Goal: Task Accomplishment & Management: Manage account settings

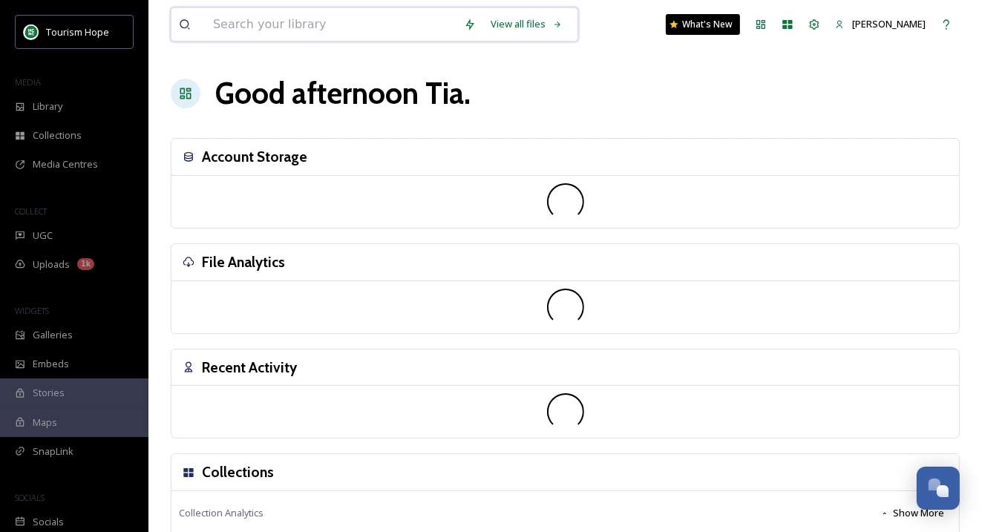
click at [249, 22] on input at bounding box center [331, 24] width 251 height 33
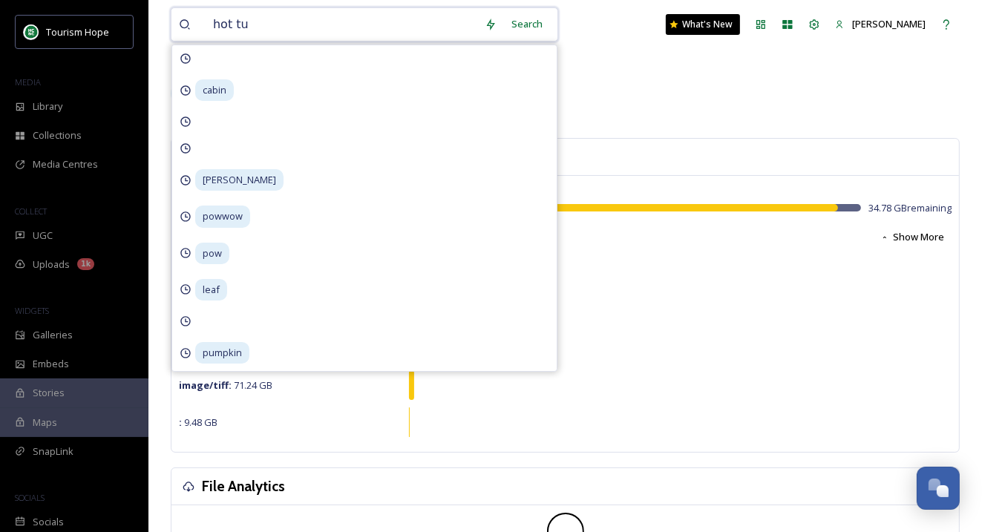
type input "hot tub"
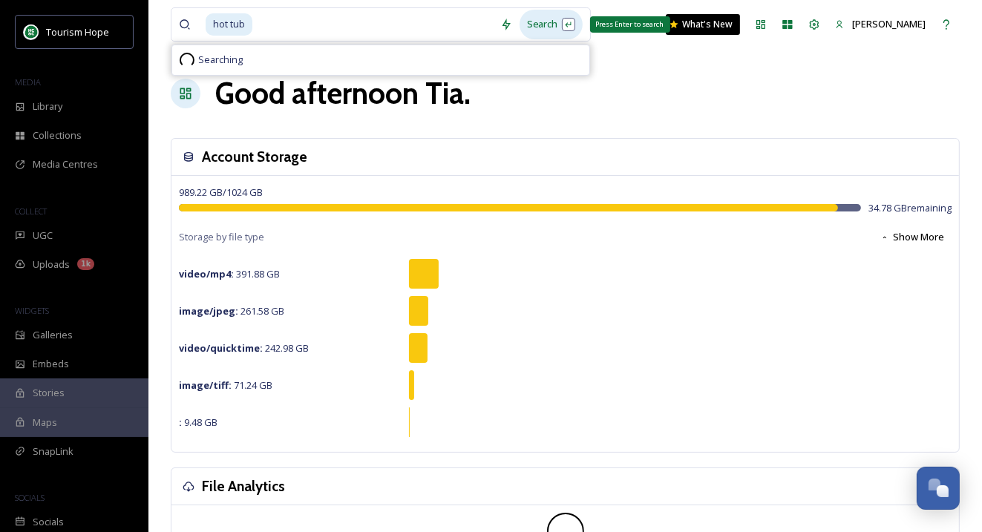
click at [531, 27] on div "Search Press Enter to search" at bounding box center [550, 24] width 63 height 29
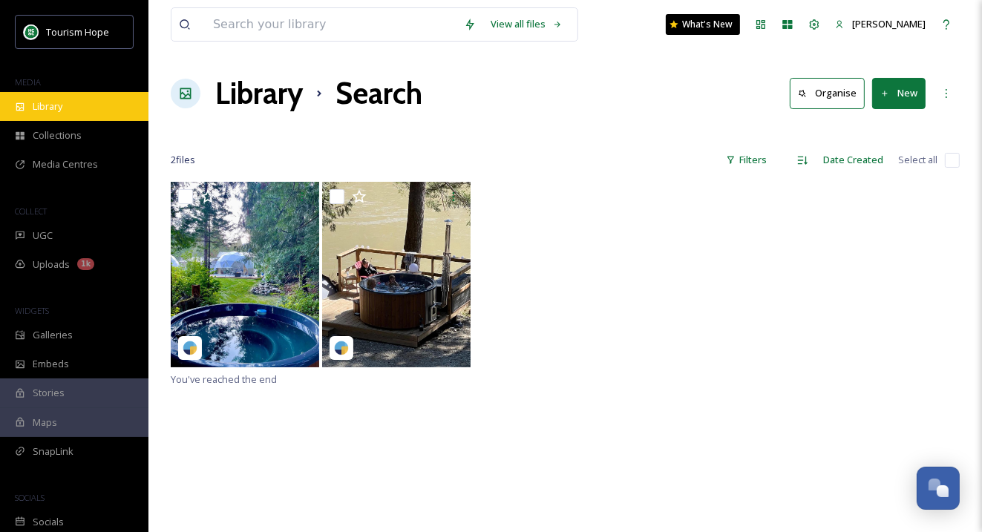
click at [57, 106] on span "Library" at bounding box center [48, 106] width 30 height 14
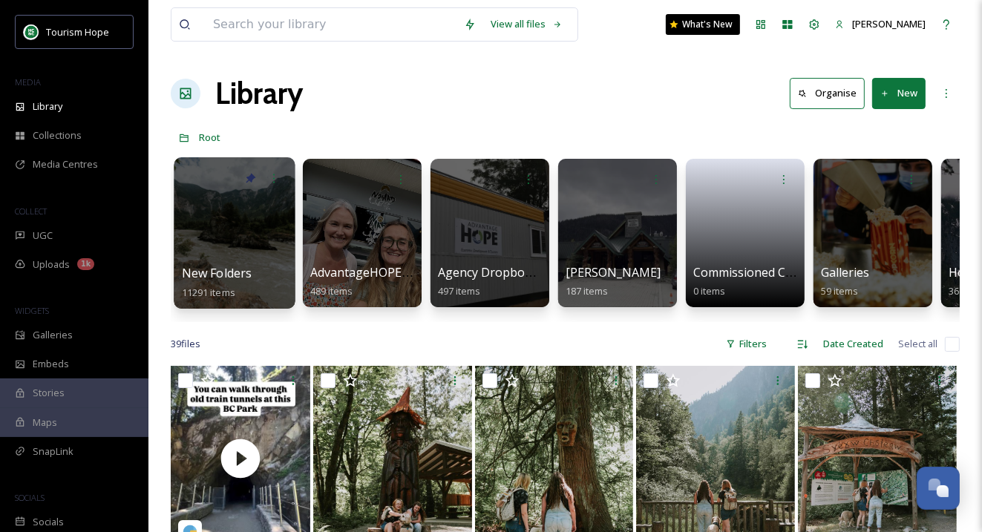
click at [260, 232] on div at bounding box center [234, 232] width 121 height 151
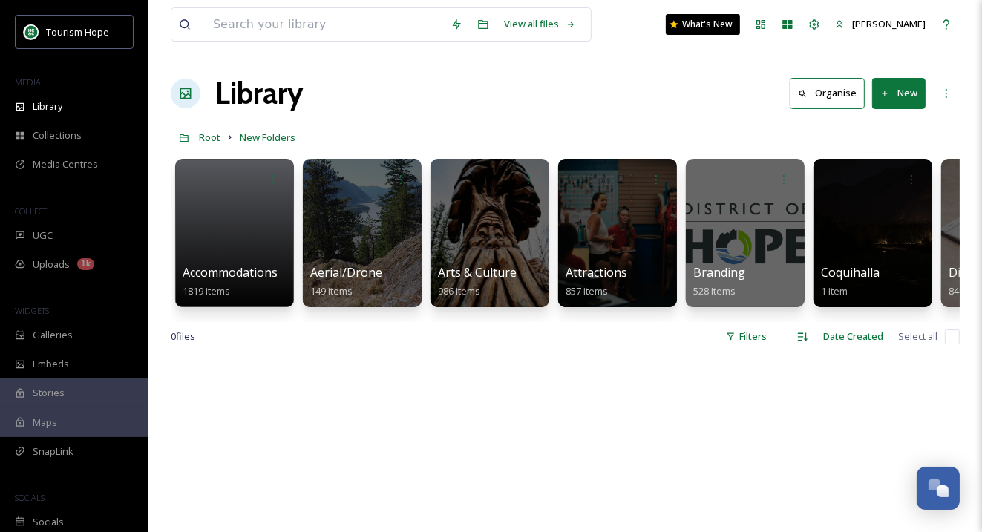
click at [260, 232] on link at bounding box center [235, 228] width 104 height 70
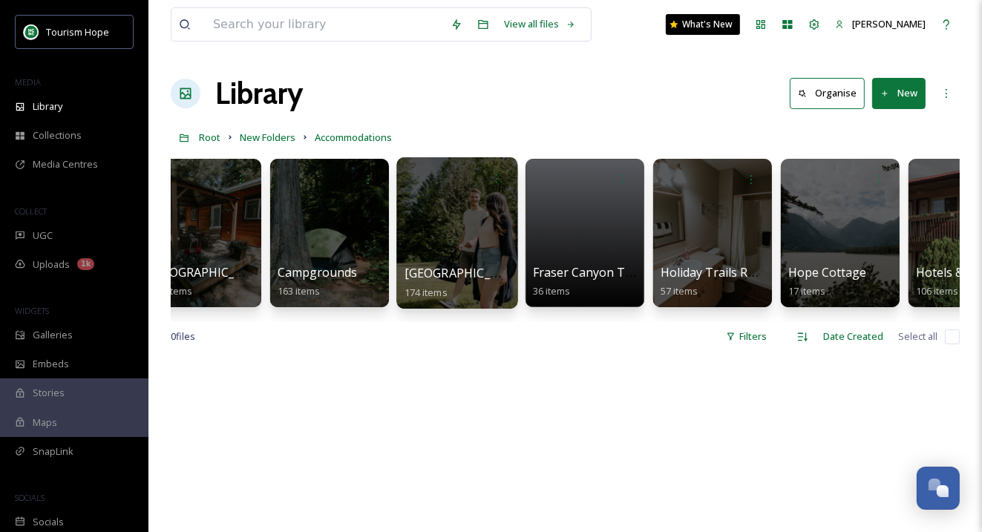
scroll to position [0, 37]
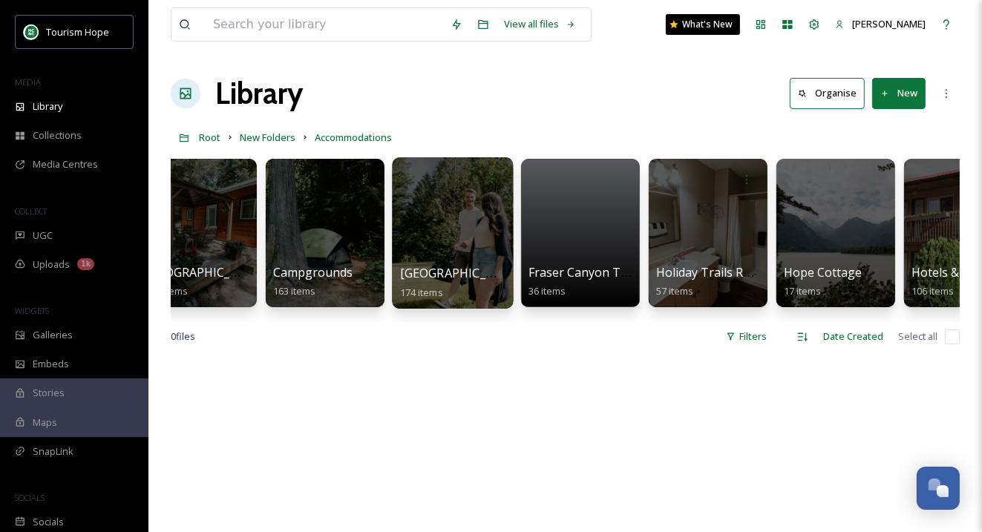
click at [479, 239] on div at bounding box center [452, 232] width 121 height 151
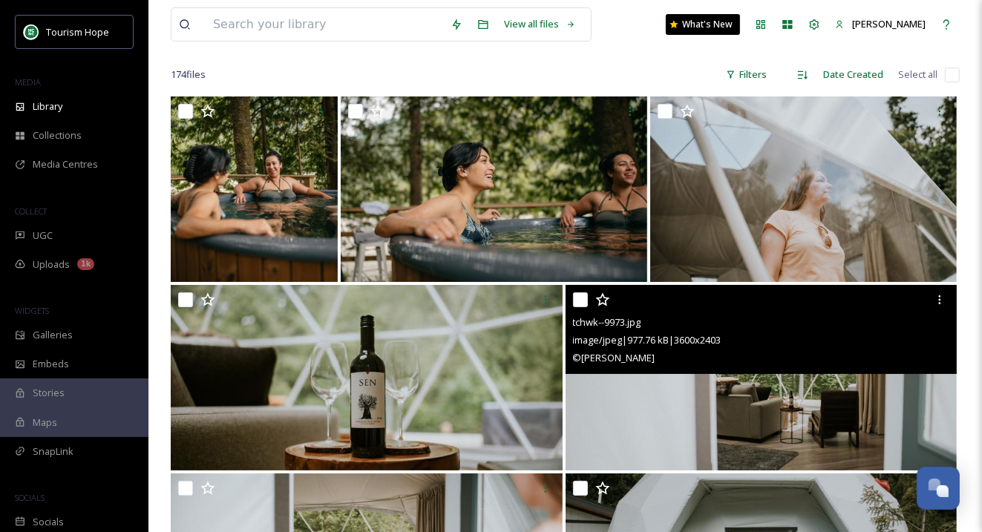
scroll to position [110, 0]
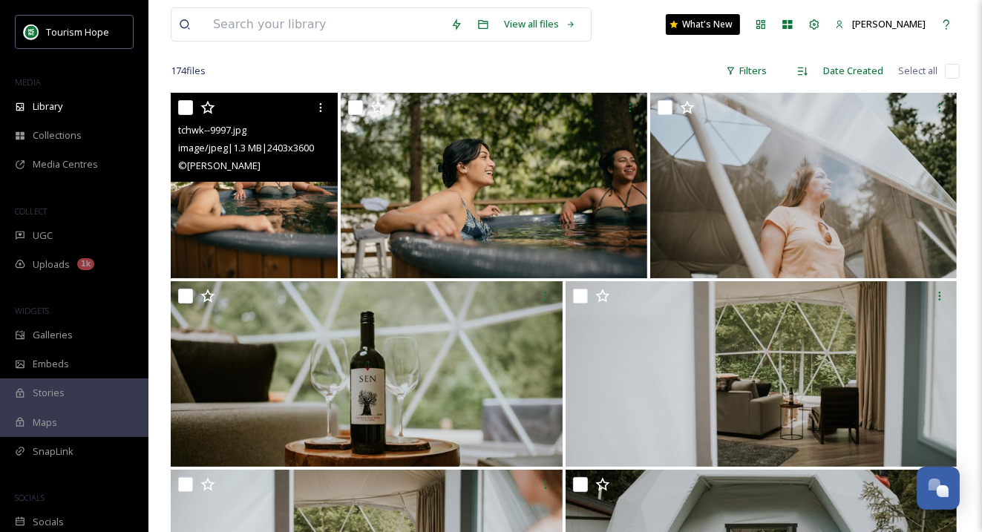
click at [258, 205] on img at bounding box center [254, 186] width 167 height 186
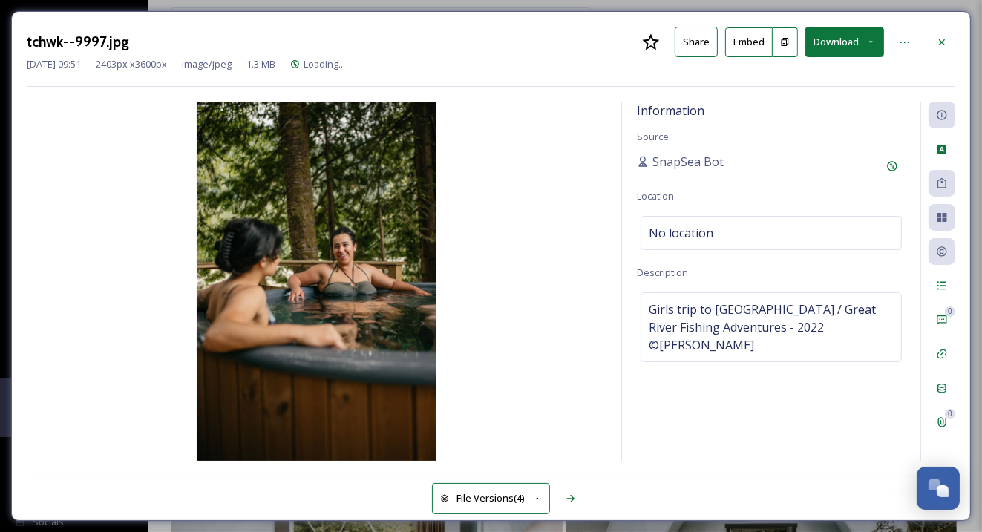
click at [850, 40] on button "Download" at bounding box center [844, 42] width 79 height 30
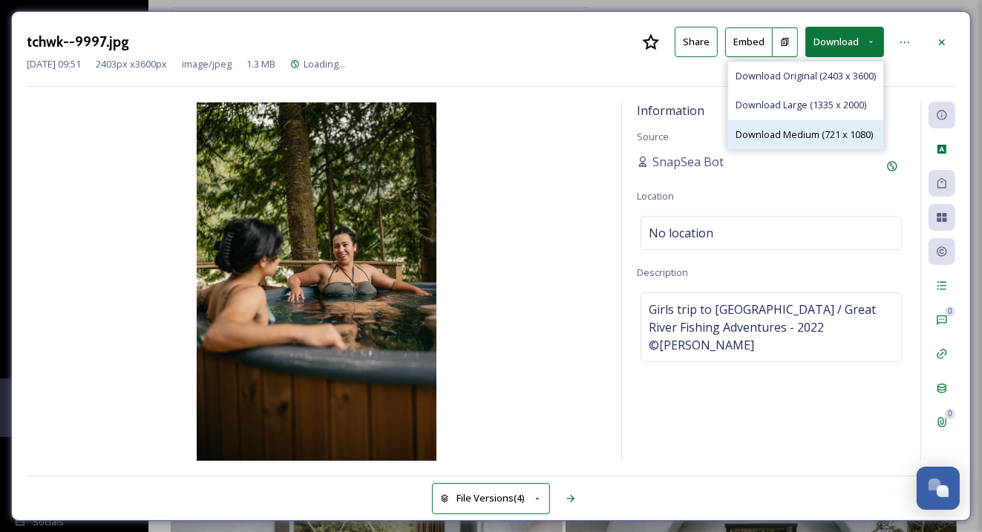
click at [839, 128] on span "Download Medium (721 x 1080)" at bounding box center [803, 135] width 137 height 14
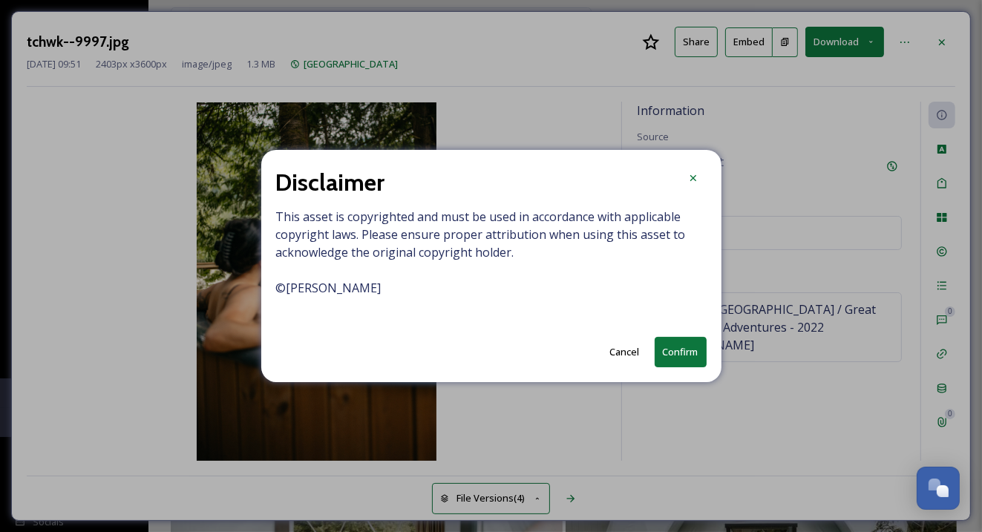
click at [681, 365] on button "Confirm" at bounding box center [681, 352] width 52 height 30
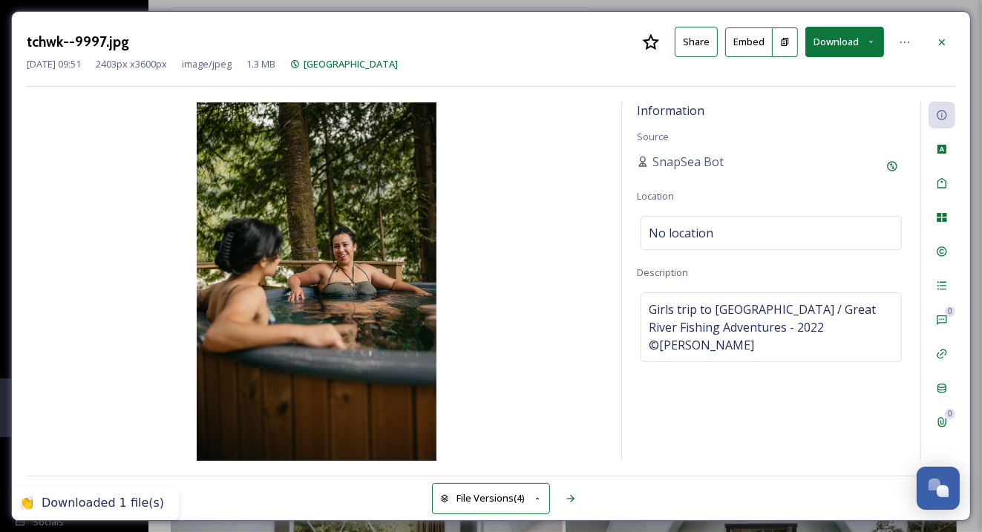
click at [942, 42] on icon at bounding box center [942, 42] width 12 height 12
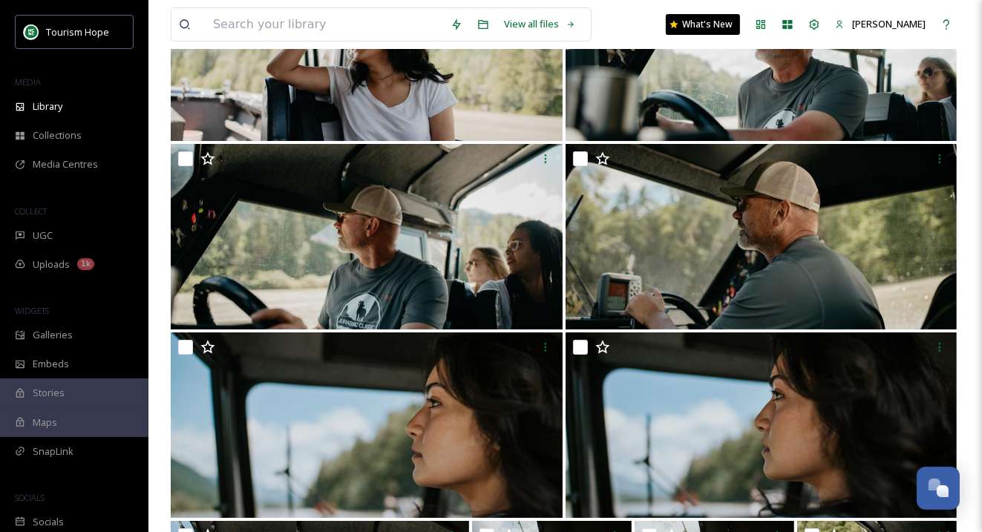
scroll to position [4703, 0]
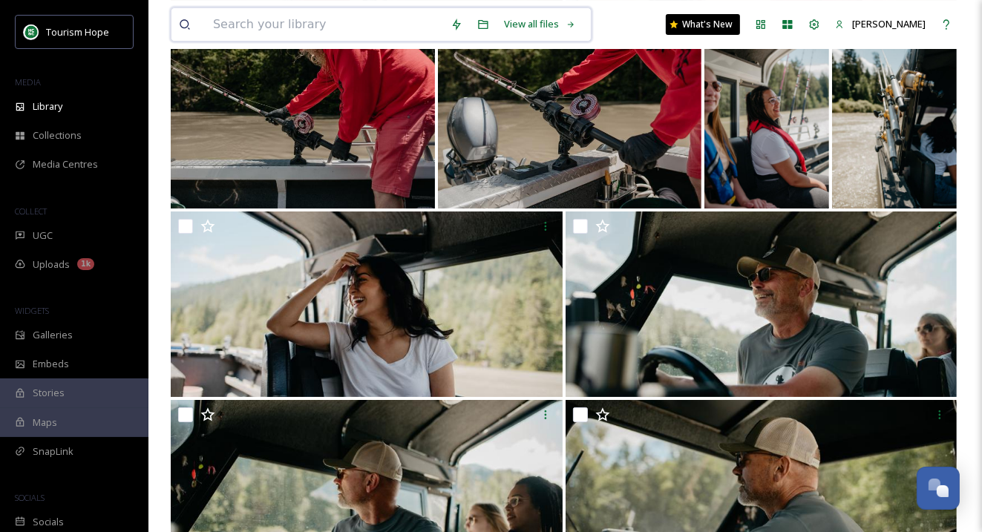
click at [239, 20] on input at bounding box center [324, 24] width 237 height 33
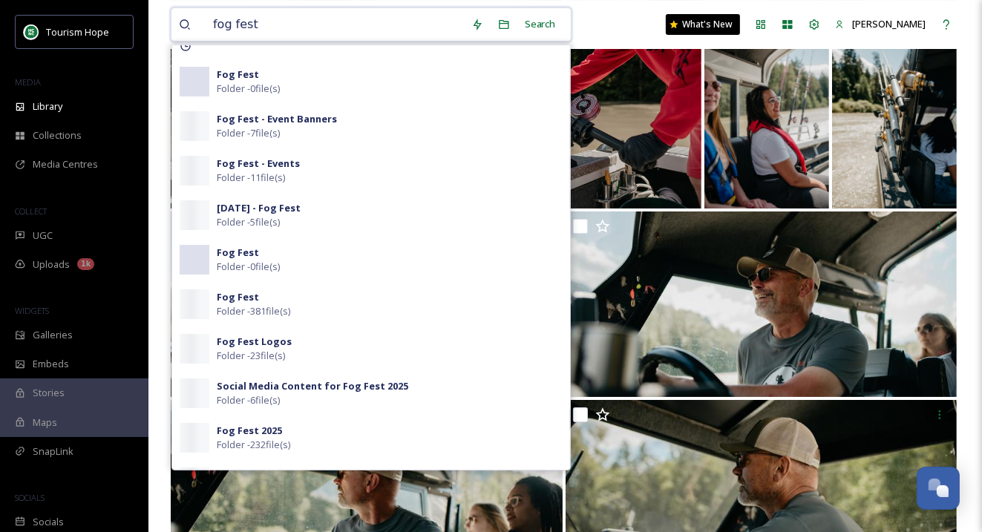
scroll to position [15, 0]
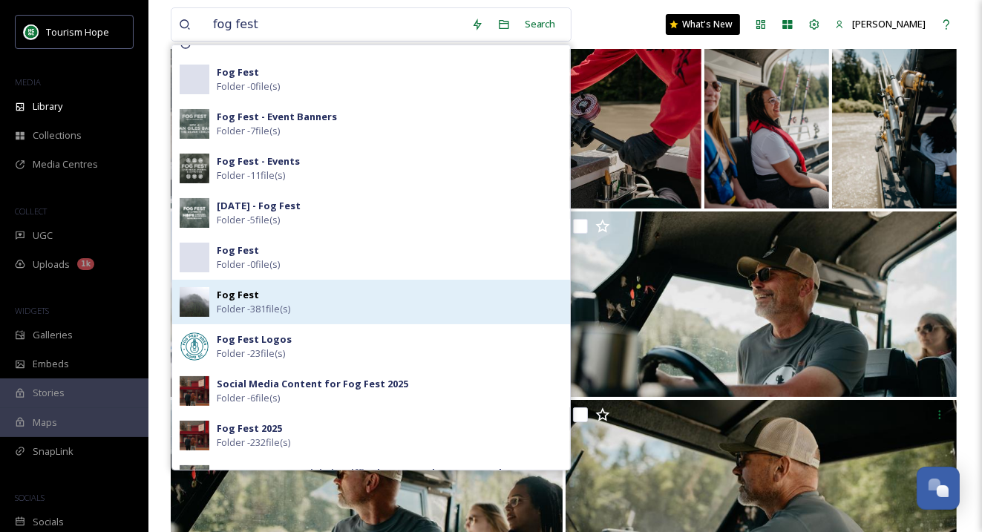
click at [282, 296] on div "Fog Fest Folder - 381 file(s)" at bounding box center [390, 302] width 346 height 28
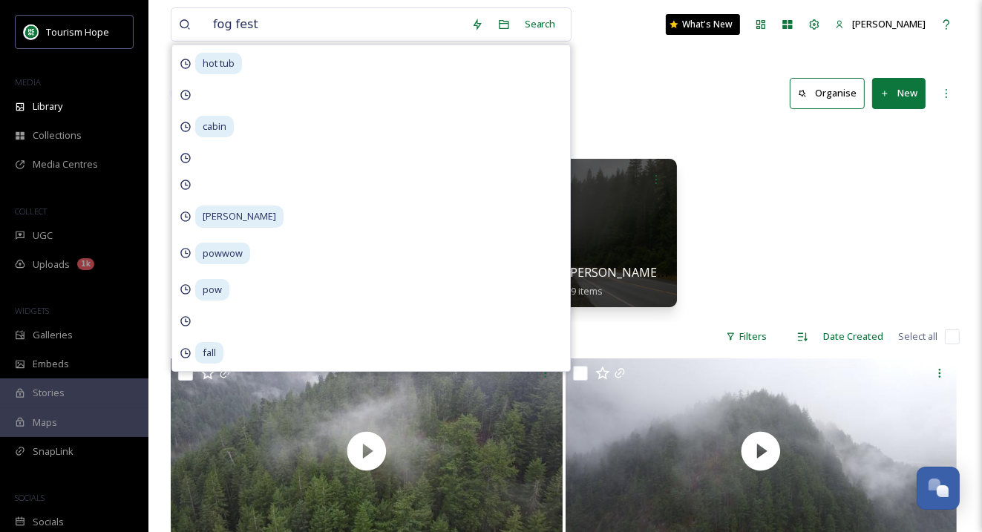
click at [710, 139] on div "Root New Folders Events & Holidays Fog Fest" at bounding box center [565, 137] width 789 height 28
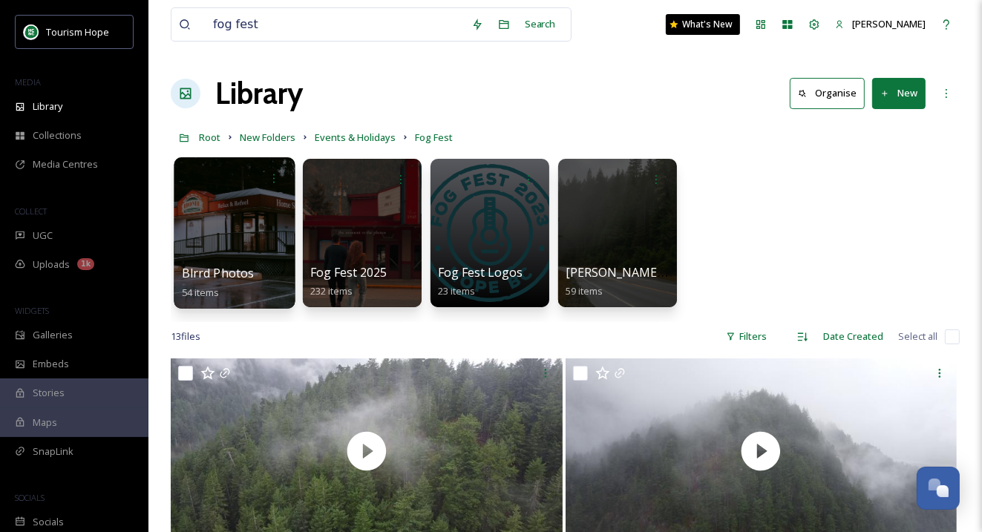
click at [232, 242] on div at bounding box center [234, 232] width 121 height 151
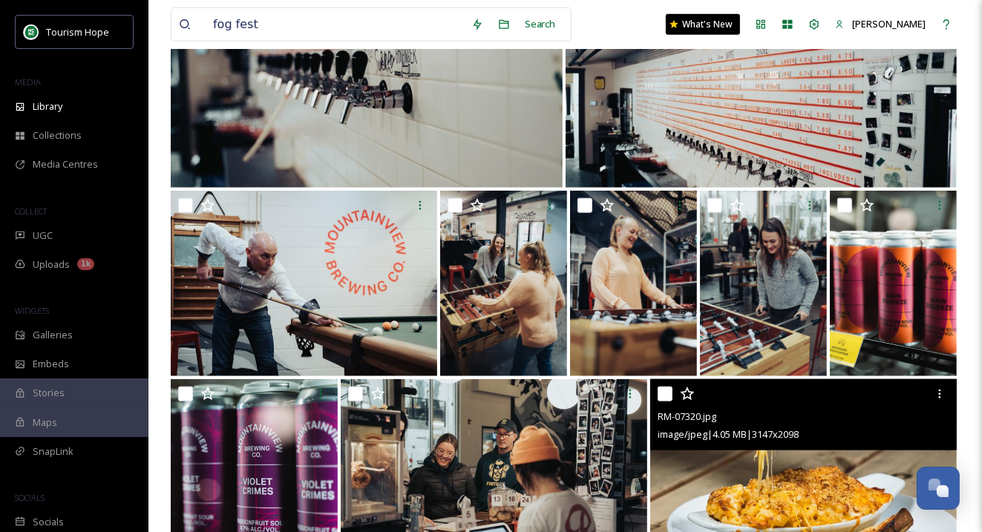
scroll to position [1336, 0]
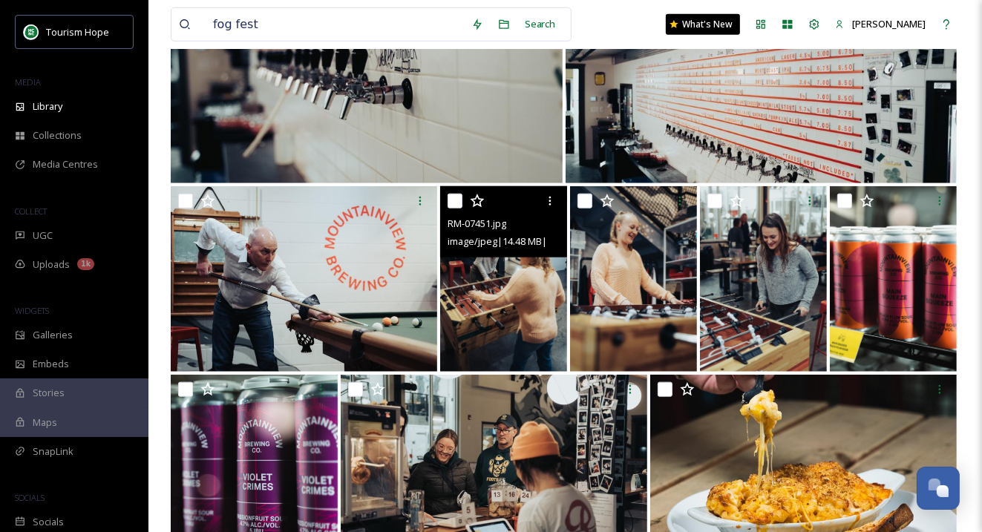
click at [513, 286] on img at bounding box center [503, 279] width 127 height 186
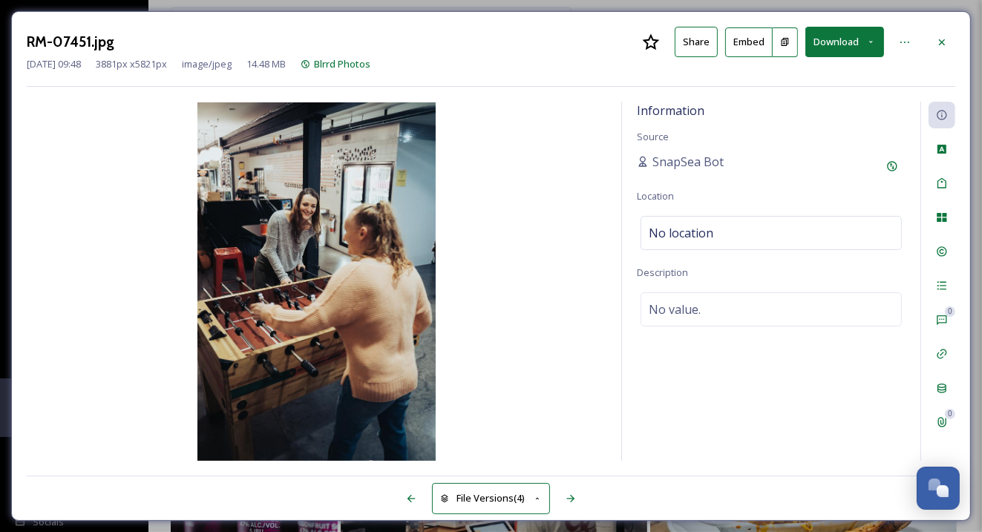
click at [859, 45] on button "Download" at bounding box center [844, 42] width 79 height 30
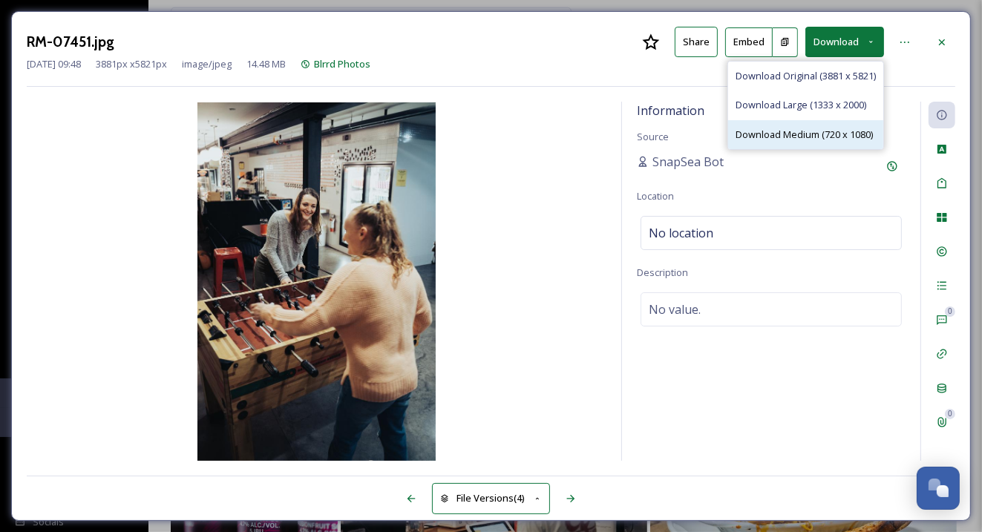
click at [843, 128] on span "Download Medium (720 x 1080)" at bounding box center [803, 135] width 137 height 14
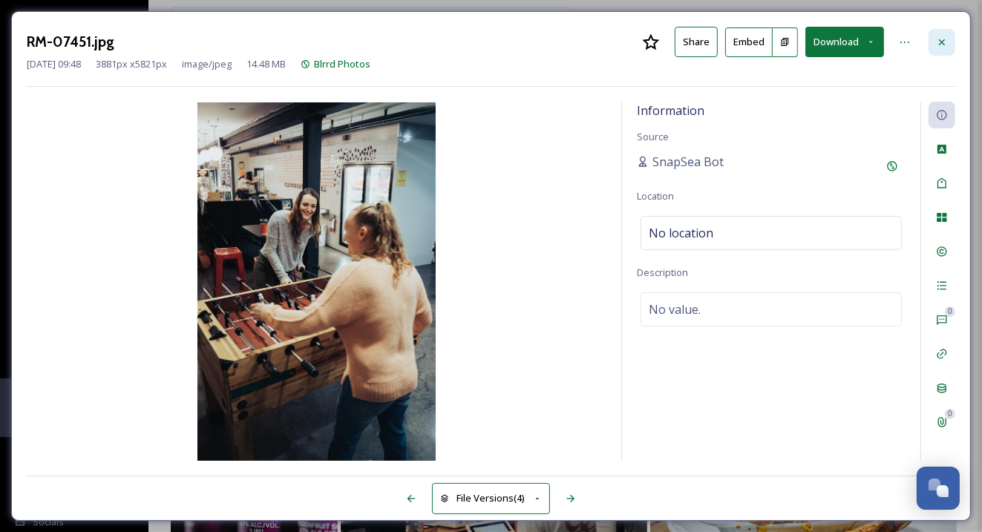
click at [939, 45] on icon at bounding box center [942, 42] width 12 height 12
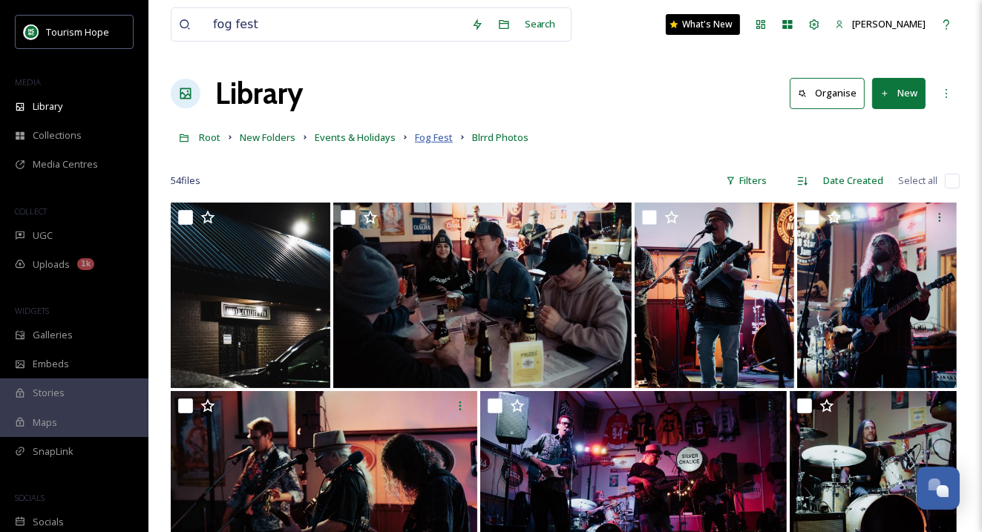
click at [425, 140] on span "Fog Fest" at bounding box center [434, 137] width 38 height 13
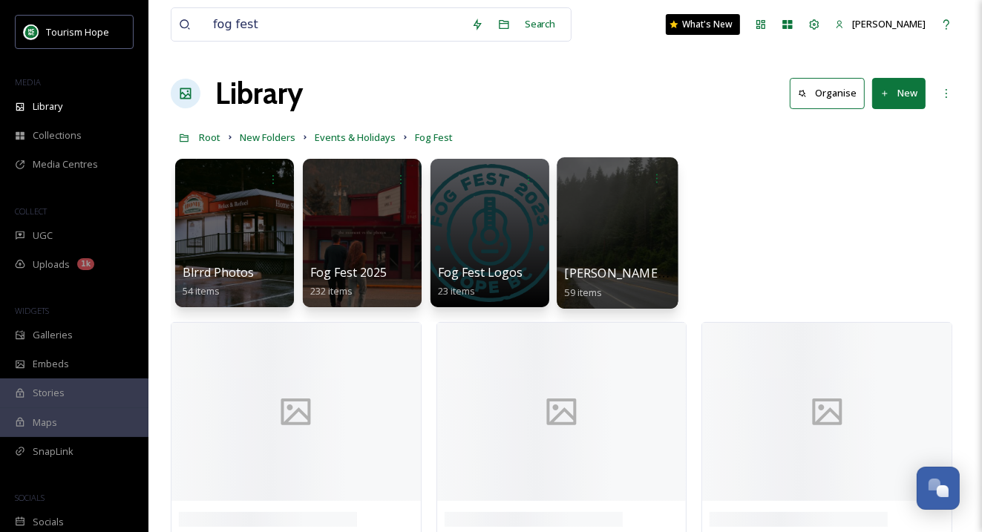
click at [638, 250] on div at bounding box center [617, 232] width 121 height 151
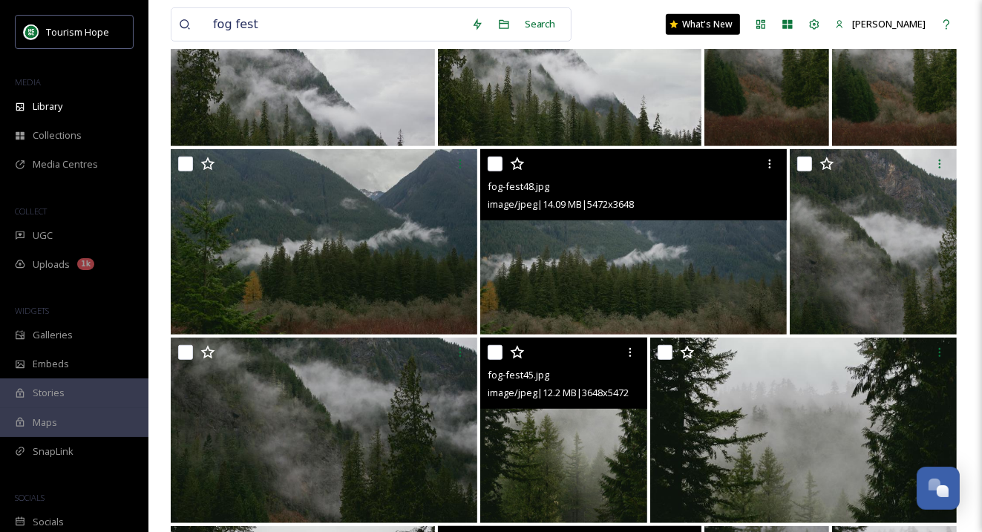
scroll to position [206, 0]
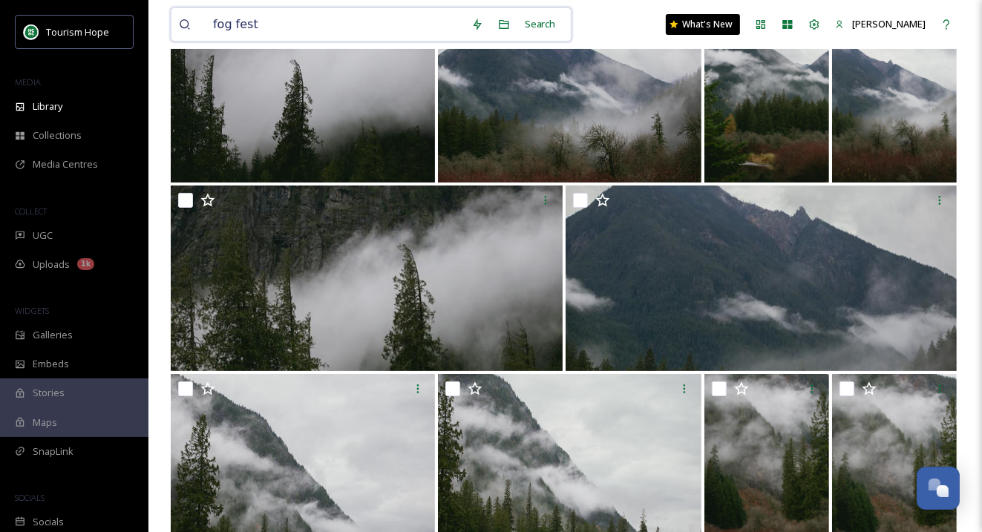
click at [222, 22] on input "fog fest" at bounding box center [335, 24] width 258 height 33
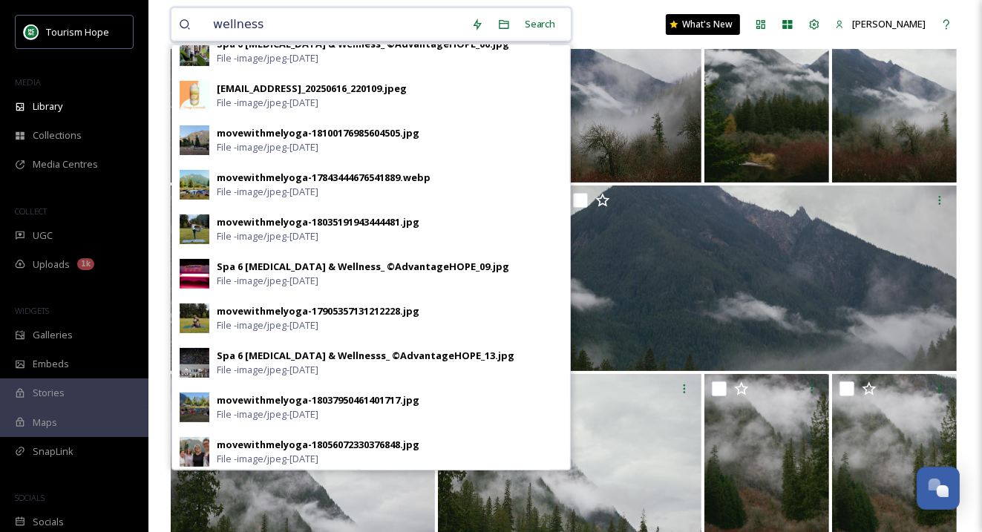
scroll to position [510, 0]
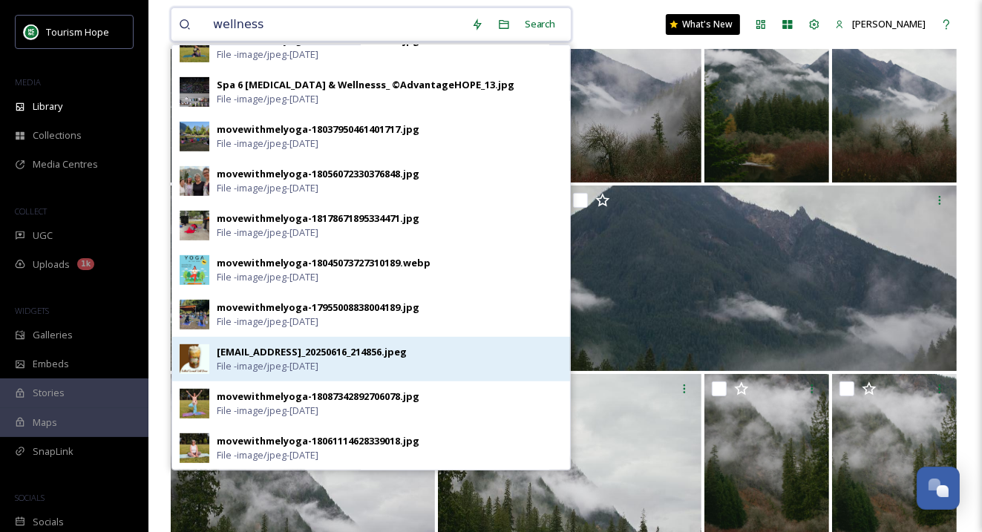
type input "wellness"
click at [295, 355] on div "ext_1757732806.122284_treehuggerwellness@outlook.com-Photoroom_20250616_214856.…" at bounding box center [312, 352] width 190 height 14
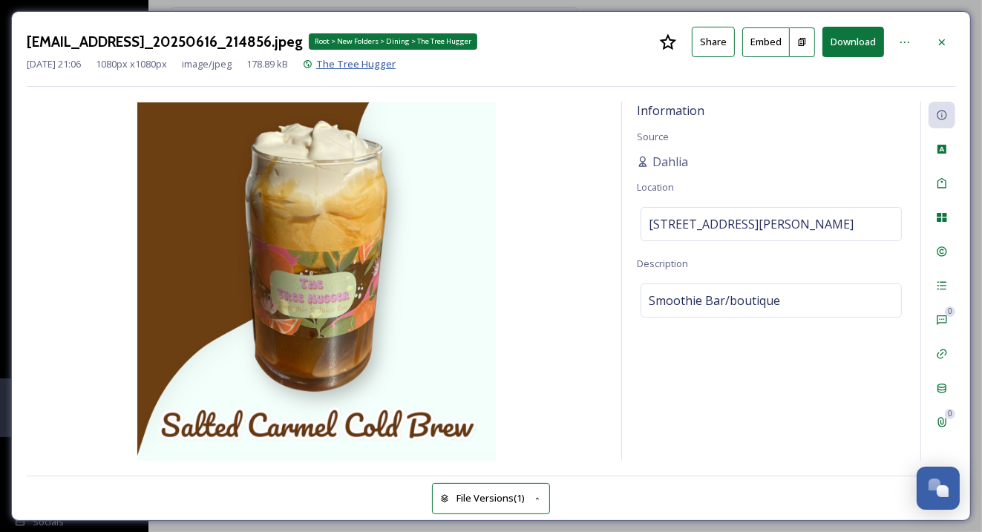
click at [389, 65] on span "The Tree Hugger" at bounding box center [355, 63] width 79 height 13
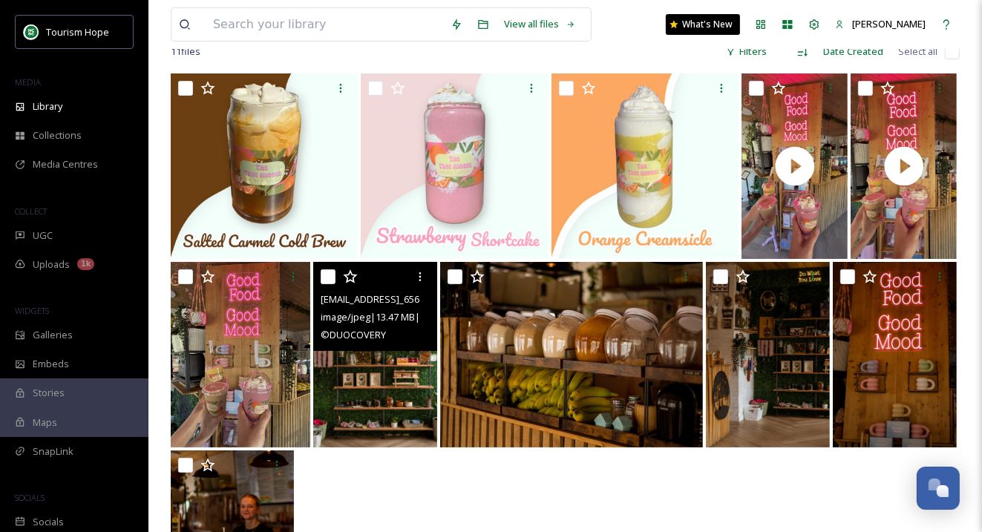
scroll to position [254, 0]
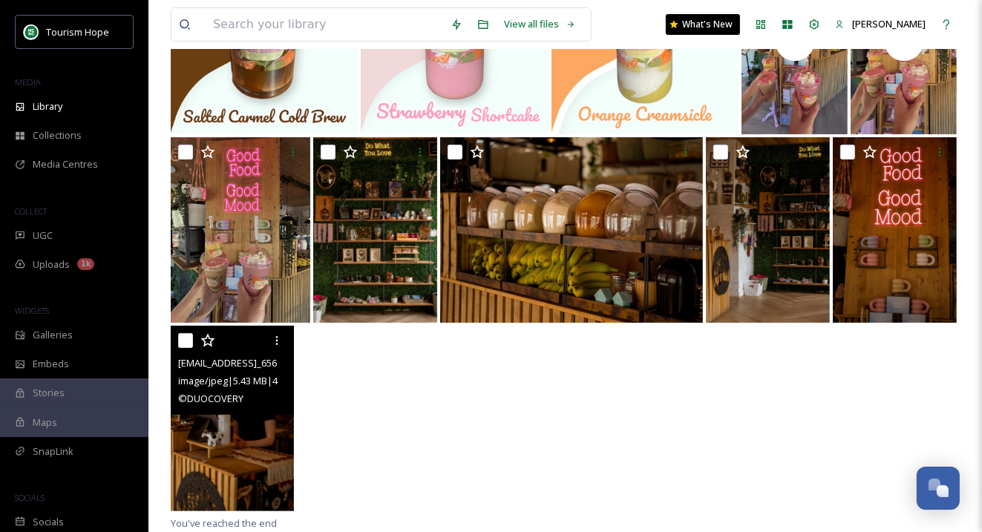
click at [252, 453] on img at bounding box center [232, 419] width 123 height 186
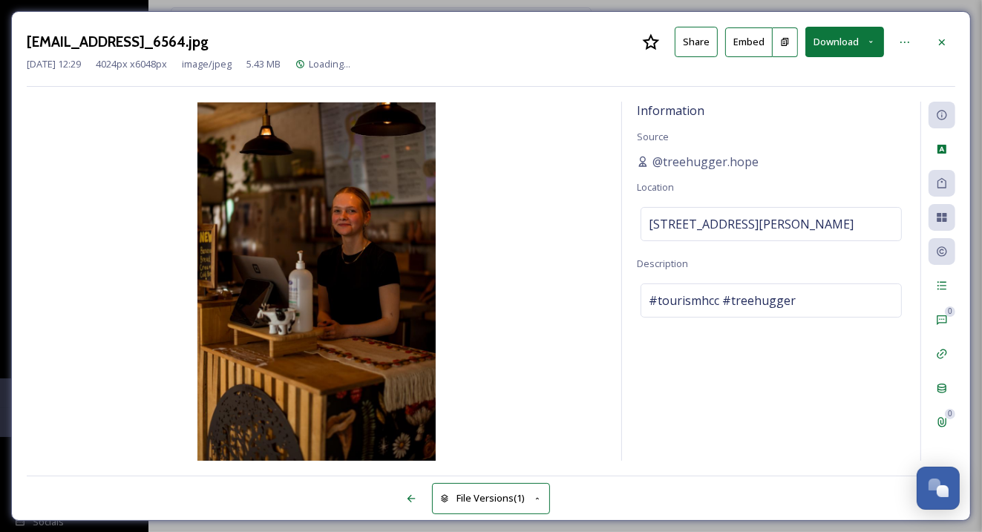
click at [867, 45] on icon at bounding box center [871, 42] width 10 height 10
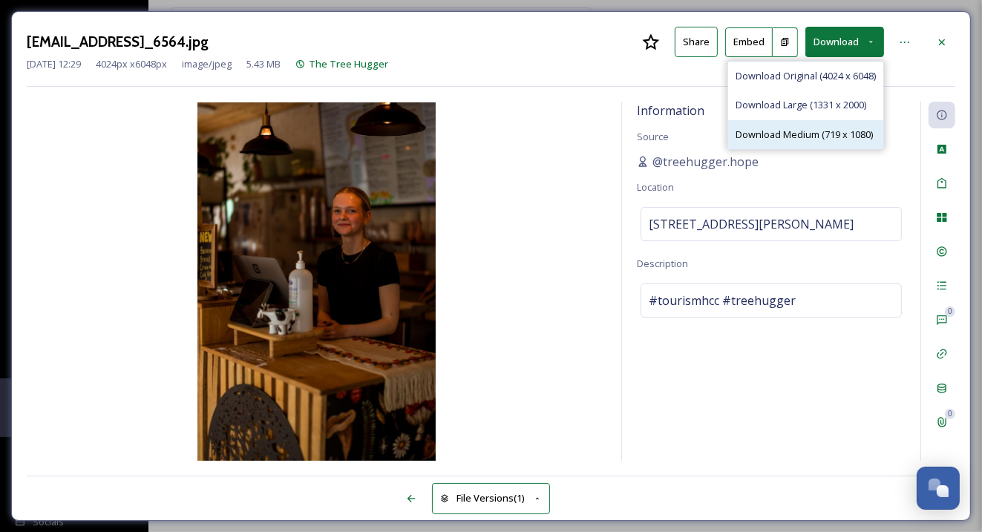
click at [828, 130] on span "Download Medium (719 x 1080)" at bounding box center [803, 135] width 137 height 14
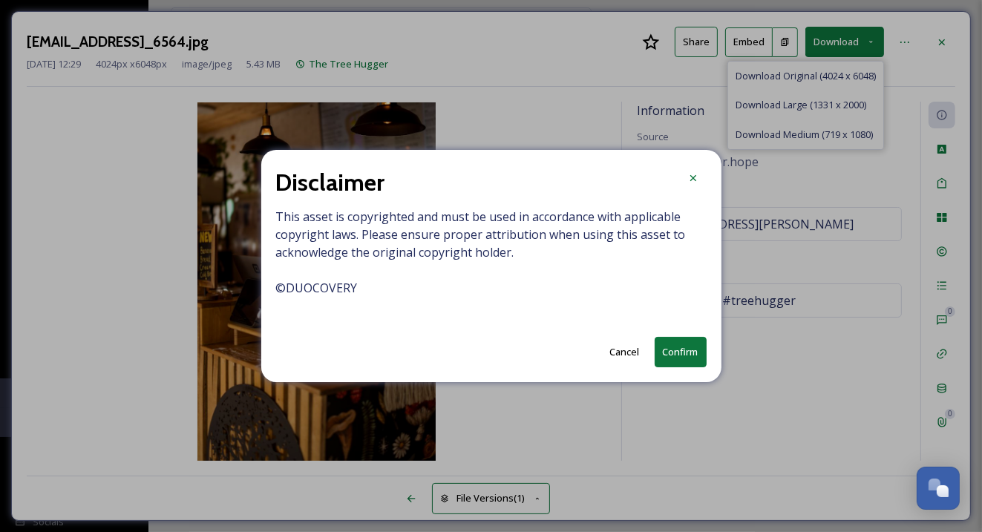
click at [681, 352] on button "Confirm" at bounding box center [681, 352] width 52 height 30
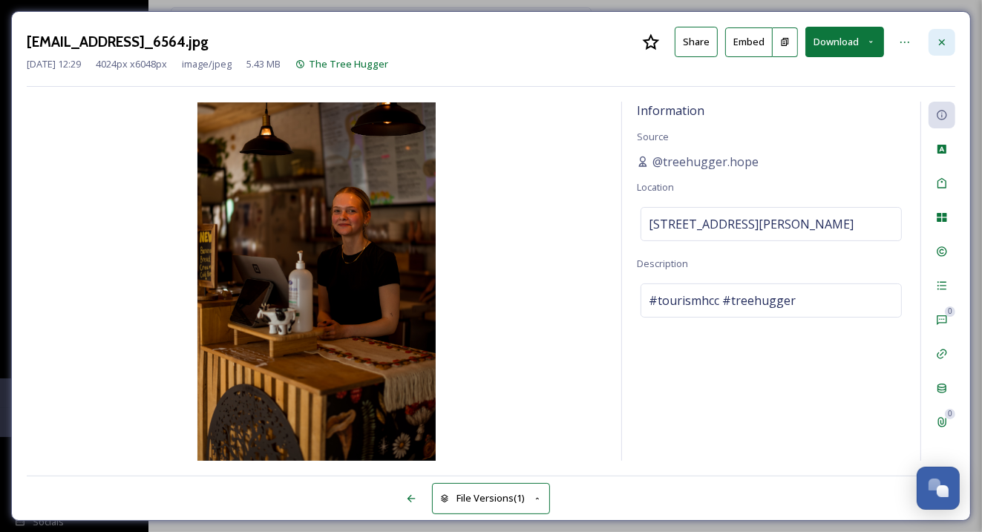
click at [945, 32] on div at bounding box center [941, 42] width 27 height 27
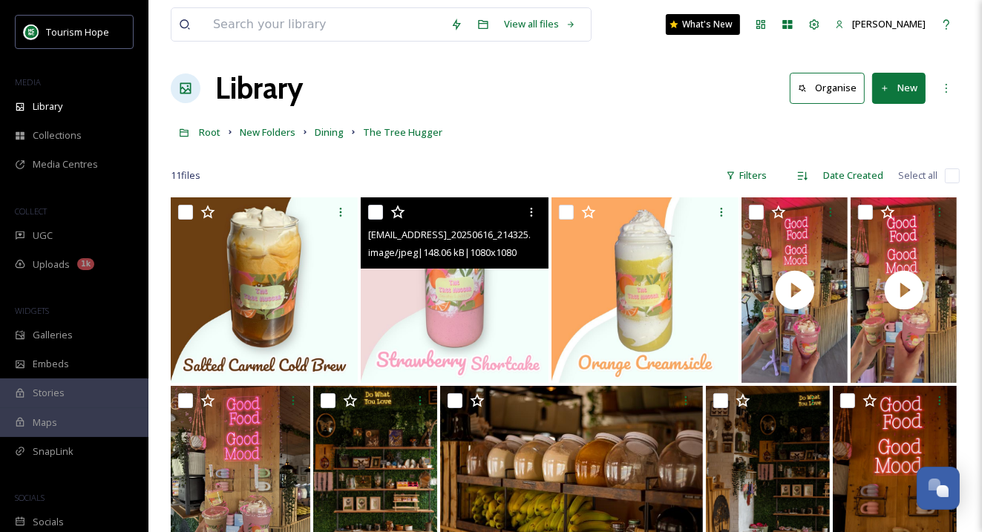
scroll to position [4, 0]
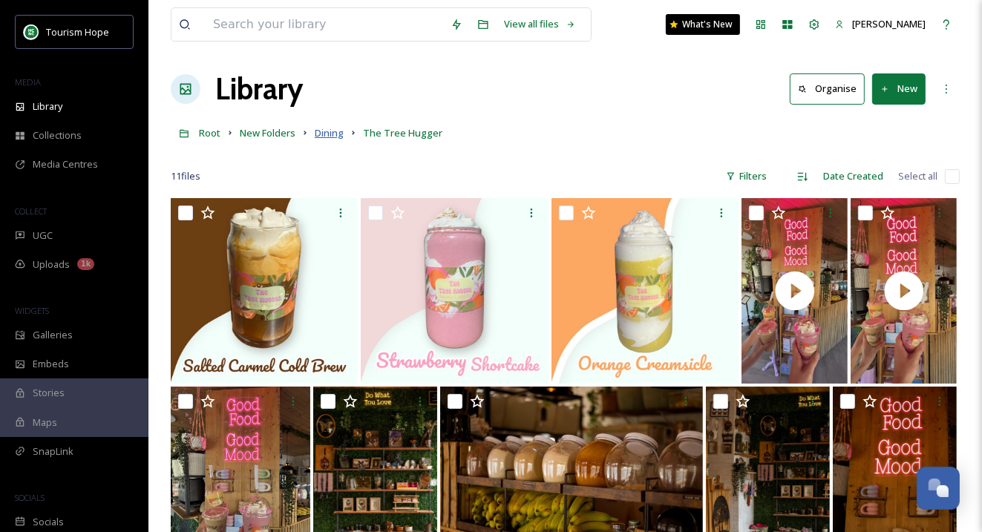
click at [328, 137] on span "Dining" at bounding box center [329, 132] width 29 height 13
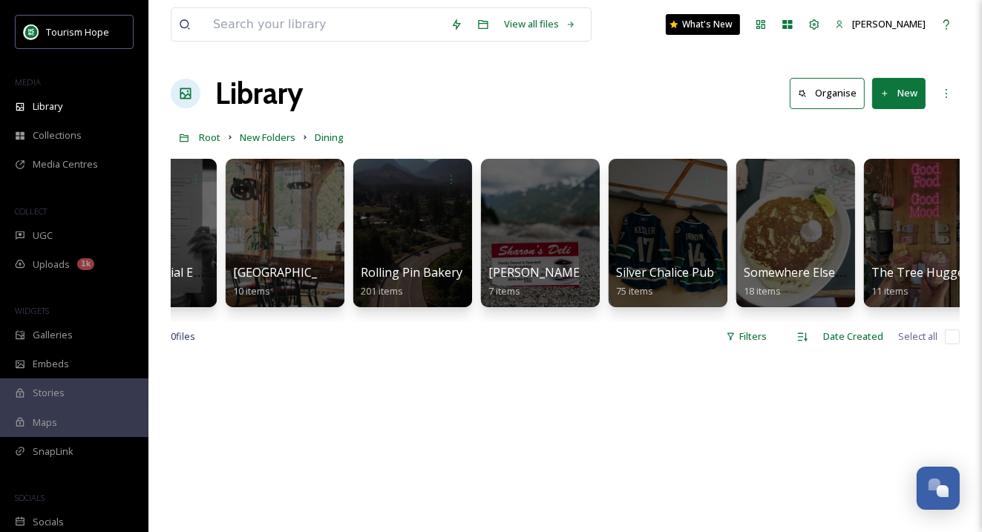
scroll to position [0, 1125]
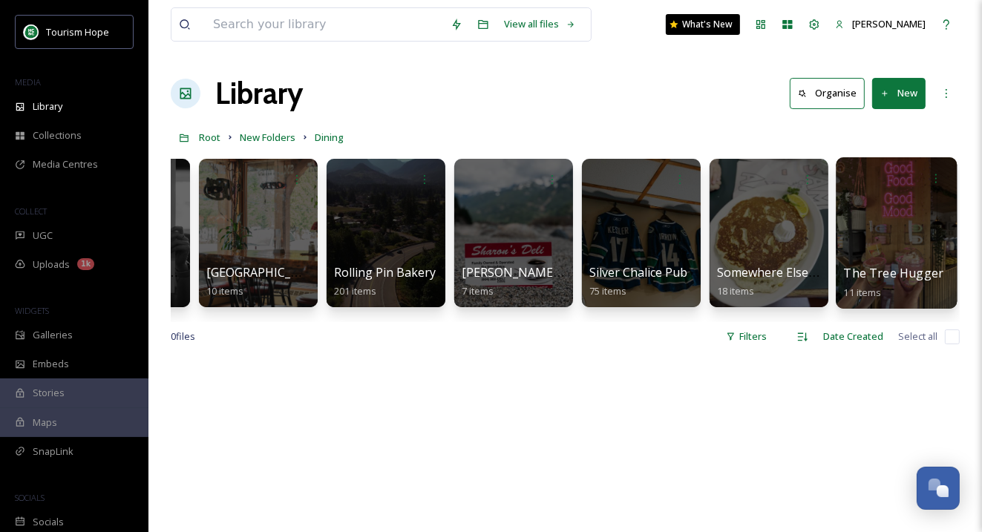
click at [870, 256] on div at bounding box center [896, 232] width 121 height 151
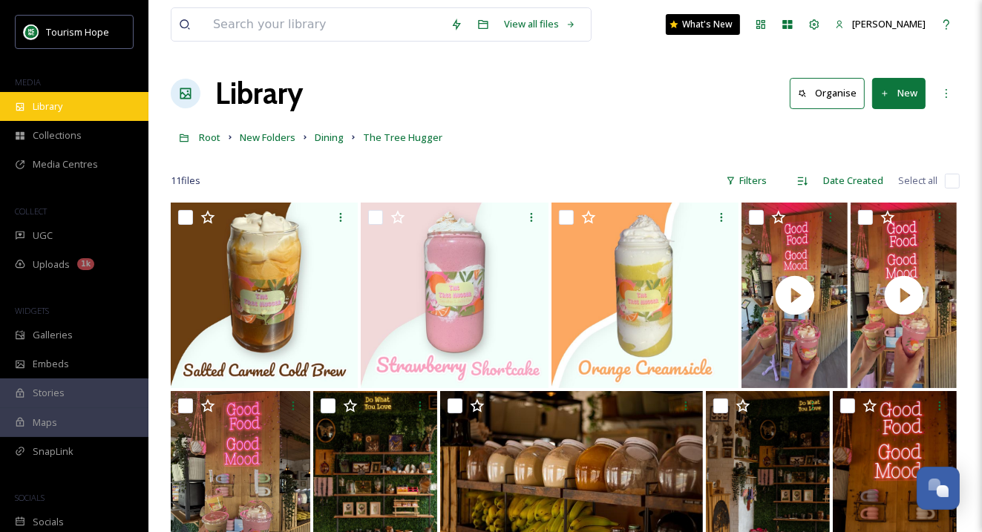
click at [73, 110] on div "Library" at bounding box center [74, 106] width 148 height 29
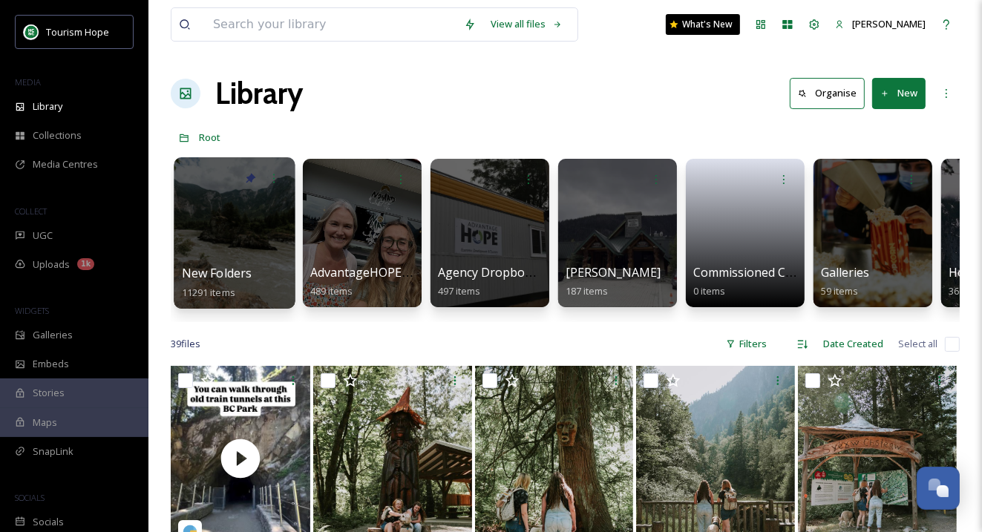
click at [237, 243] on div at bounding box center [234, 232] width 121 height 151
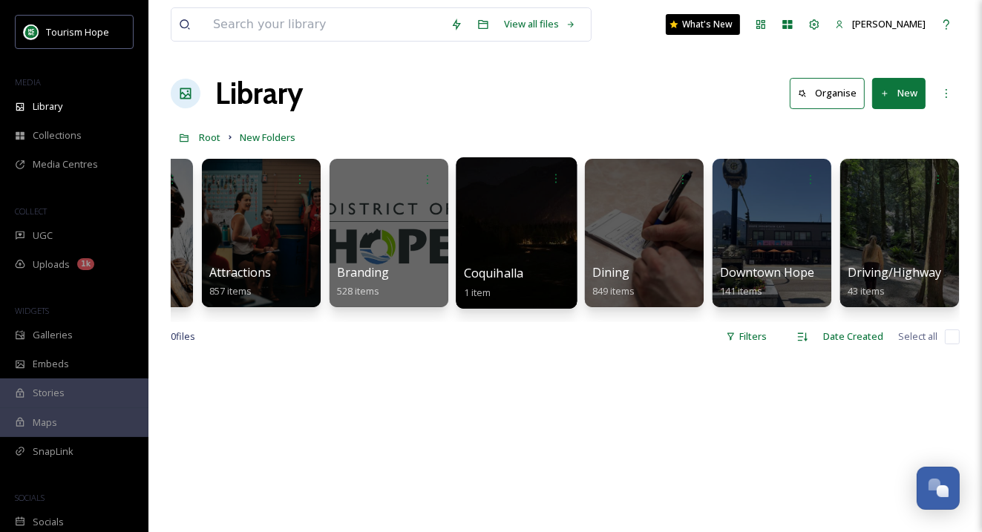
scroll to position [0, 364]
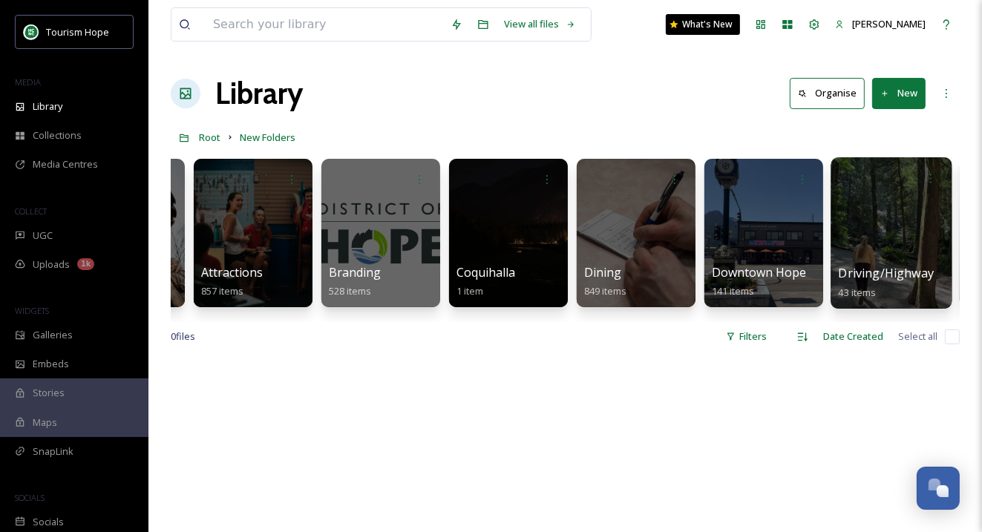
click at [865, 237] on div at bounding box center [890, 232] width 121 height 151
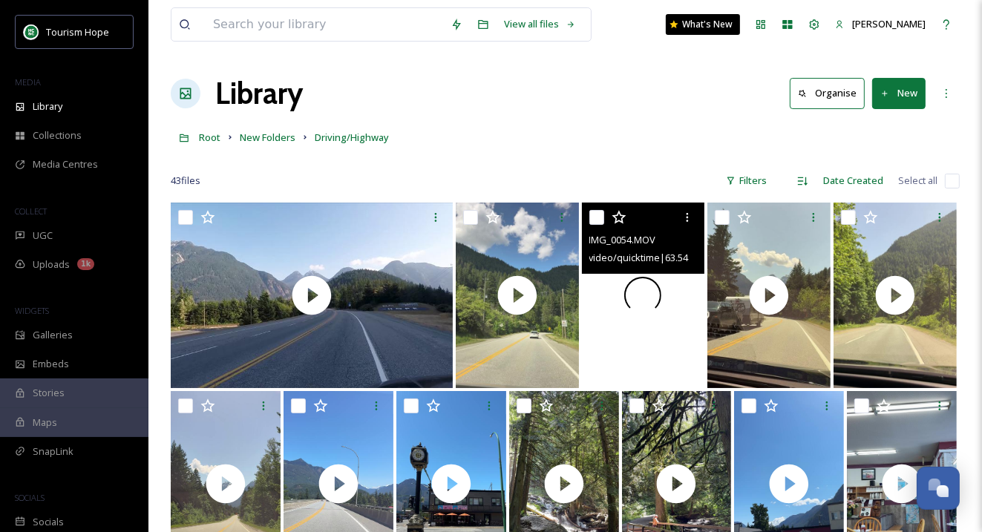
click at [627, 342] on div at bounding box center [643, 296] width 123 height 186
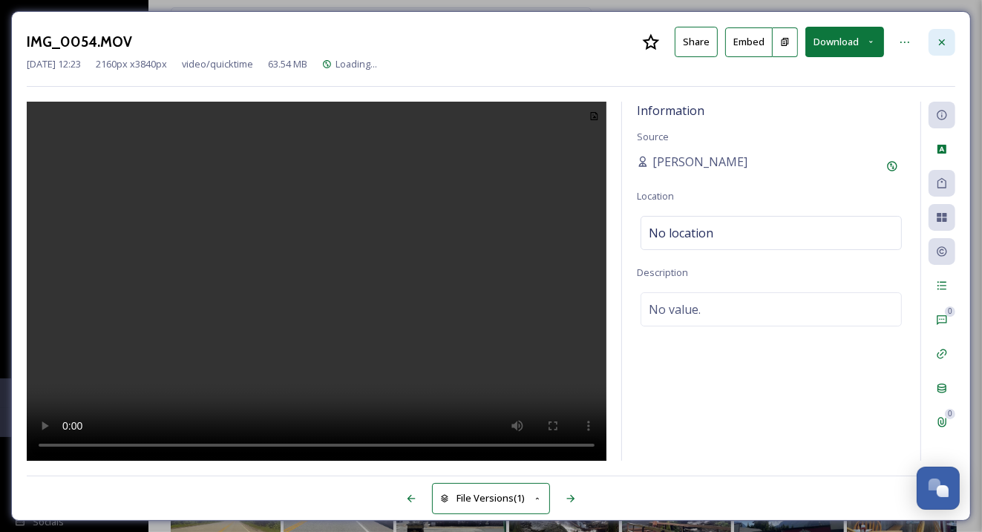
click at [936, 50] on div at bounding box center [941, 42] width 27 height 27
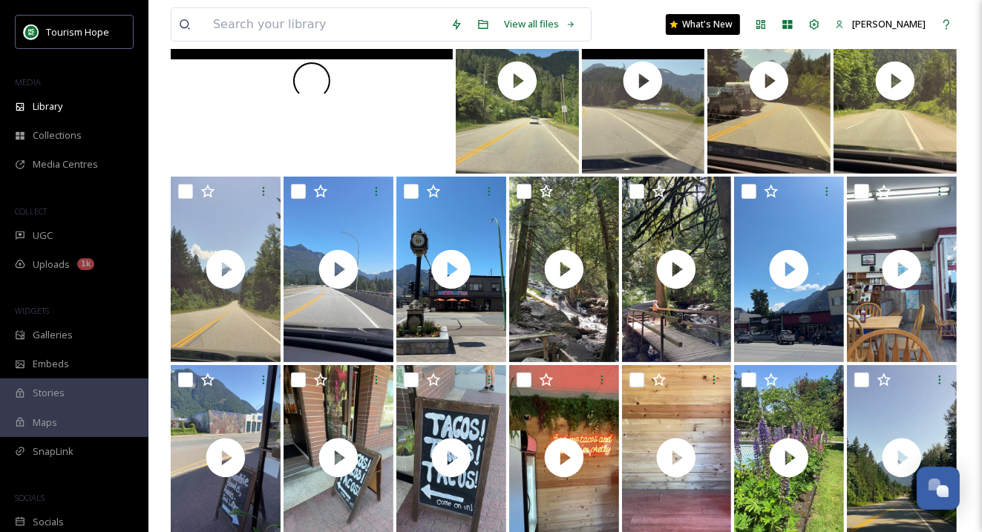
scroll to position [234, 0]
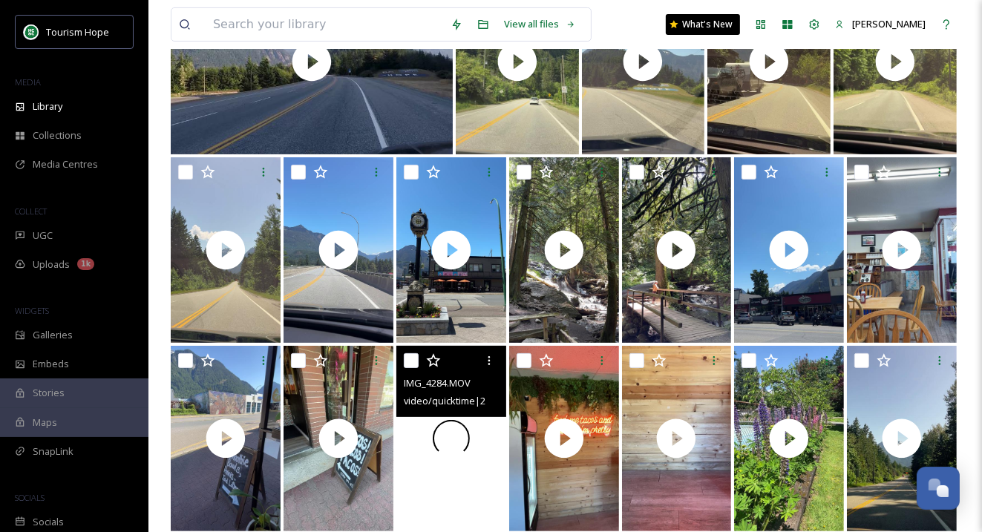
click at [483, 433] on div at bounding box center [451, 439] width 110 height 186
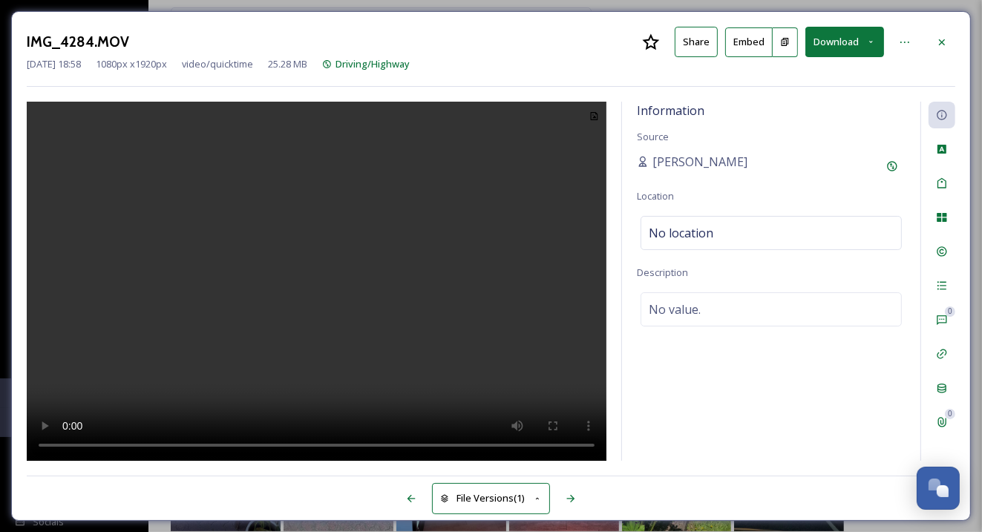
click at [292, 341] on video at bounding box center [317, 282] width 580 height 360
click at [299, 335] on video at bounding box center [317, 282] width 580 height 360
click at [946, 38] on icon at bounding box center [942, 42] width 12 height 12
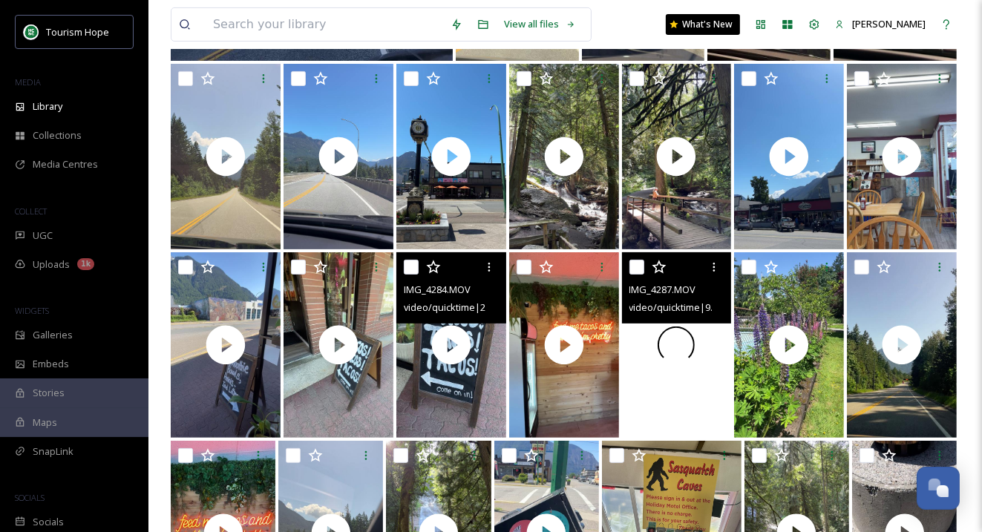
scroll to position [331, 0]
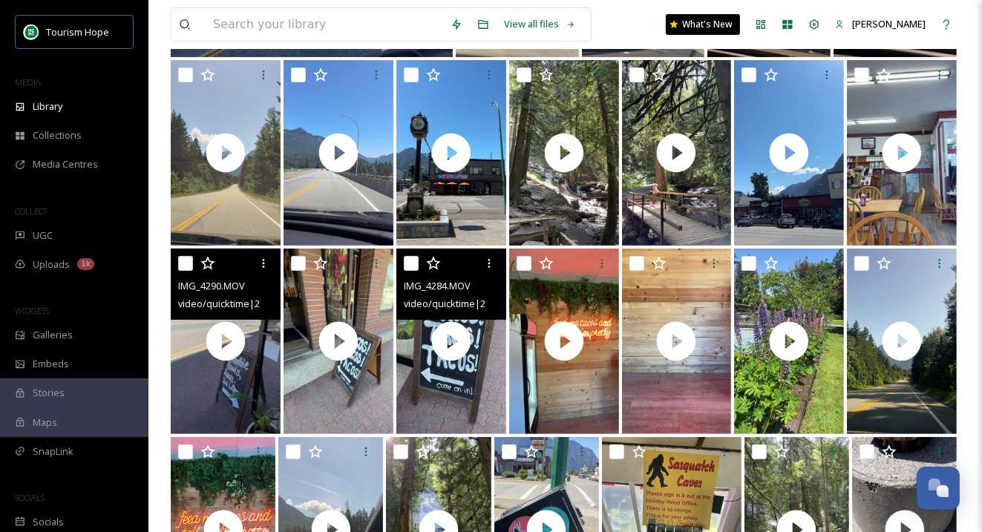
click at [186, 264] on input "checkbox" at bounding box center [185, 263] width 15 height 15
checkbox input "true"
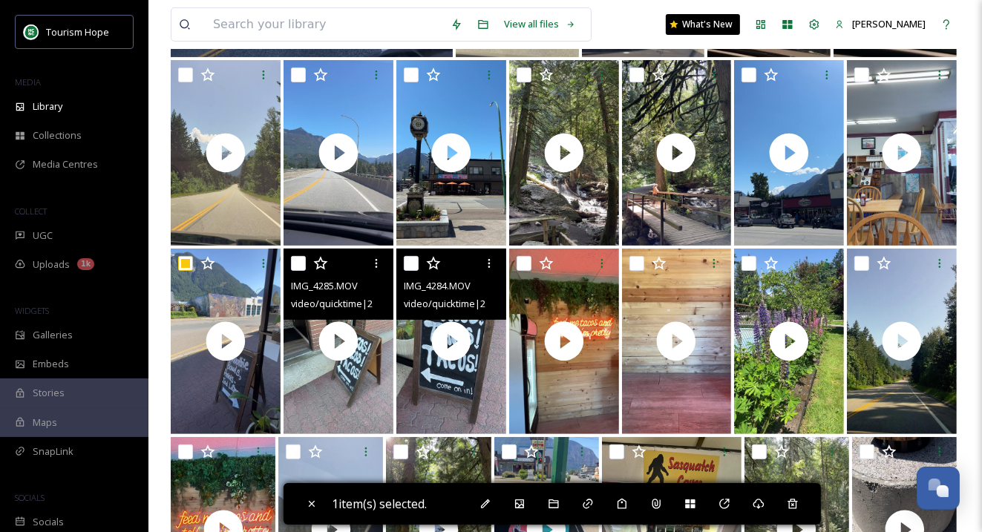
click at [297, 263] on input "checkbox" at bounding box center [298, 263] width 15 height 15
checkbox input "true"
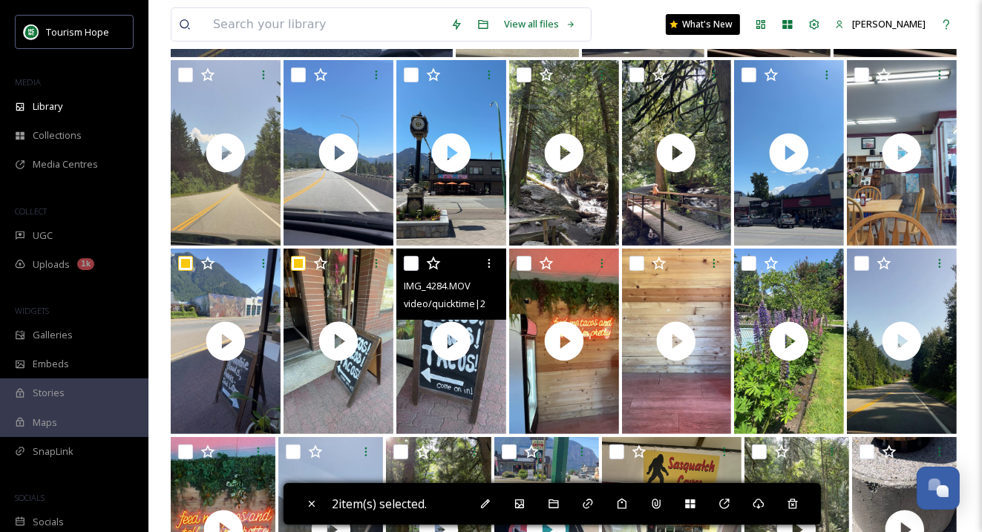
click at [414, 263] on input "checkbox" at bounding box center [411, 263] width 15 height 15
checkbox input "true"
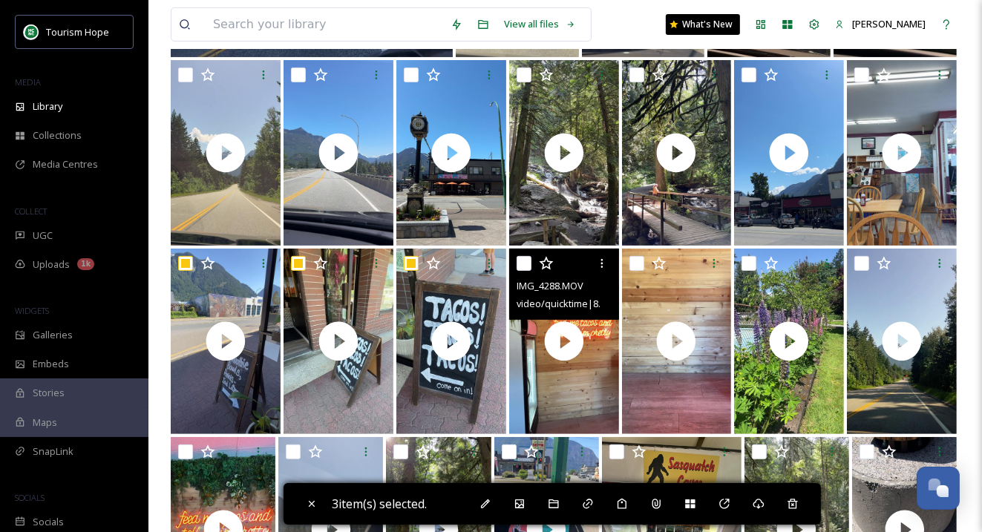
click at [521, 264] on input "checkbox" at bounding box center [523, 263] width 15 height 15
checkbox input "true"
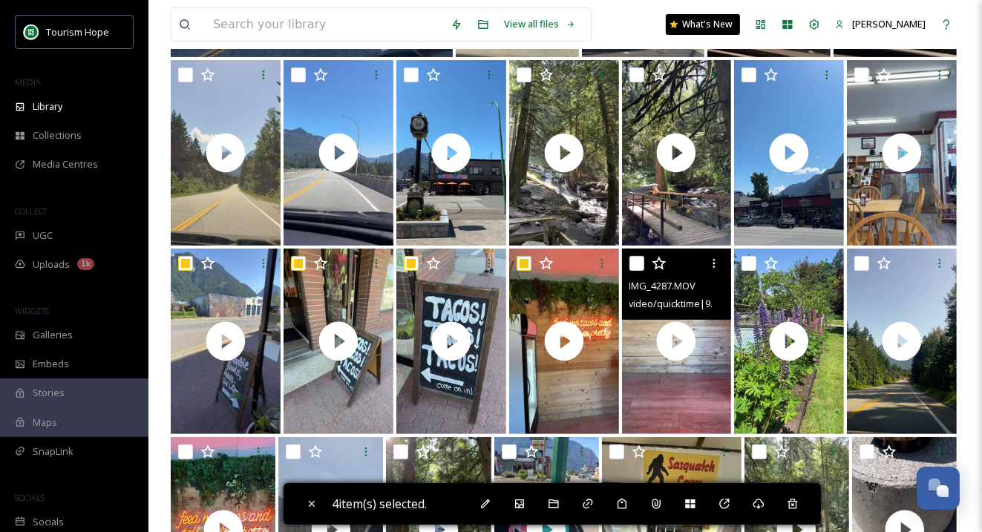
click at [638, 263] on input "checkbox" at bounding box center [636, 263] width 15 height 15
checkbox input "true"
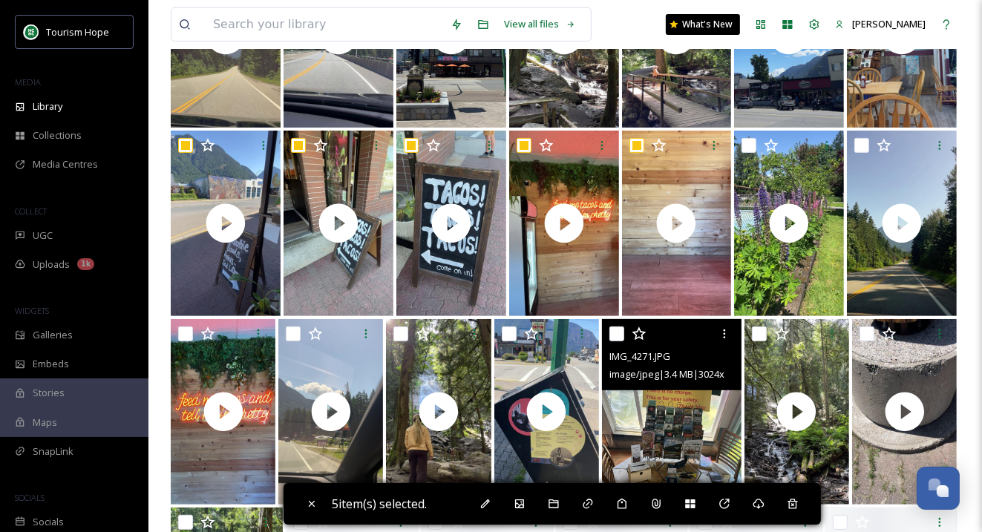
scroll to position [454, 0]
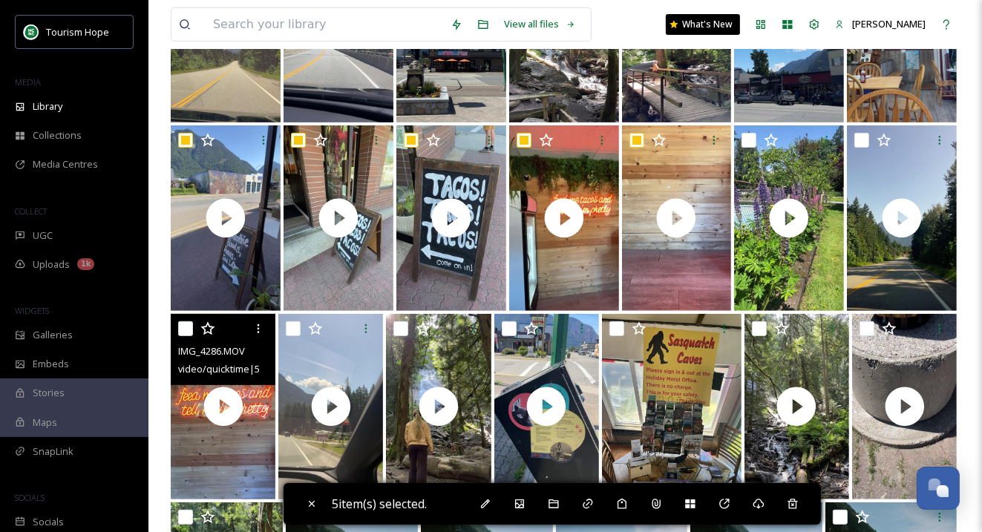
click at [185, 325] on input "checkbox" at bounding box center [185, 328] width 15 height 15
checkbox input "true"
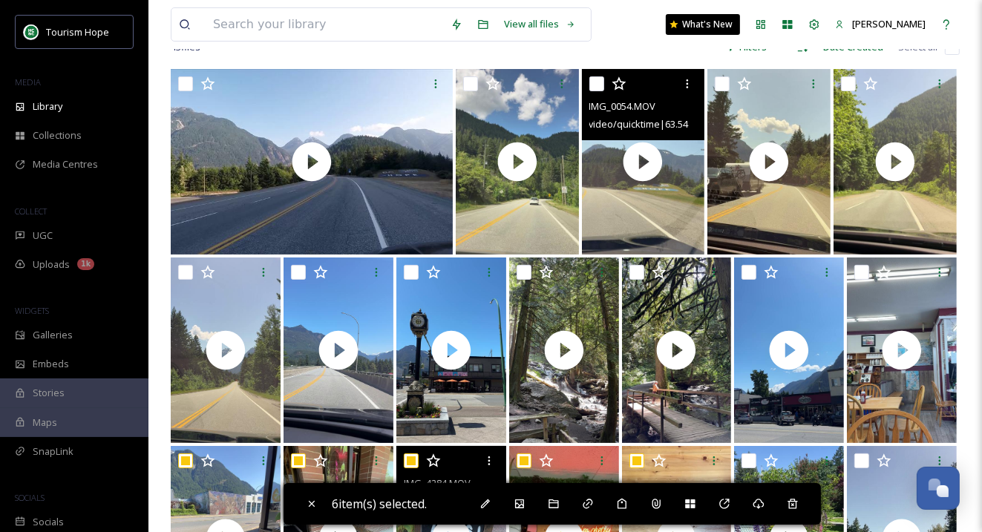
scroll to position [88, 0]
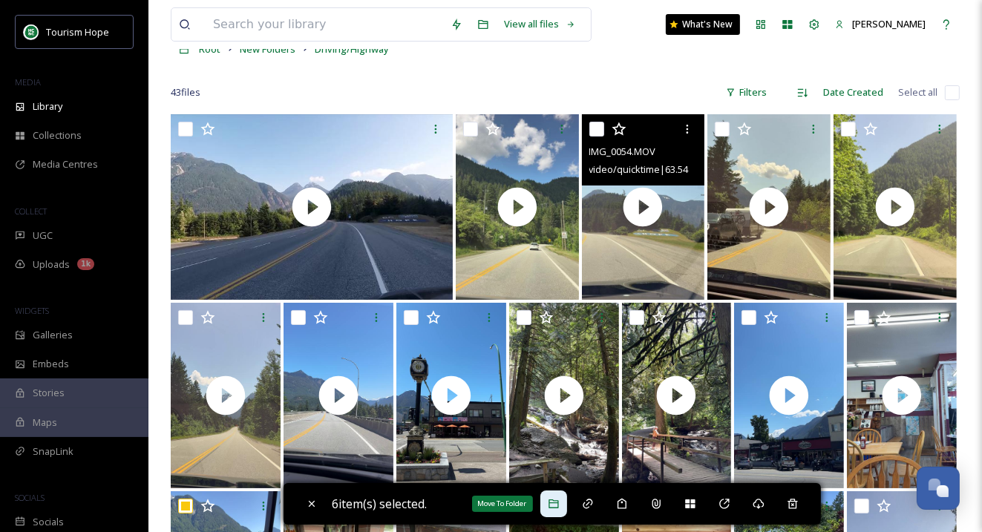
click at [560, 503] on icon at bounding box center [554, 504] width 12 height 12
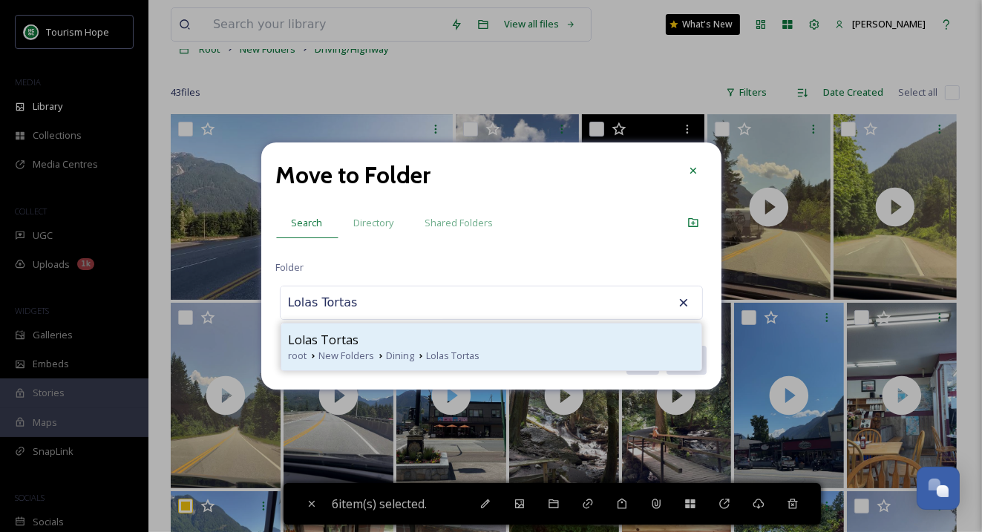
type input "Lolas Tortas"
click at [411, 332] on div "Lolas Tortas" at bounding box center [491, 340] width 405 height 18
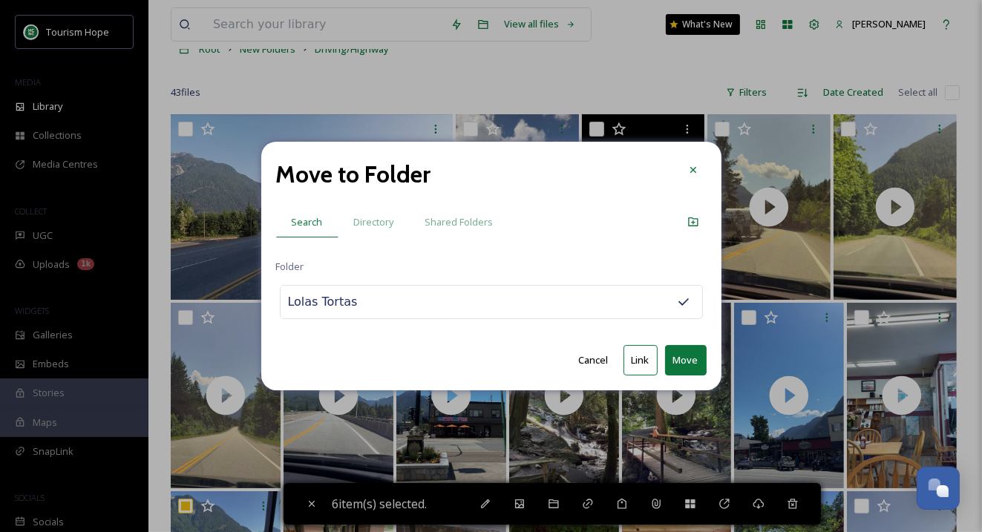
click at [687, 352] on button "Move" at bounding box center [686, 360] width 42 height 30
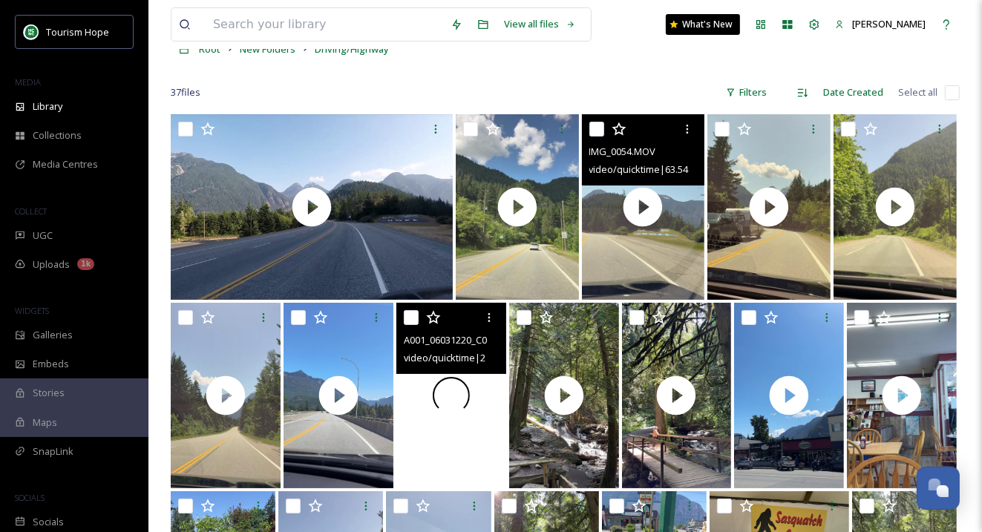
click at [487, 428] on div at bounding box center [451, 396] width 110 height 186
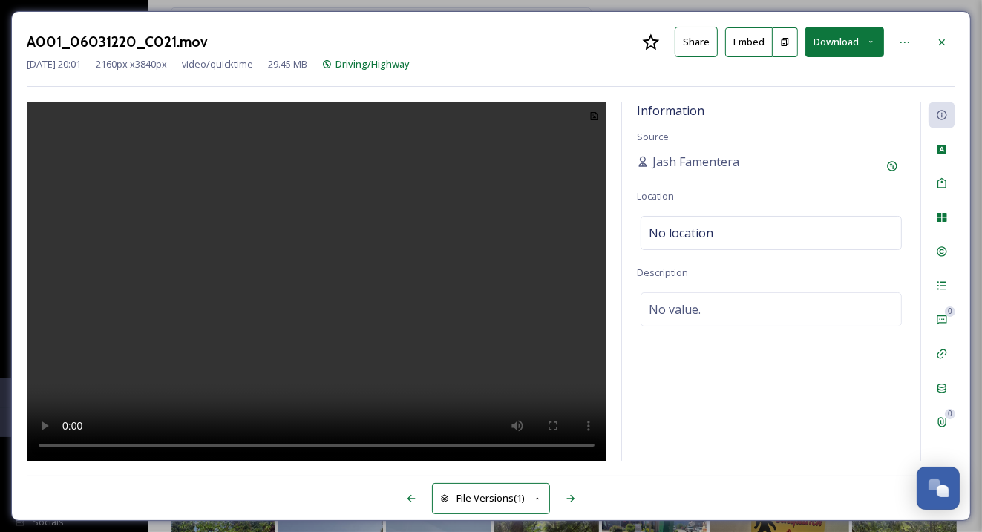
click at [361, 321] on video at bounding box center [317, 282] width 580 height 360
click at [939, 51] on div at bounding box center [941, 42] width 27 height 27
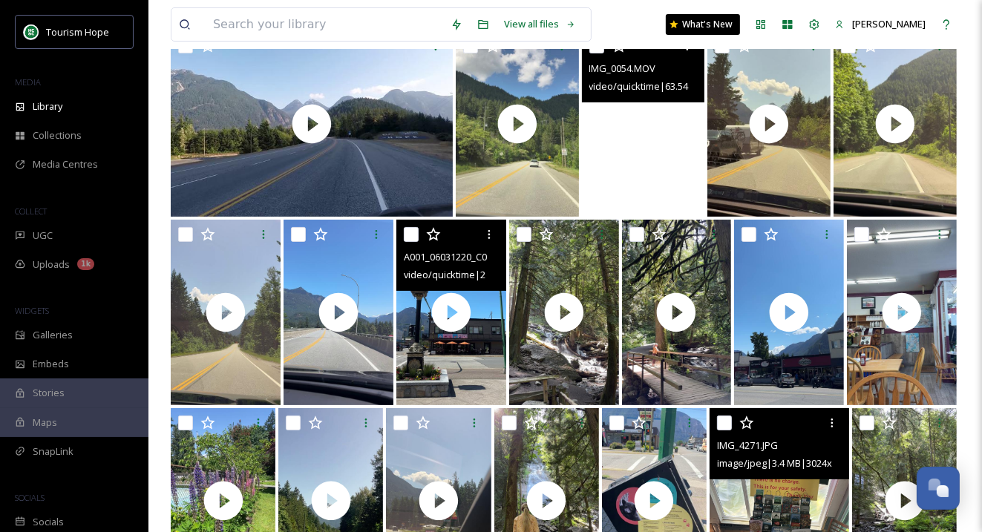
scroll to position [214, 0]
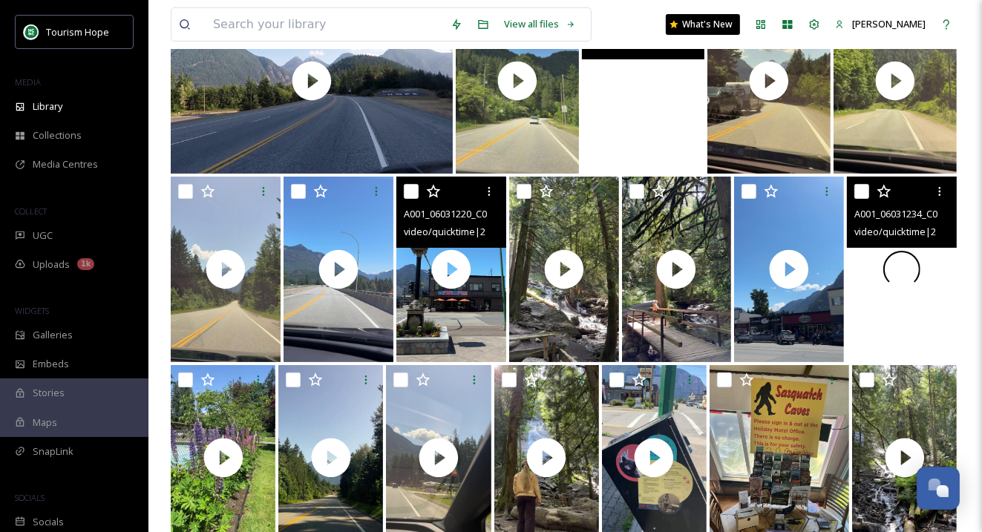
click at [894, 326] on div at bounding box center [902, 270] width 110 height 186
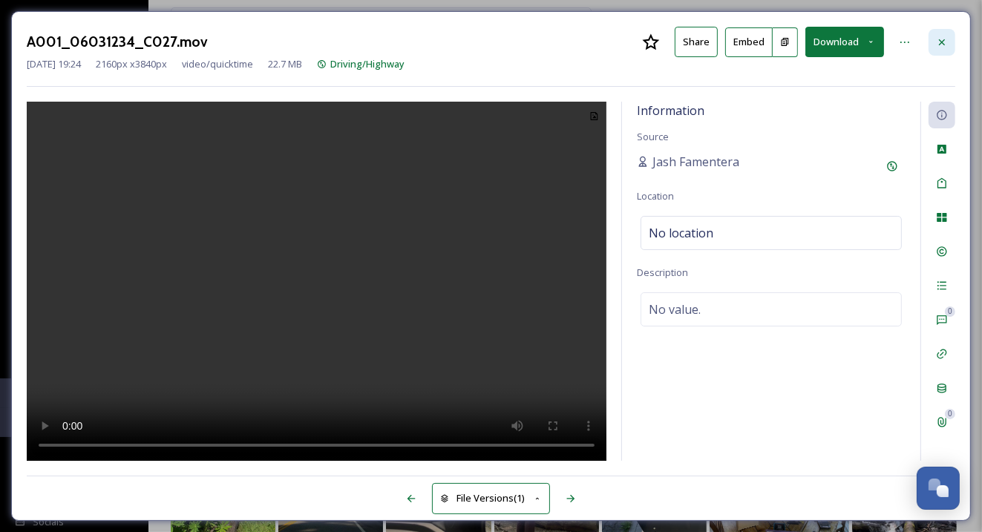
click at [942, 39] on icon at bounding box center [942, 42] width 12 height 12
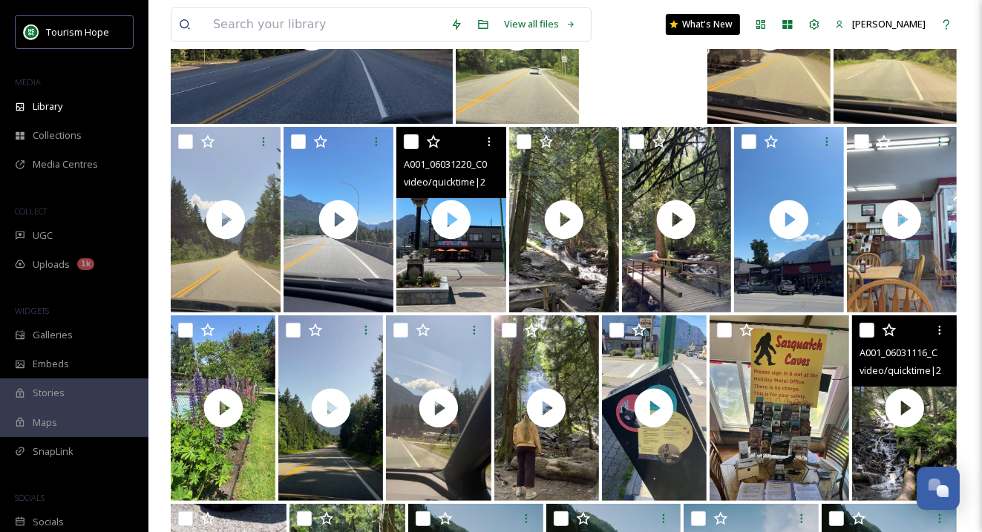
scroll to position [266, 0]
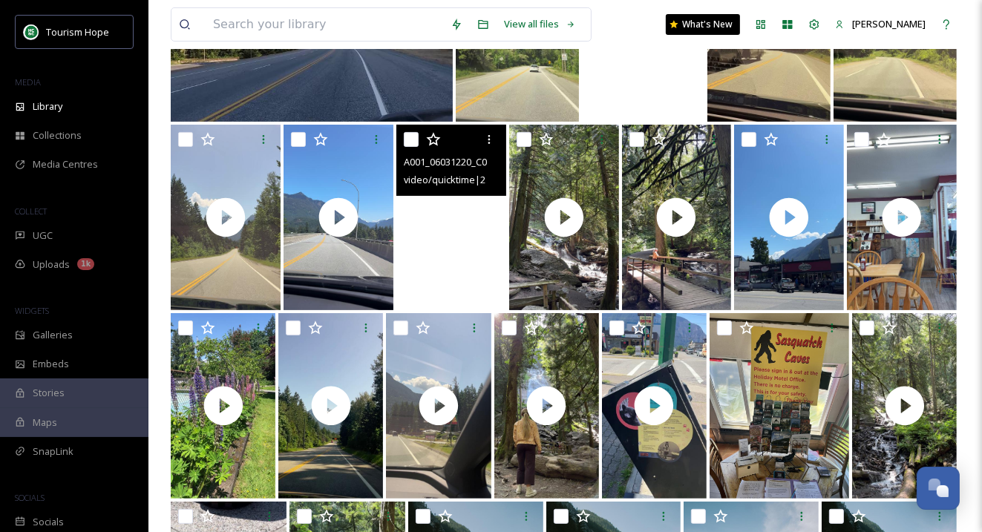
click at [479, 281] on video "A001_06031220_C021.mov" at bounding box center [451, 218] width 110 height 186
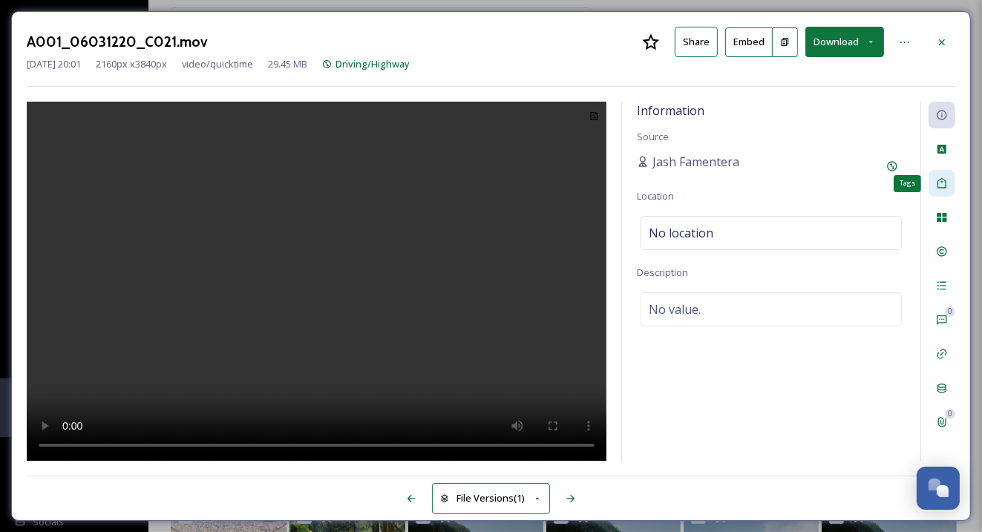
click at [942, 186] on icon at bounding box center [942, 183] width 12 height 12
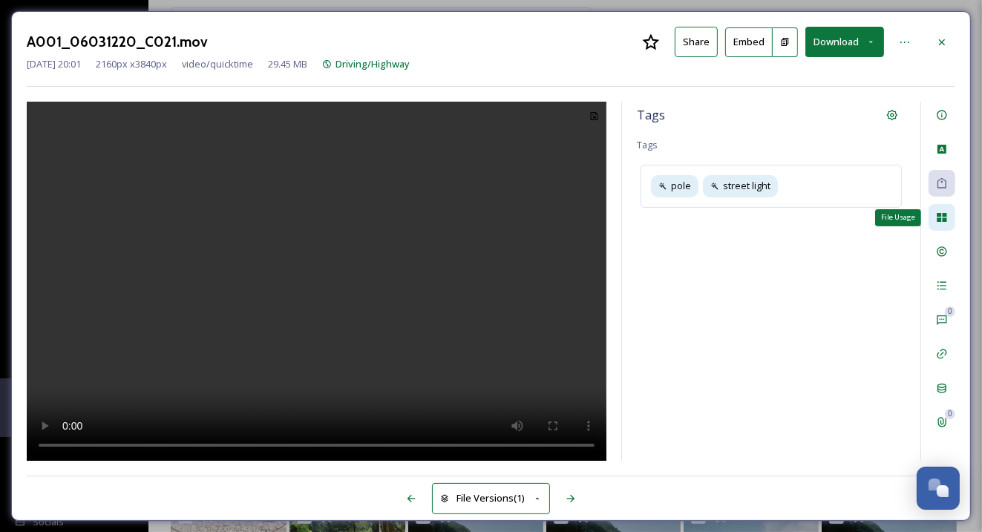
click at [941, 215] on icon at bounding box center [941, 217] width 10 height 9
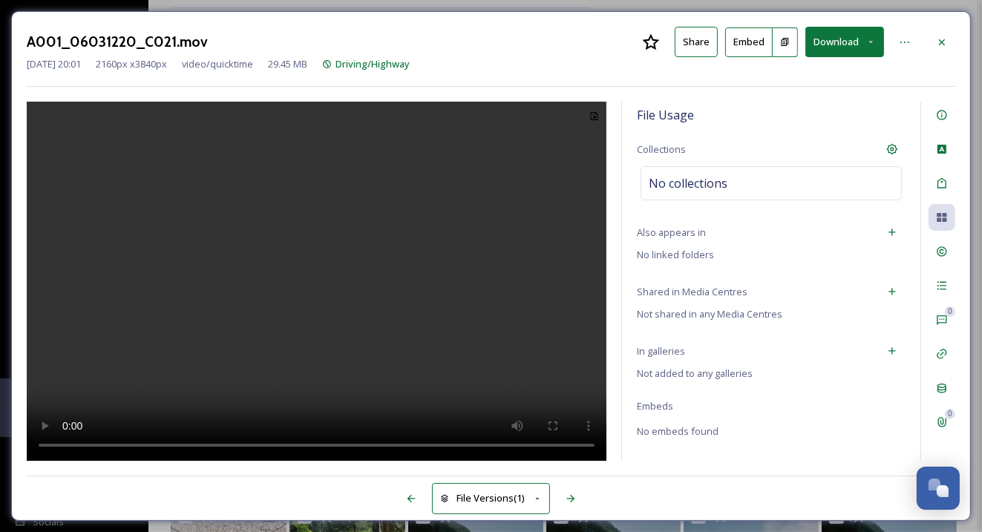
click at [313, 263] on video at bounding box center [317, 282] width 580 height 360
click at [546, 48] on div "A001_06031220_C021.mov Share Embed Download" at bounding box center [491, 42] width 928 height 30
click at [262, 251] on video at bounding box center [317, 282] width 580 height 360
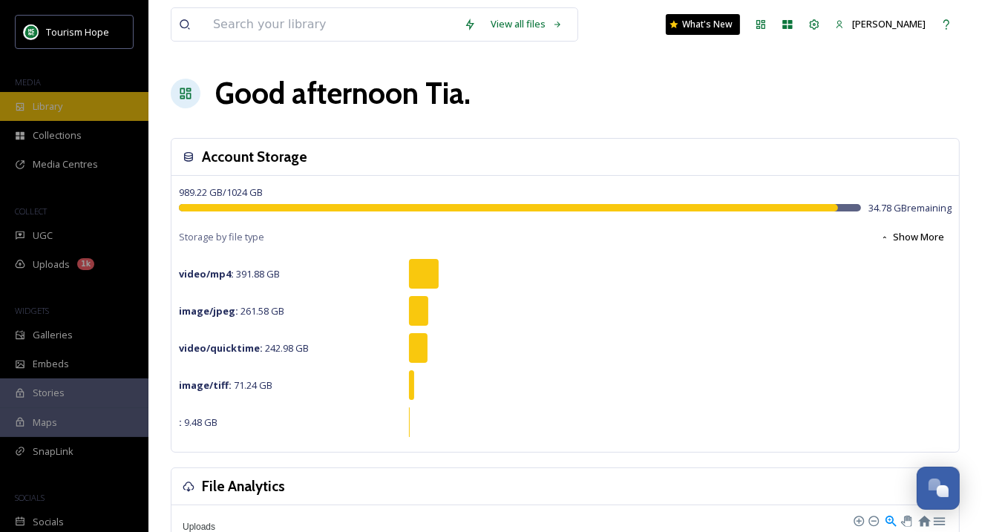
click at [56, 102] on span "Library" at bounding box center [48, 106] width 30 height 14
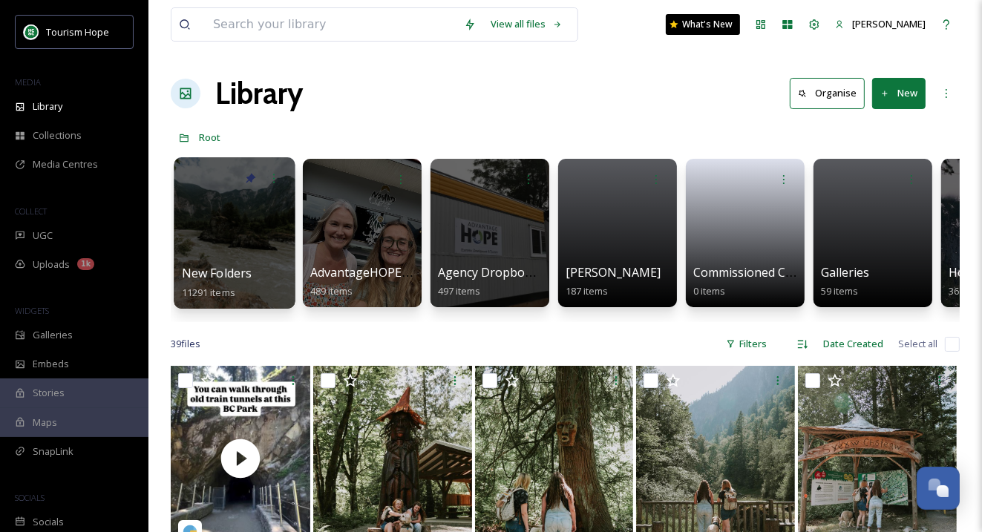
click at [252, 243] on div at bounding box center [234, 232] width 121 height 151
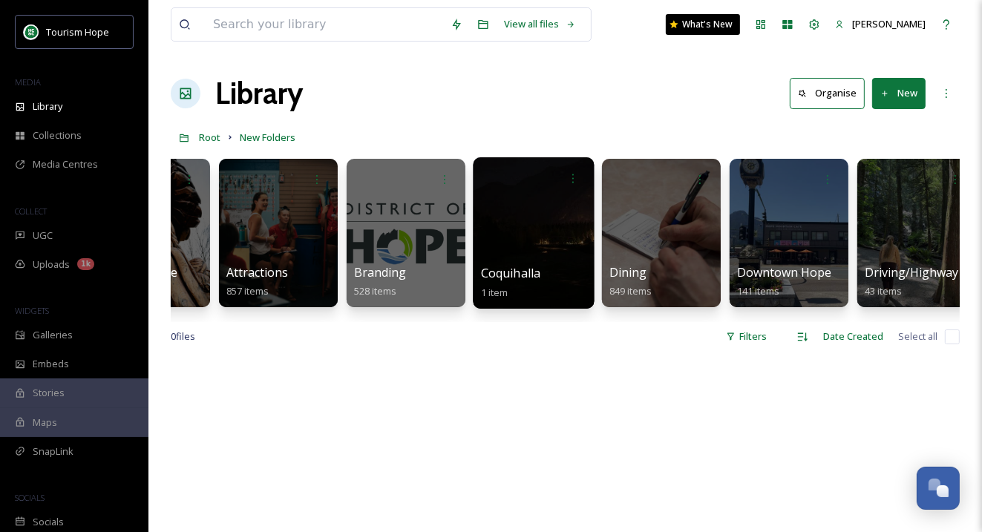
scroll to position [0, 368]
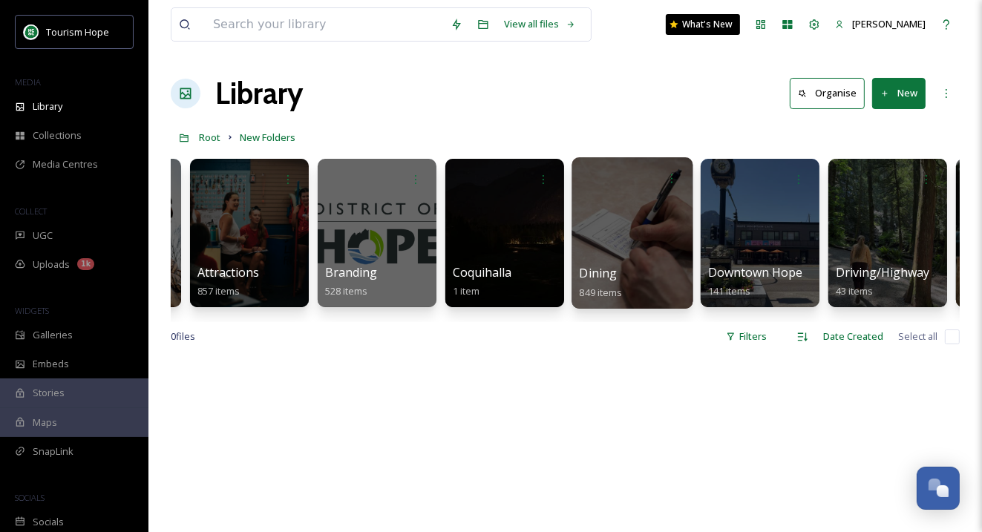
click at [619, 252] on div at bounding box center [631, 232] width 121 height 151
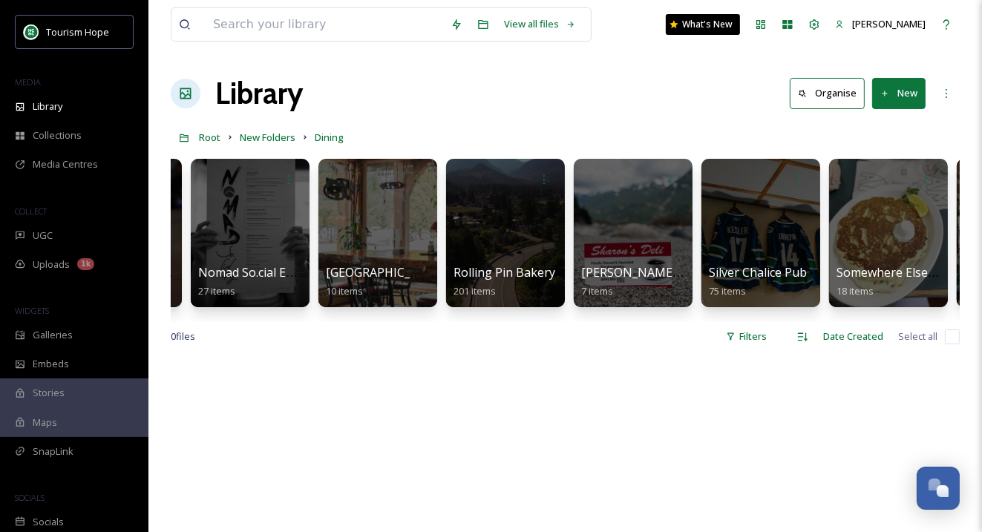
scroll to position [0, 1125]
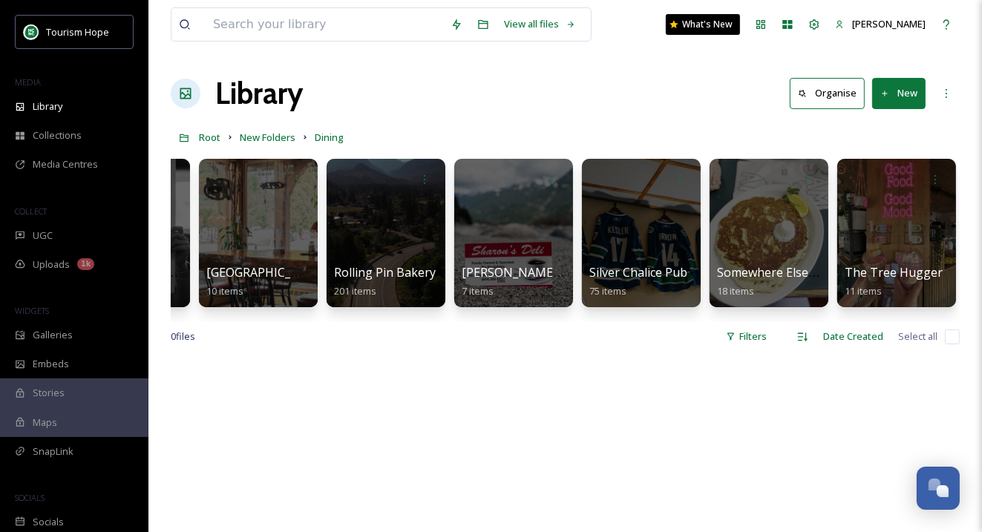
click at [895, 94] on button "New" at bounding box center [898, 93] width 53 height 30
click at [885, 176] on div "Folder" at bounding box center [883, 185] width 84 height 29
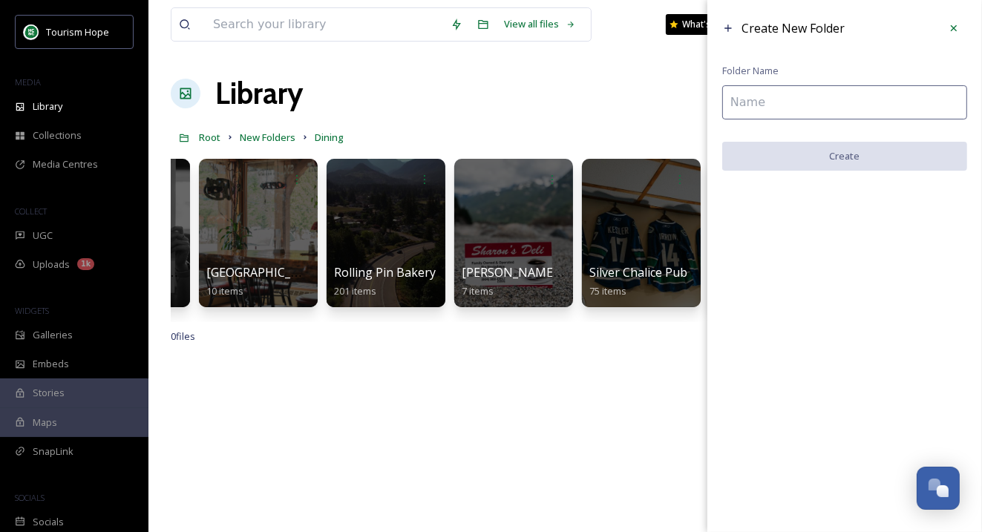
click at [771, 89] on input at bounding box center [844, 102] width 245 height 34
paste input "Lolas Tortas"
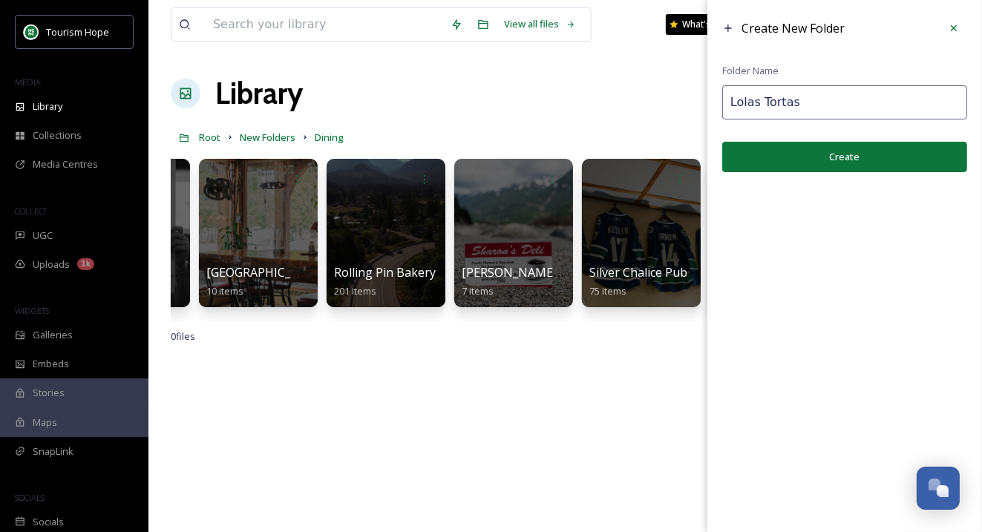
type input "Lolas Tortas"
click at [826, 160] on button "Create" at bounding box center [844, 157] width 245 height 30
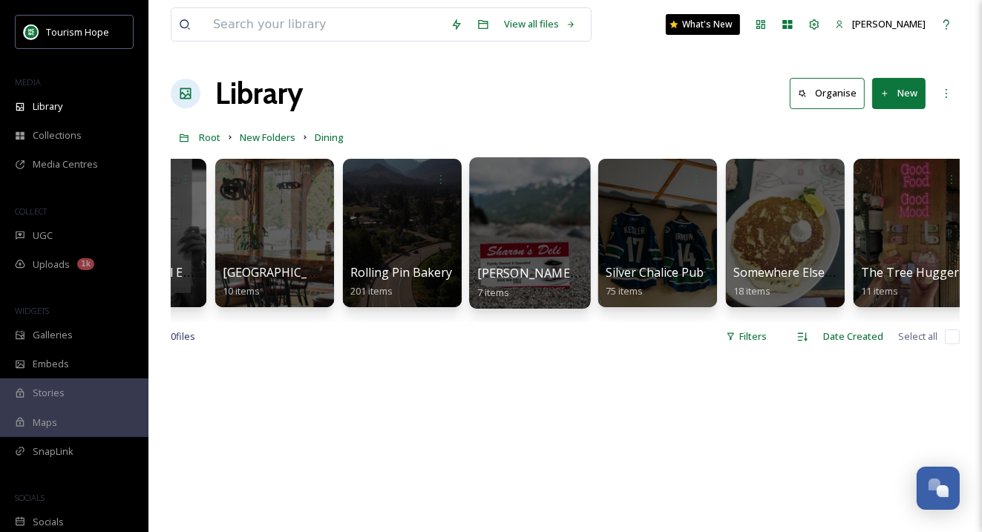
scroll to position [0, 1253]
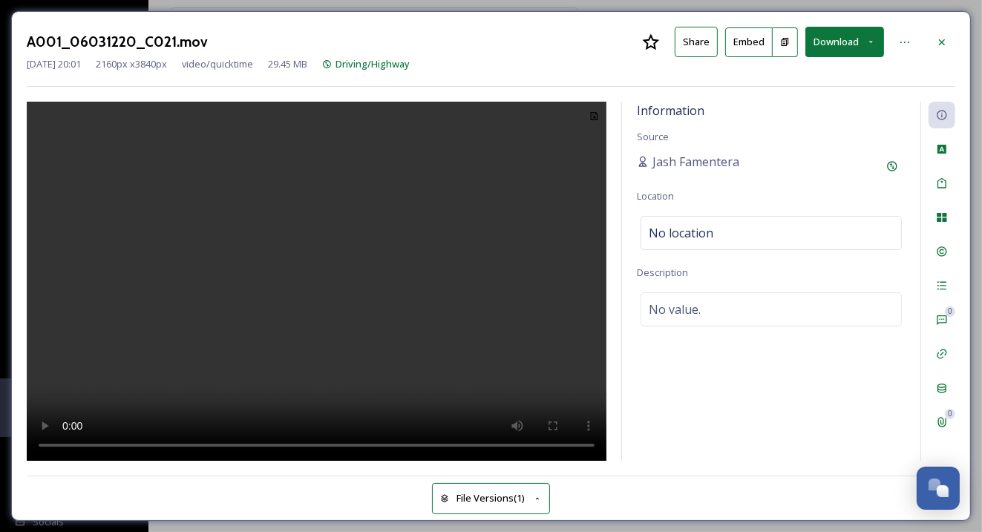
click at [313, 305] on video at bounding box center [317, 282] width 580 height 360
click at [936, 38] on icon at bounding box center [942, 42] width 12 height 12
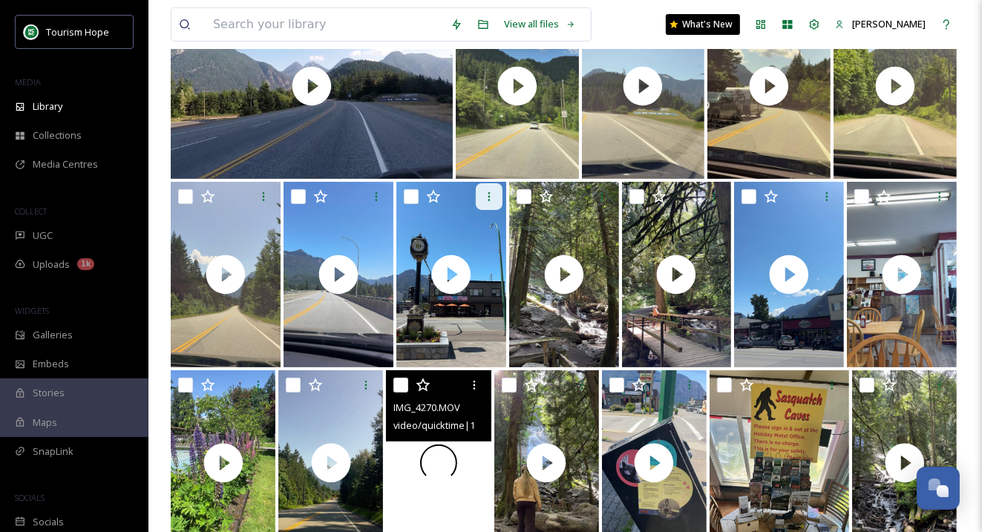
scroll to position [273, 0]
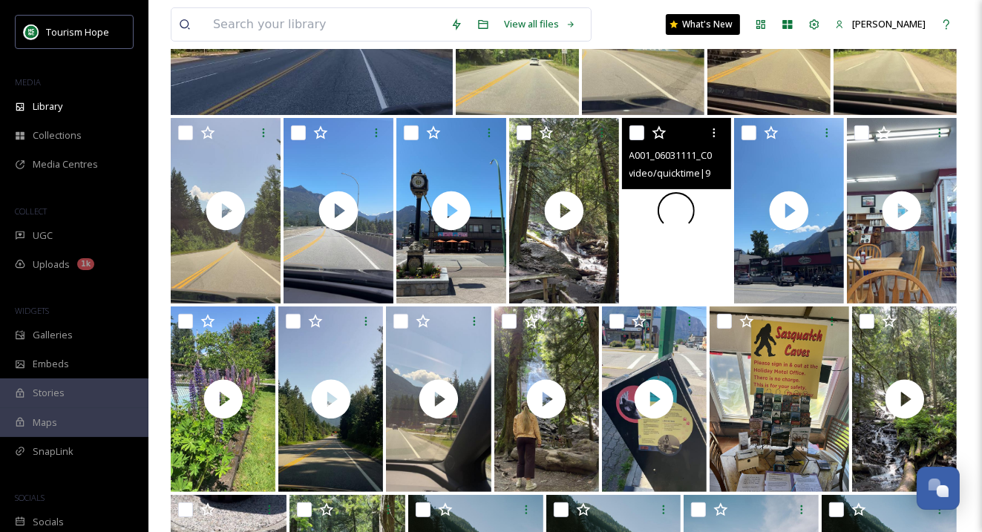
click at [657, 258] on div at bounding box center [677, 211] width 110 height 186
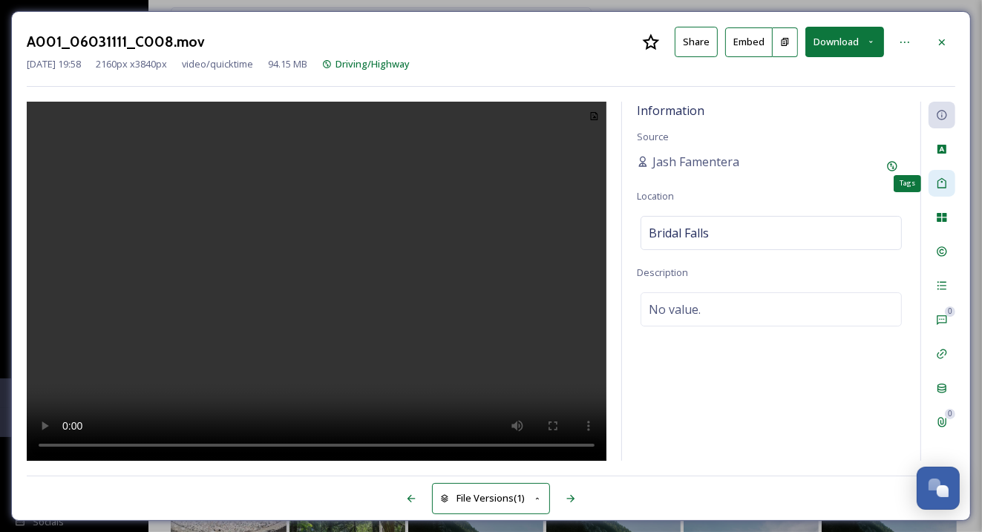
click at [940, 180] on icon at bounding box center [942, 183] width 12 height 12
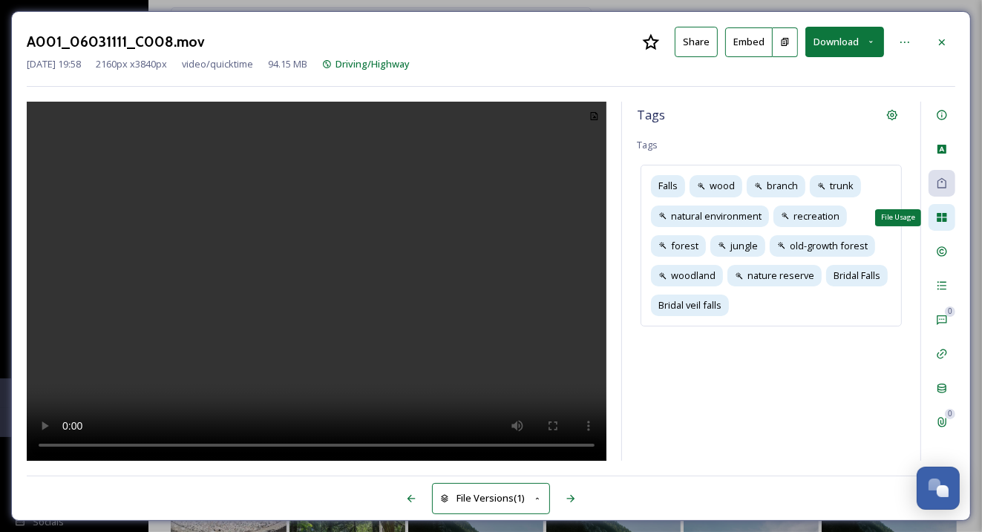
click at [942, 211] on icon at bounding box center [942, 217] width 12 height 12
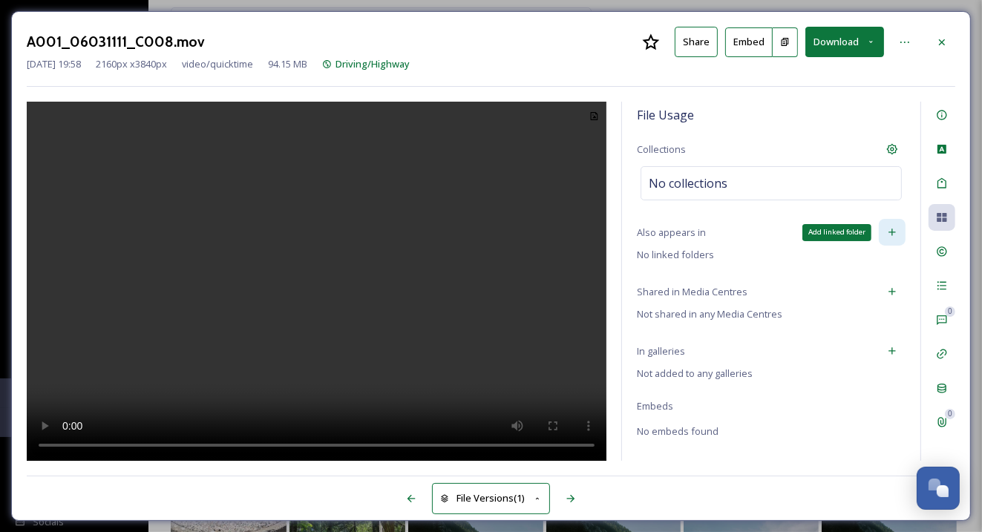
click at [896, 235] on icon at bounding box center [892, 232] width 12 height 12
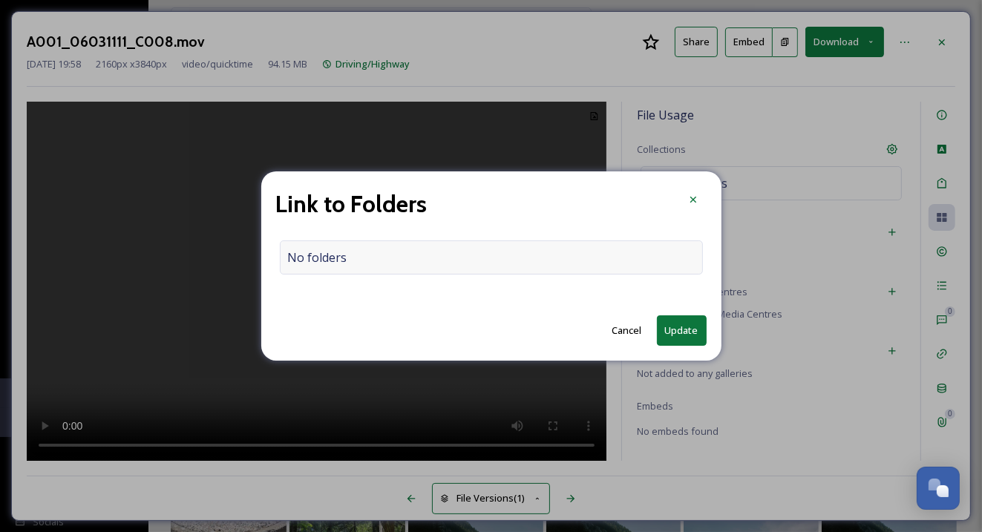
click at [475, 272] on div "No folders" at bounding box center [491, 257] width 423 height 34
click at [462, 266] on input at bounding box center [495, 257] width 429 height 33
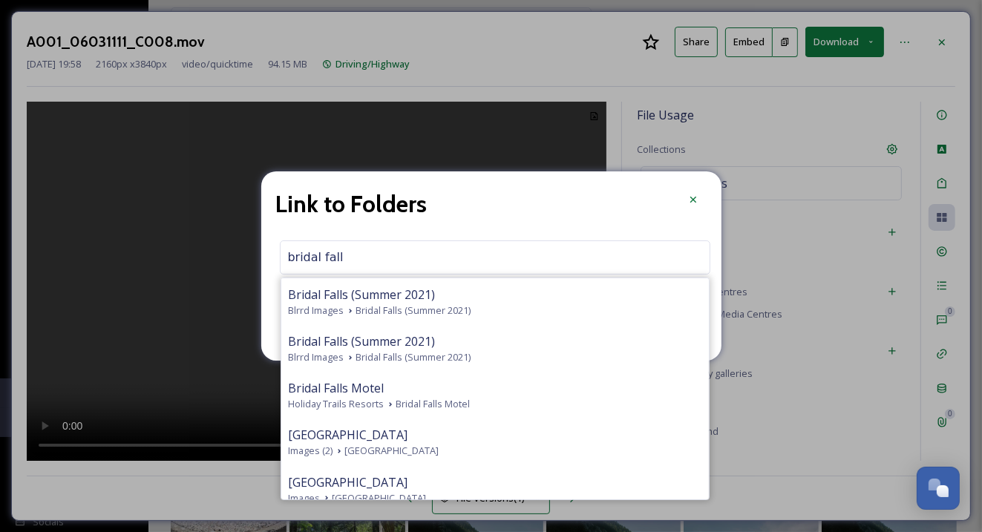
type input "bridal falls"
click at [688, 203] on icon at bounding box center [693, 200] width 12 height 12
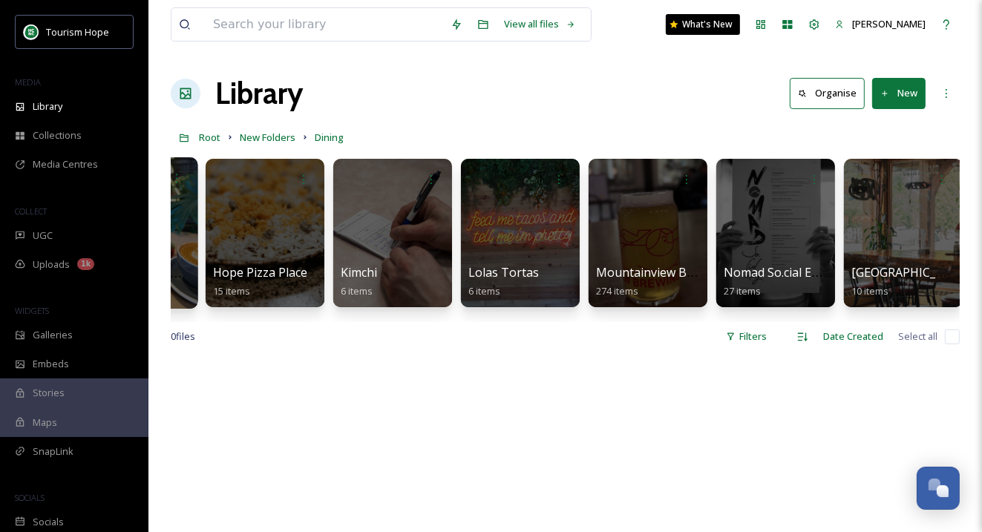
scroll to position [0, 507]
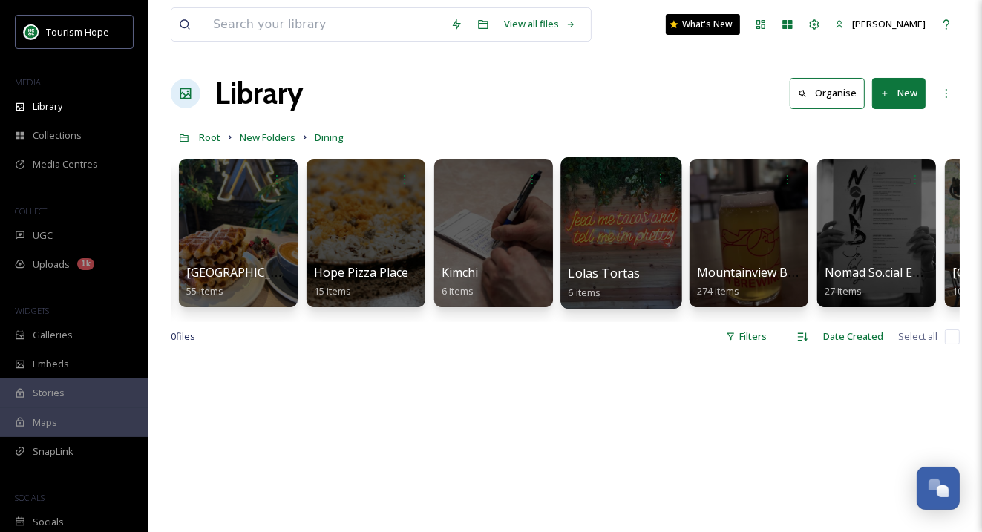
click at [639, 240] on div at bounding box center [620, 232] width 121 height 151
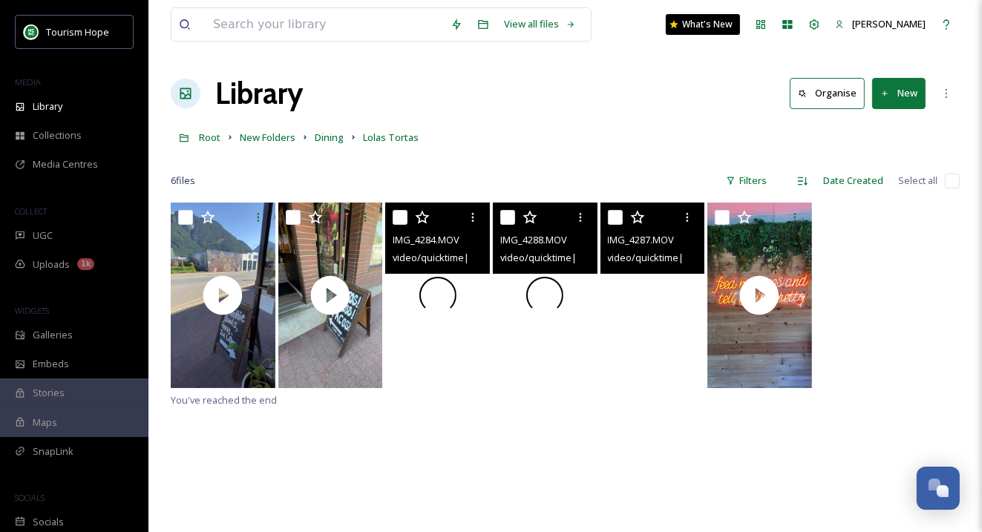
click at [449, 343] on div at bounding box center [437, 296] width 105 height 186
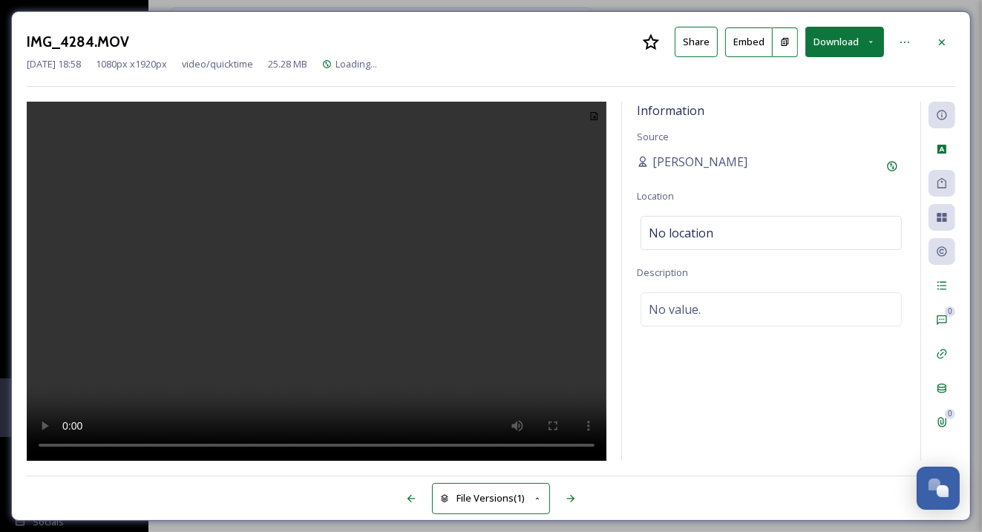
click at [335, 296] on video at bounding box center [317, 282] width 580 height 360
click at [331, 272] on video at bounding box center [317, 282] width 580 height 360
click at [942, 42] on icon at bounding box center [942, 42] width 12 height 12
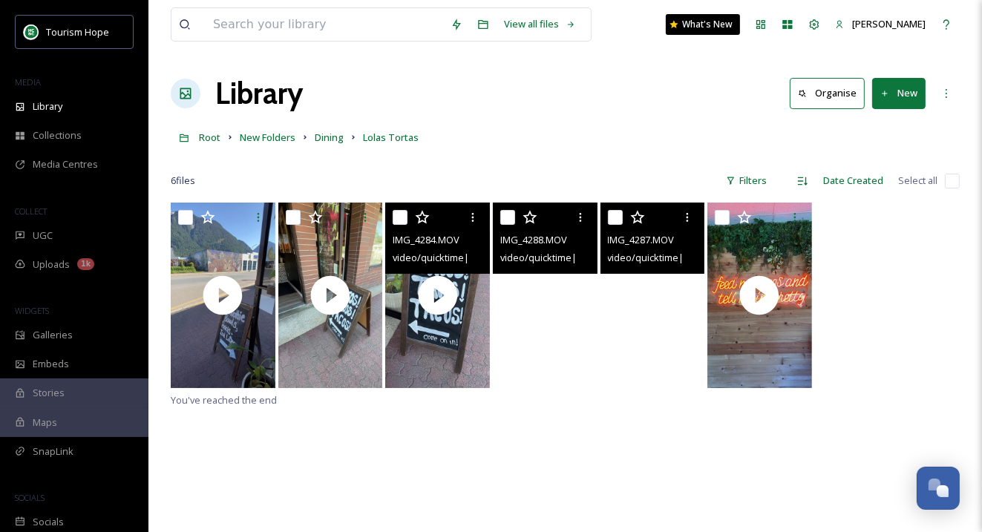
click at [535, 104] on div "Library Organise New" at bounding box center [565, 93] width 789 height 45
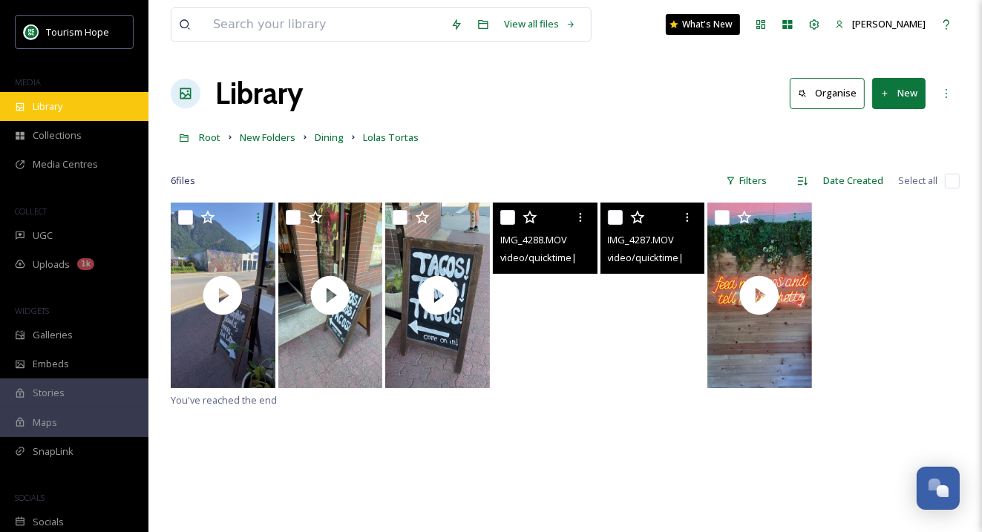
click at [106, 108] on div "Library" at bounding box center [74, 106] width 148 height 29
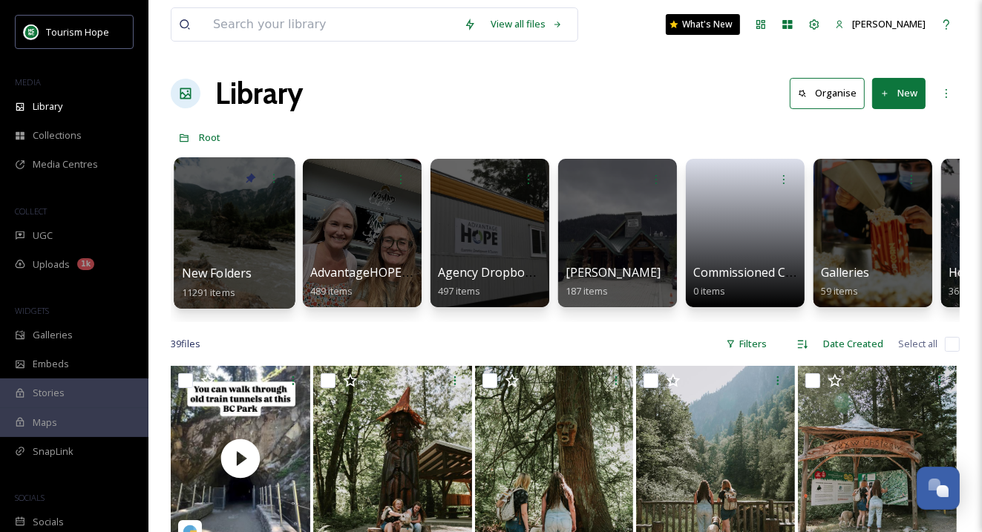
click at [247, 226] on div at bounding box center [234, 232] width 121 height 151
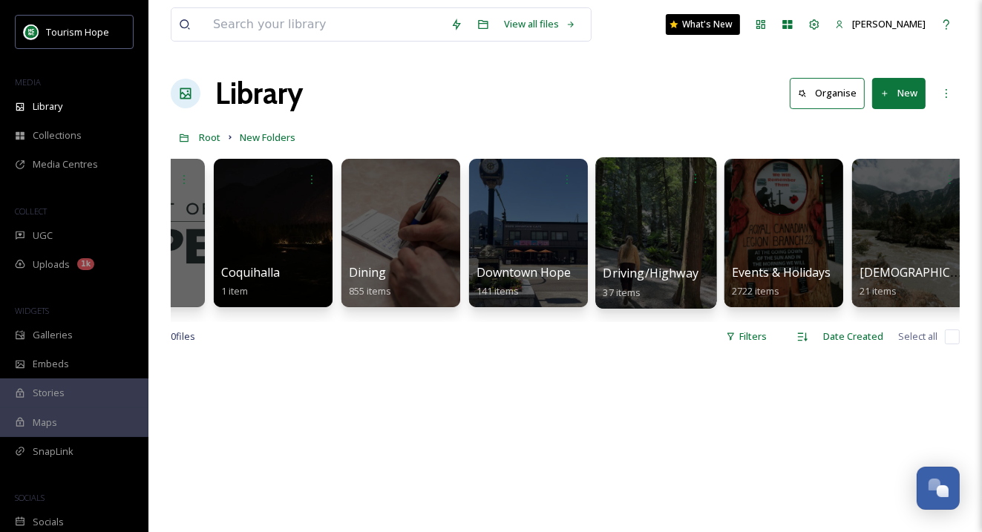
scroll to position [0, 606]
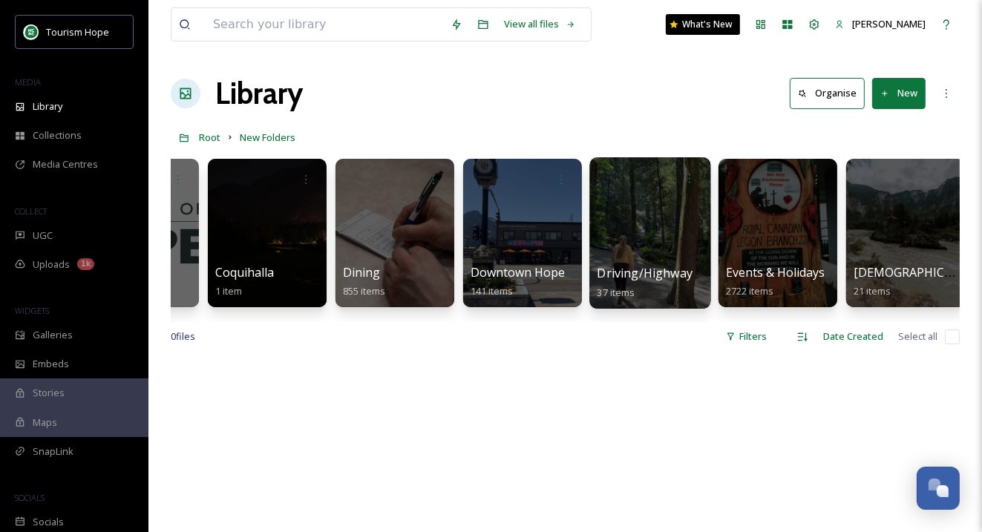
click at [637, 237] on div at bounding box center [649, 232] width 121 height 151
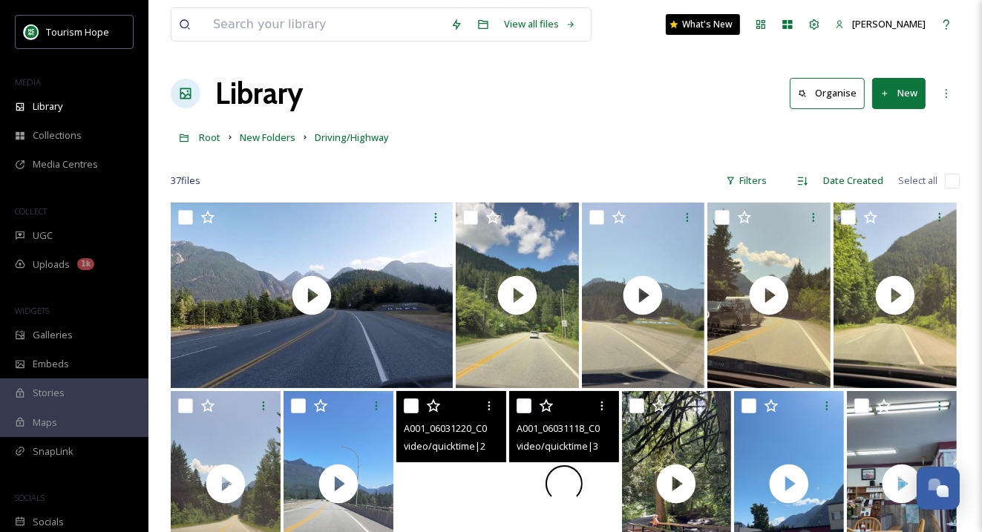
scroll to position [214, 0]
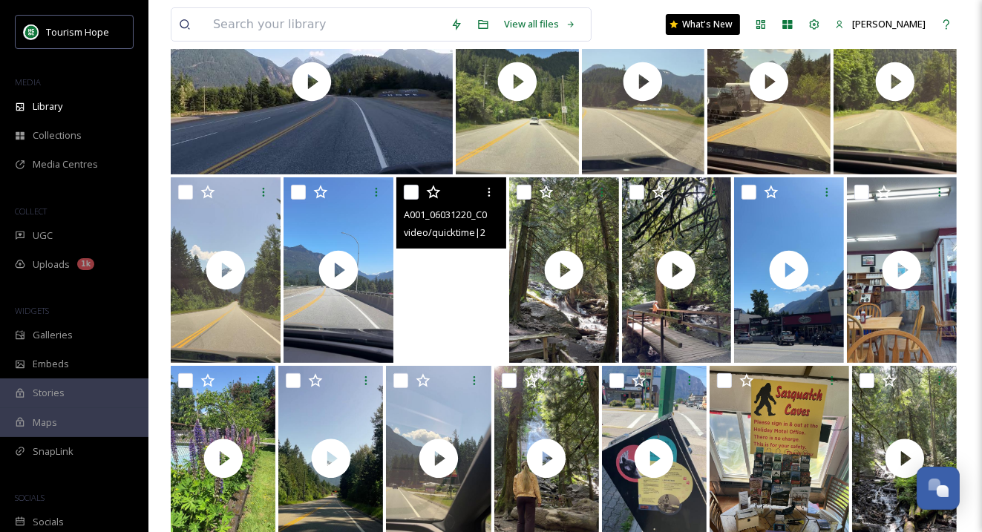
click at [462, 336] on video "A001_06031220_C021.mov" at bounding box center [451, 270] width 110 height 186
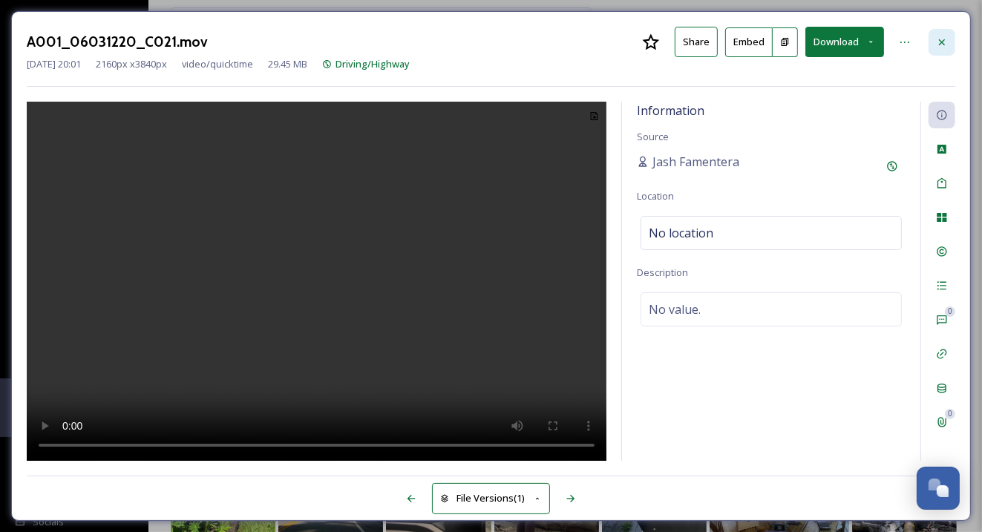
click at [945, 42] on icon at bounding box center [942, 42] width 12 height 12
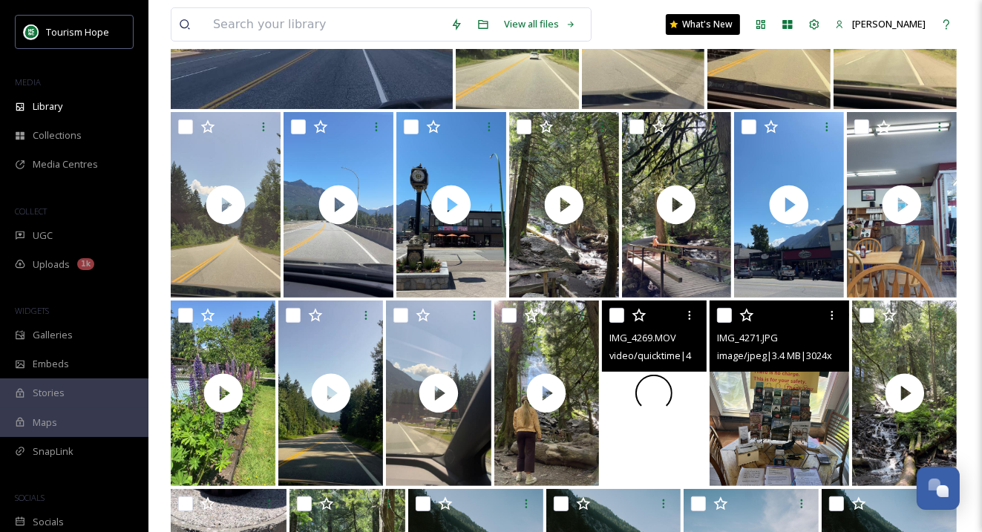
scroll to position [335, 0]
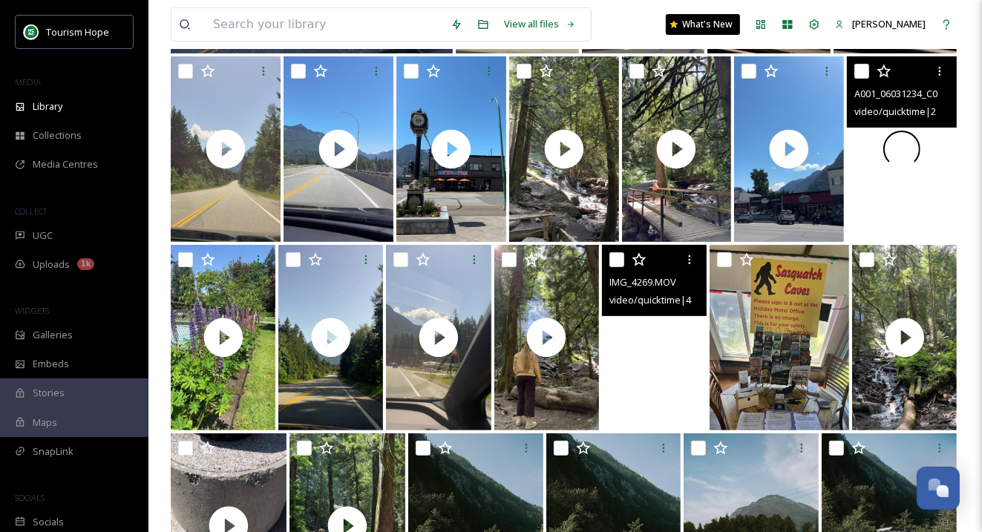
click at [877, 200] on div at bounding box center [902, 149] width 110 height 186
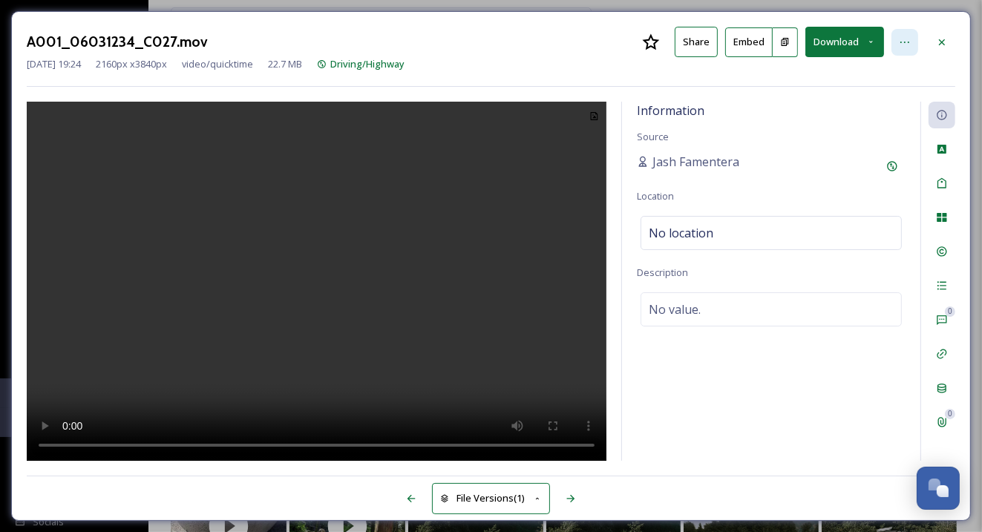
click at [911, 32] on div at bounding box center [904, 42] width 27 height 27
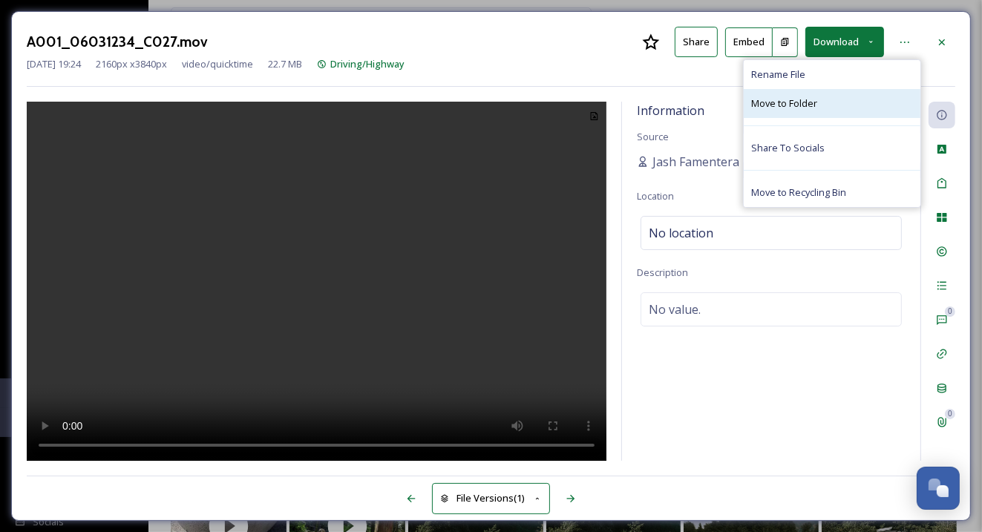
click at [826, 106] on div "Move to Folder" at bounding box center [832, 103] width 177 height 29
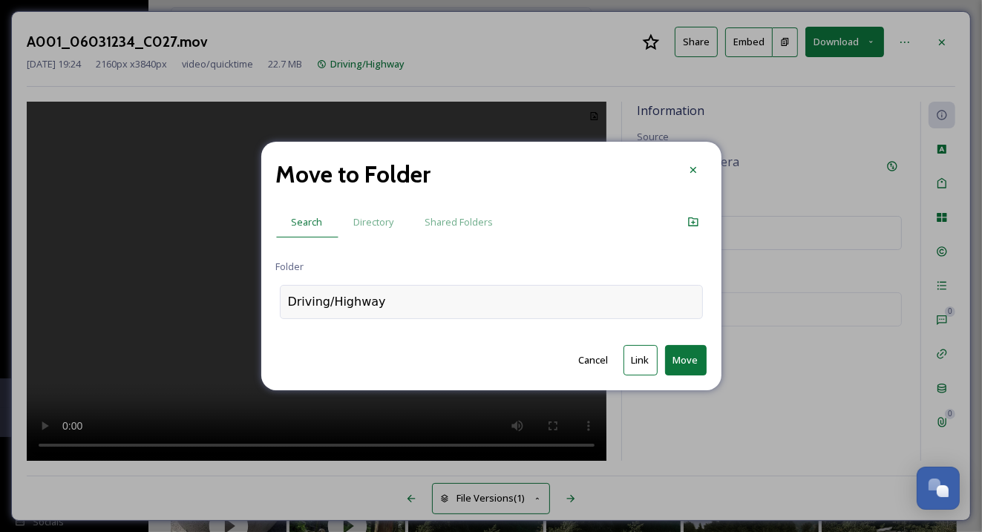
click at [344, 303] on div "Driving/Highway" at bounding box center [337, 302] width 98 height 18
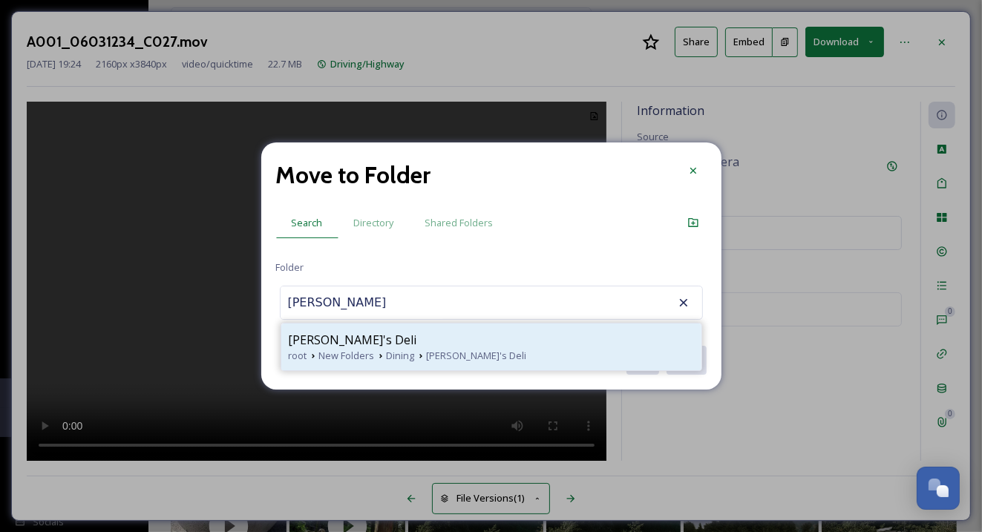
click at [381, 352] on icon at bounding box center [381, 356] width 12 height 12
type input "Sharon's Deli"
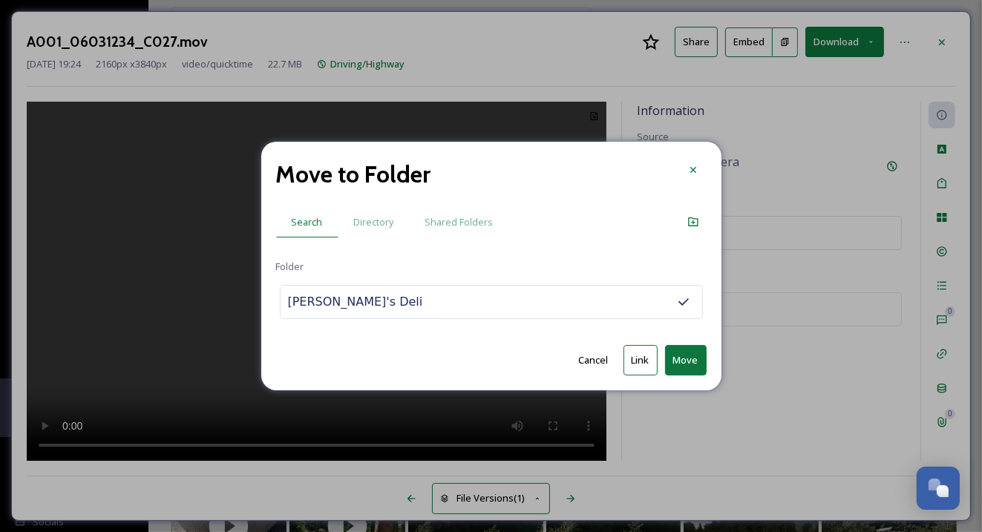
click at [686, 355] on button "Move" at bounding box center [686, 360] width 42 height 30
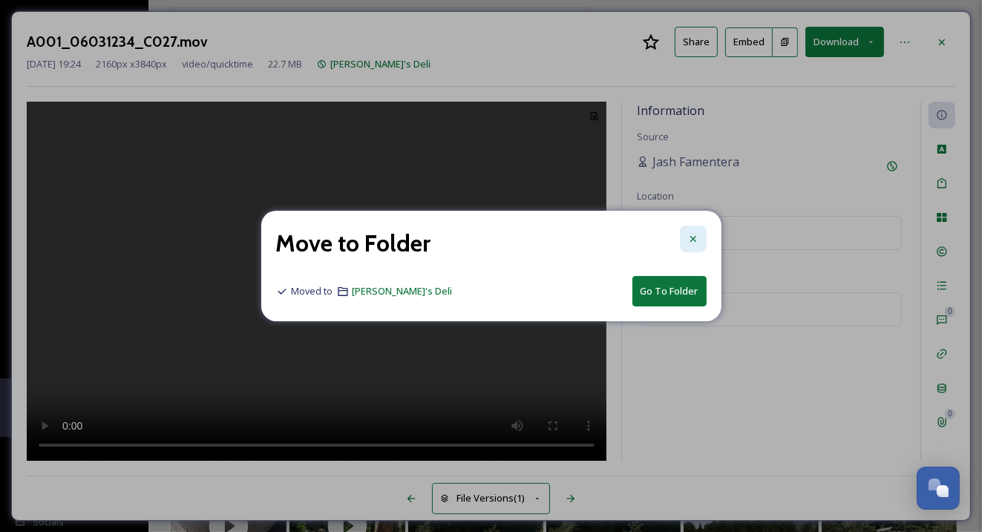
click at [695, 236] on icon at bounding box center [693, 239] width 12 height 12
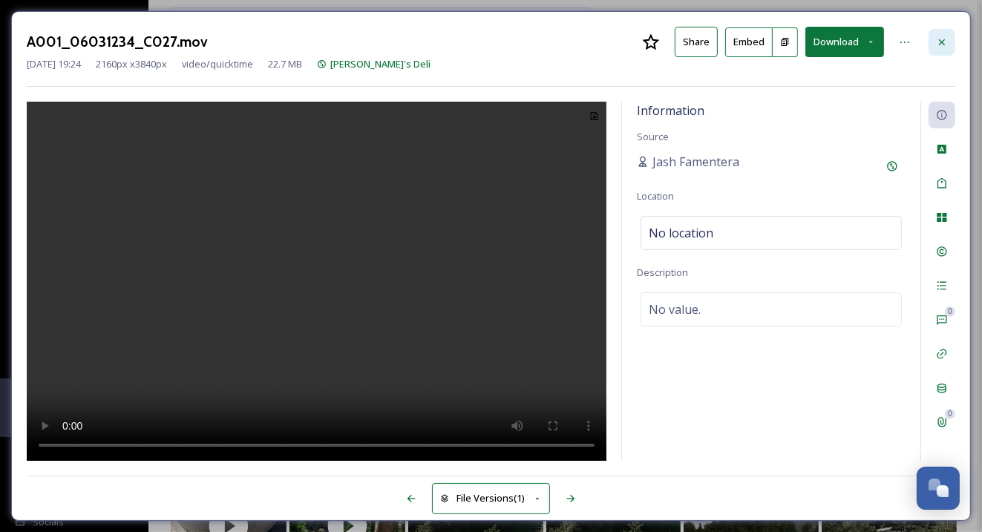
click at [947, 32] on div at bounding box center [941, 42] width 27 height 27
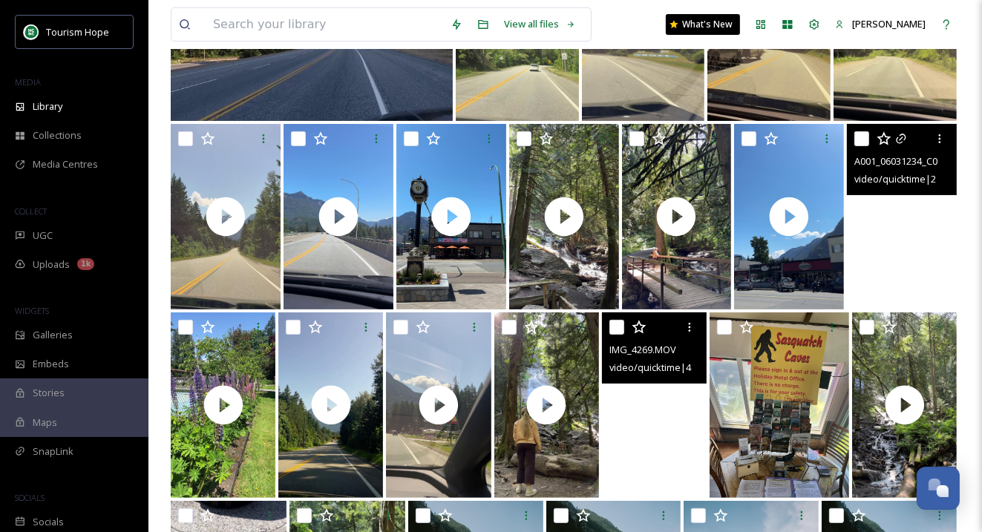
scroll to position [266, 0]
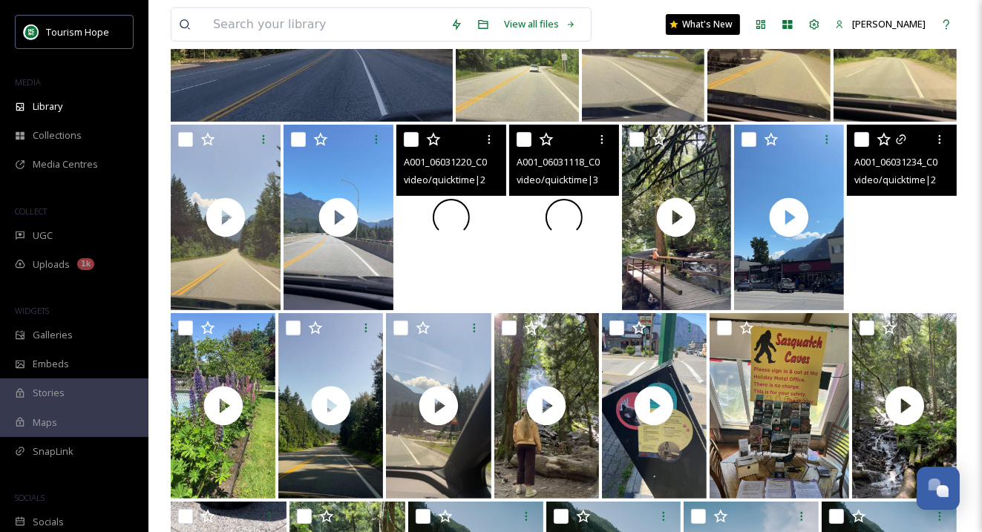
click at [423, 261] on div at bounding box center [451, 218] width 110 height 186
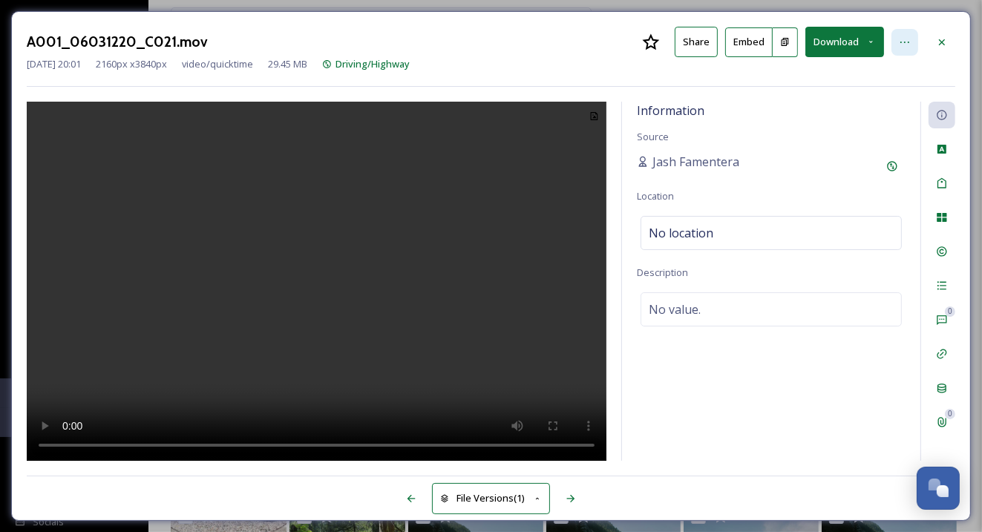
click at [912, 43] on div at bounding box center [904, 42] width 27 height 27
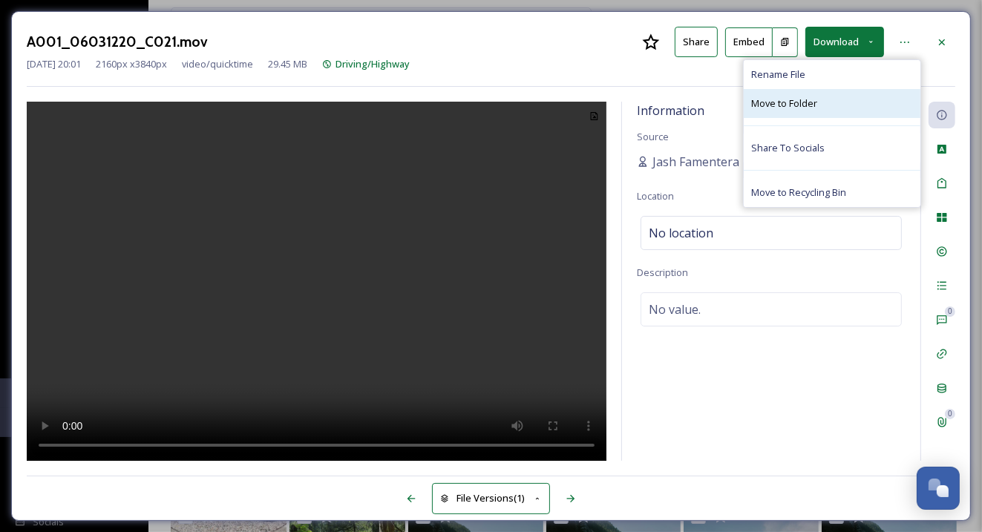
click at [780, 105] on span "Move to Folder" at bounding box center [784, 103] width 66 height 14
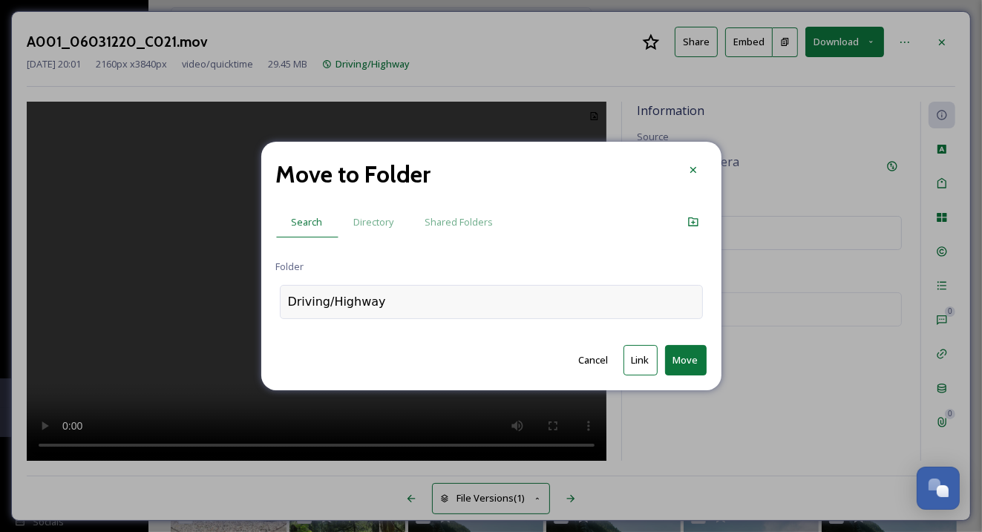
click at [409, 298] on div "Driving/Highway" at bounding box center [491, 302] width 423 height 34
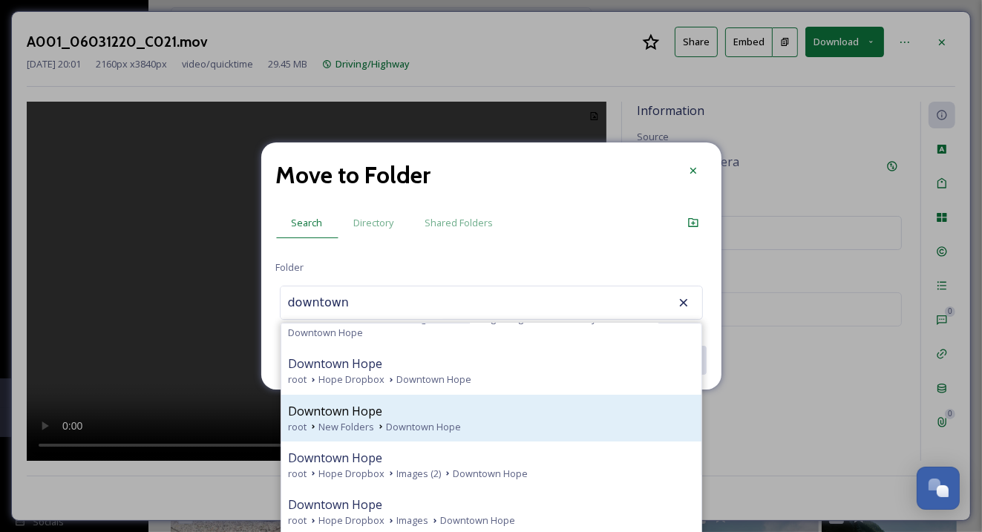
scroll to position [39, 0]
click at [436, 419] on span "Downtown Hope" at bounding box center [424, 425] width 75 height 14
type input "Downtown Hope"
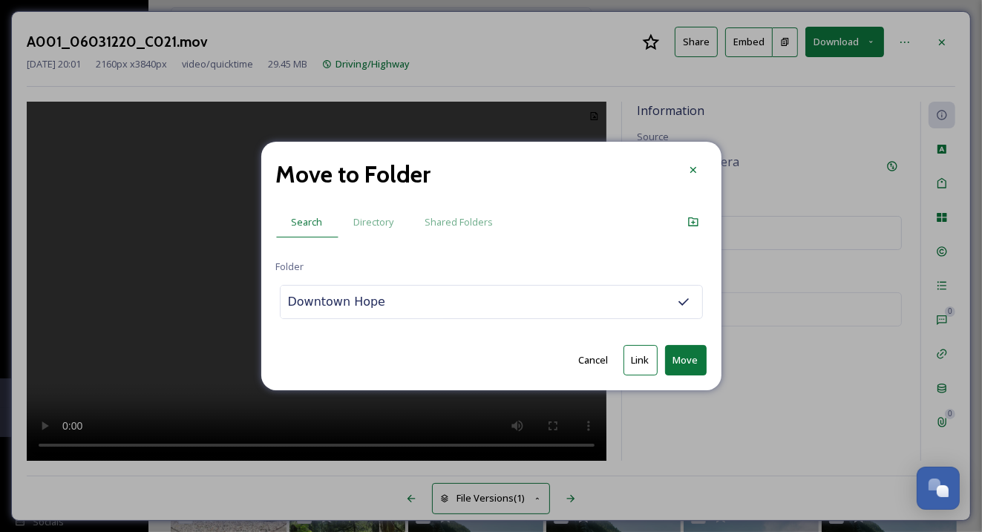
click at [686, 347] on button "Move" at bounding box center [686, 360] width 42 height 30
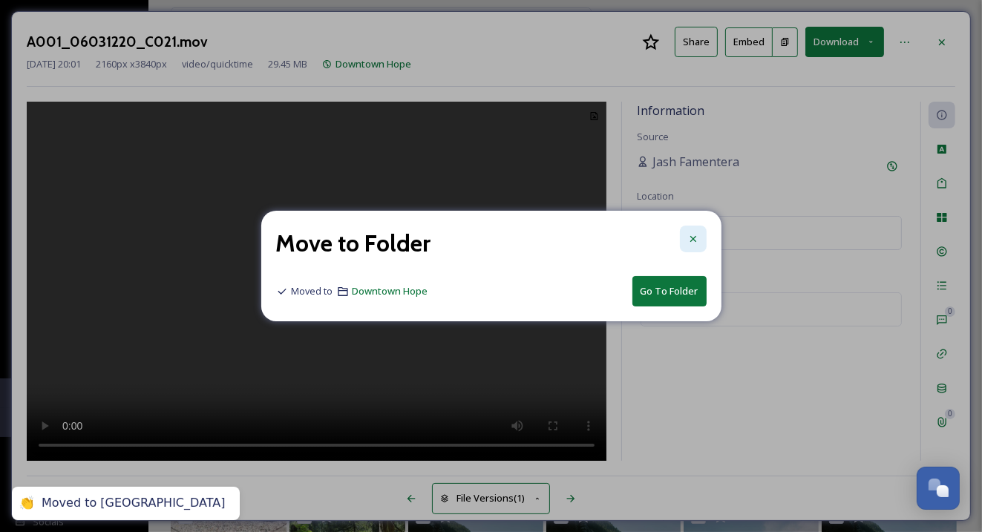
click at [691, 237] on icon at bounding box center [692, 239] width 6 height 6
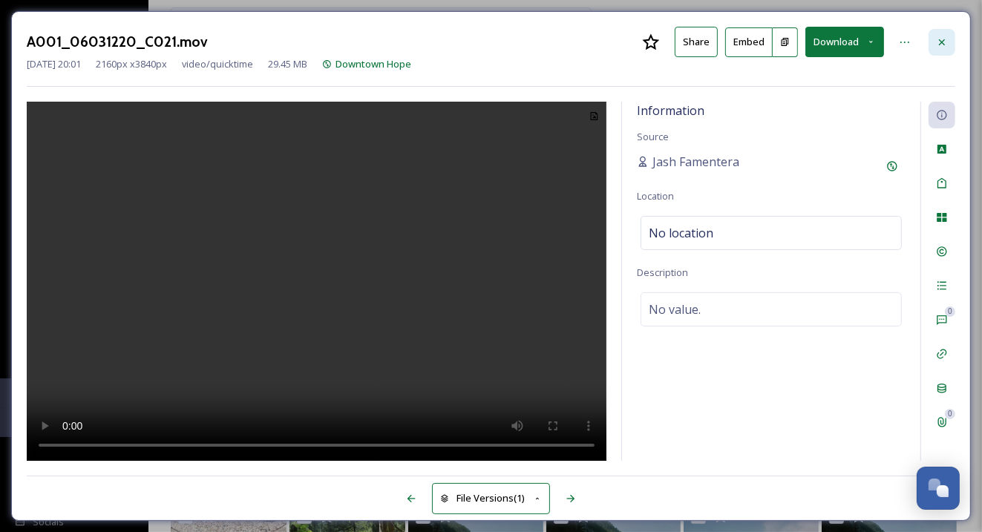
click at [946, 44] on icon at bounding box center [942, 42] width 12 height 12
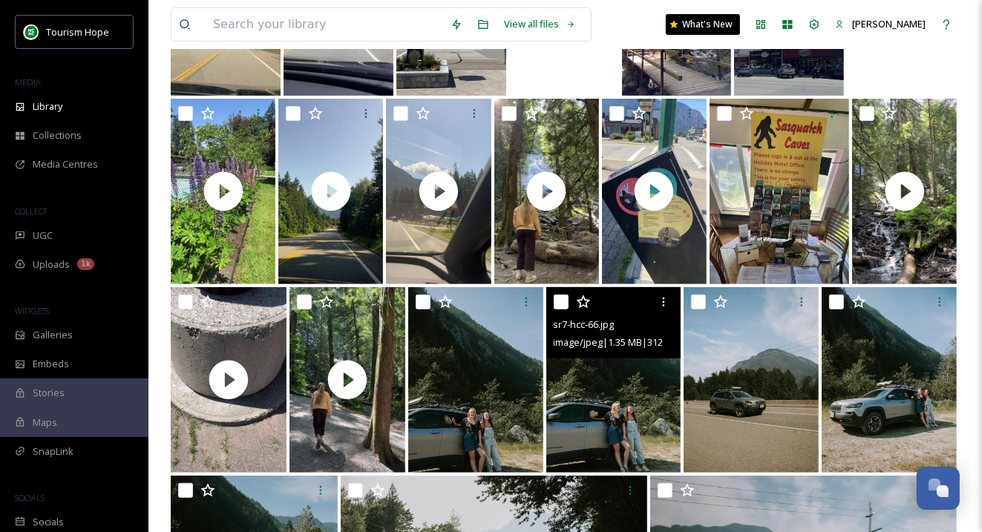
scroll to position [487, 0]
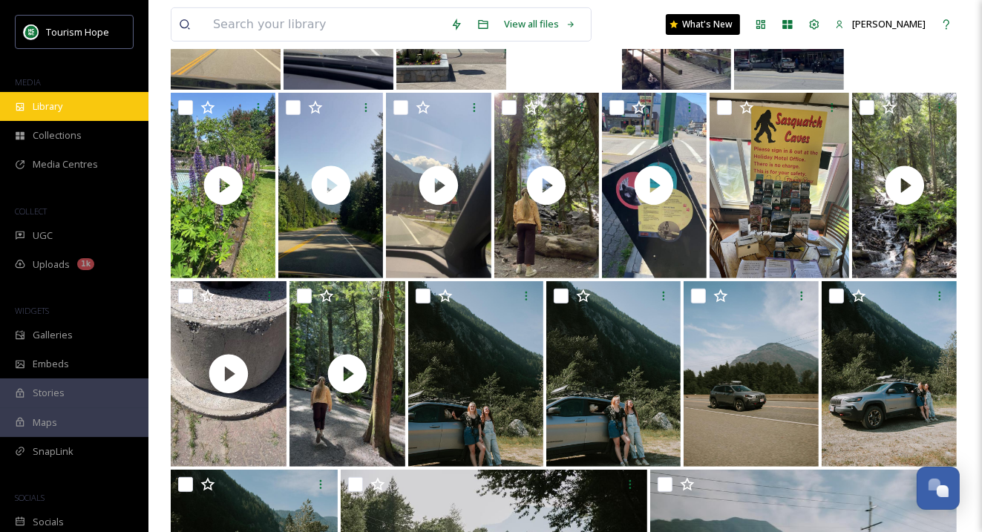
click at [72, 111] on div "Library" at bounding box center [74, 106] width 148 height 29
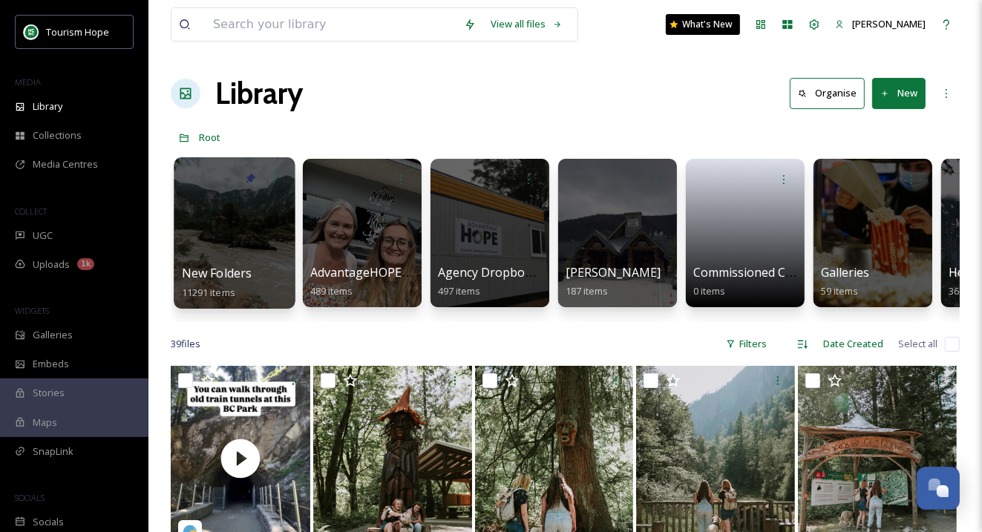
click at [266, 234] on div at bounding box center [234, 232] width 121 height 151
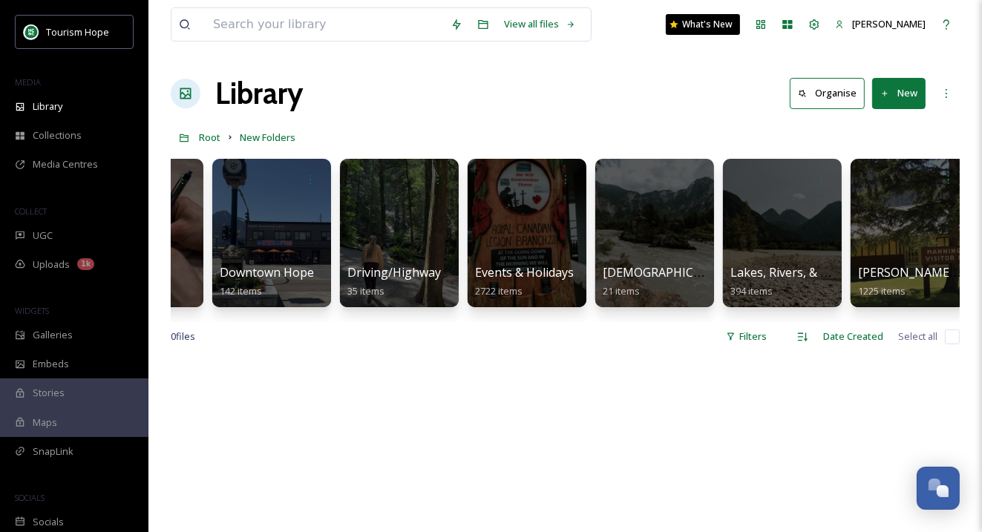
scroll to position [0, 871]
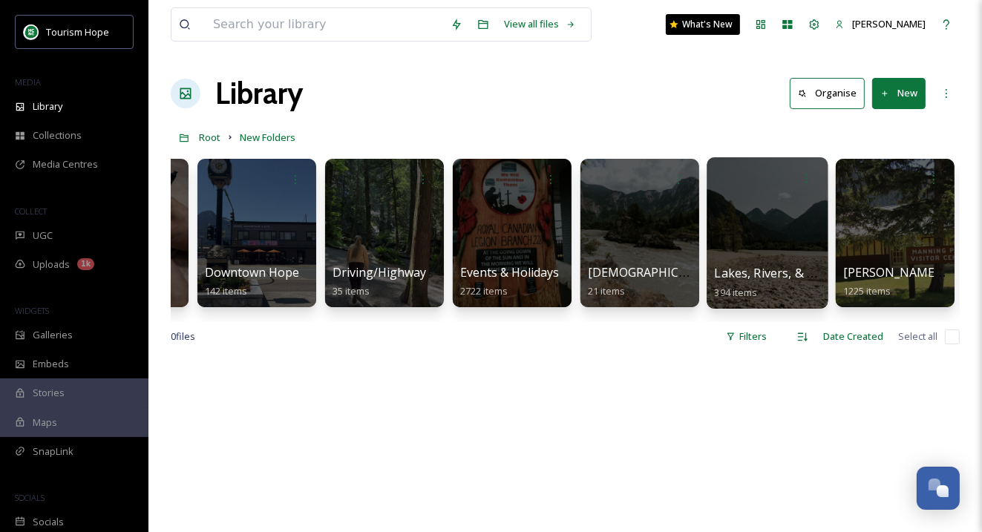
click at [784, 227] on div at bounding box center [766, 232] width 121 height 151
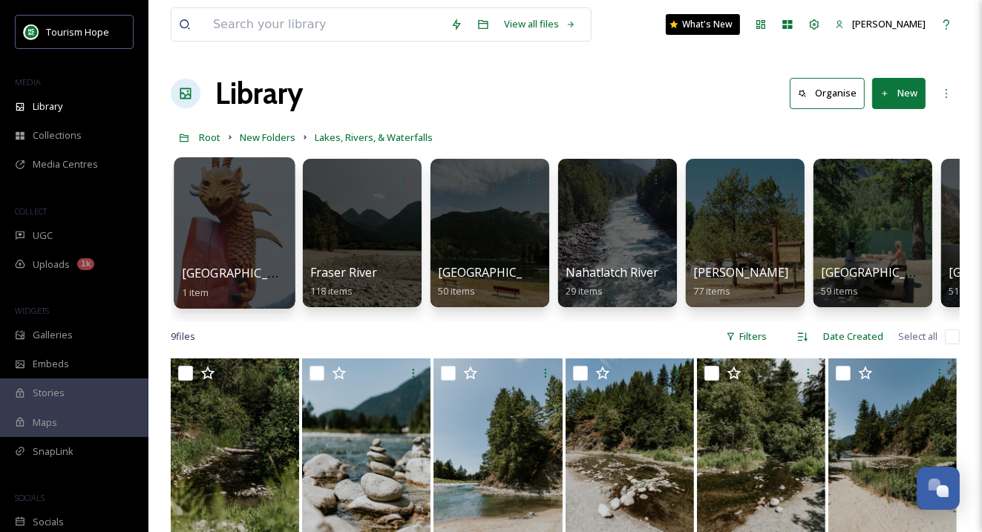
click at [218, 241] on div at bounding box center [234, 232] width 121 height 151
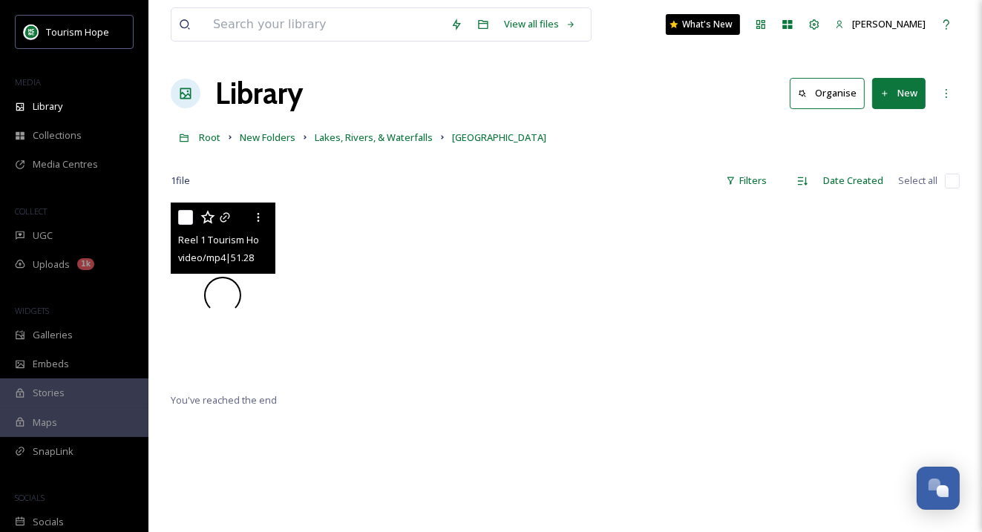
click at [229, 339] on div at bounding box center [223, 296] width 105 height 186
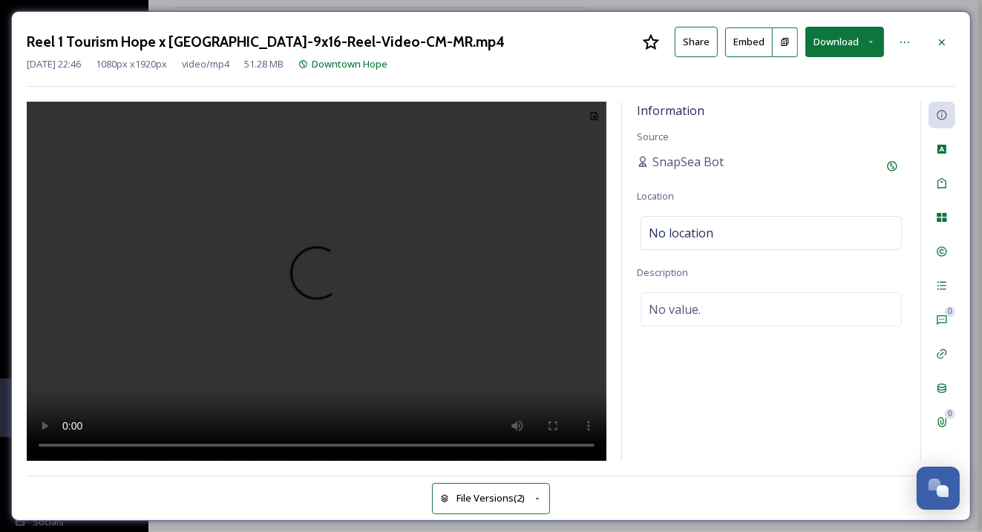
click at [319, 275] on video at bounding box center [317, 282] width 580 height 360
click at [942, 42] on icon at bounding box center [942, 42] width 12 height 12
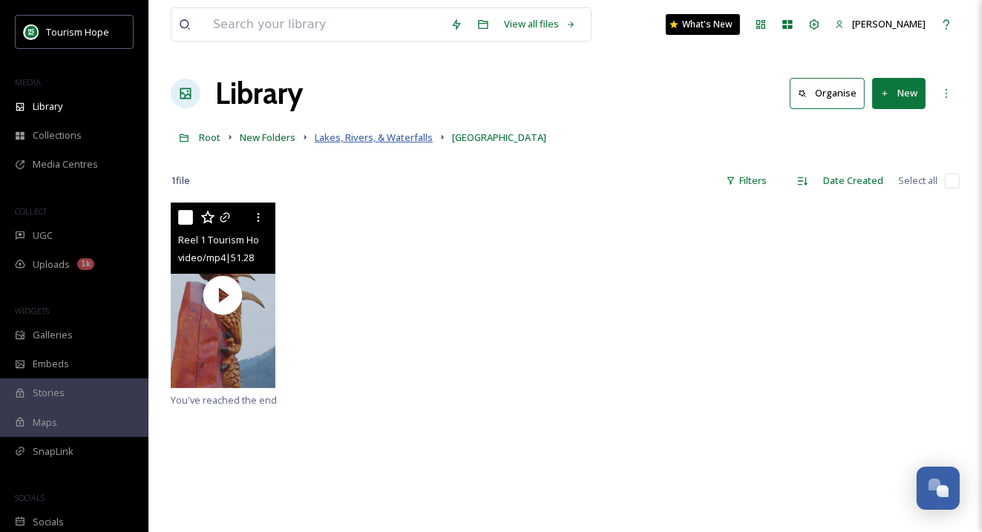
click at [370, 142] on span "Lakes, Rivers, & Waterfalls" at bounding box center [374, 137] width 118 height 13
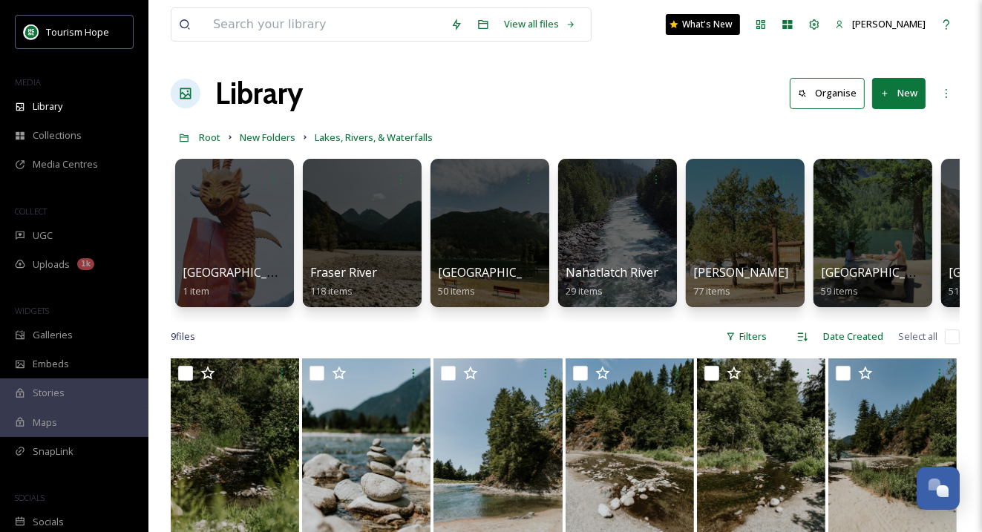
click at [888, 90] on icon at bounding box center [885, 94] width 10 height 10
click at [885, 181] on span "Folder" at bounding box center [881, 186] width 28 height 14
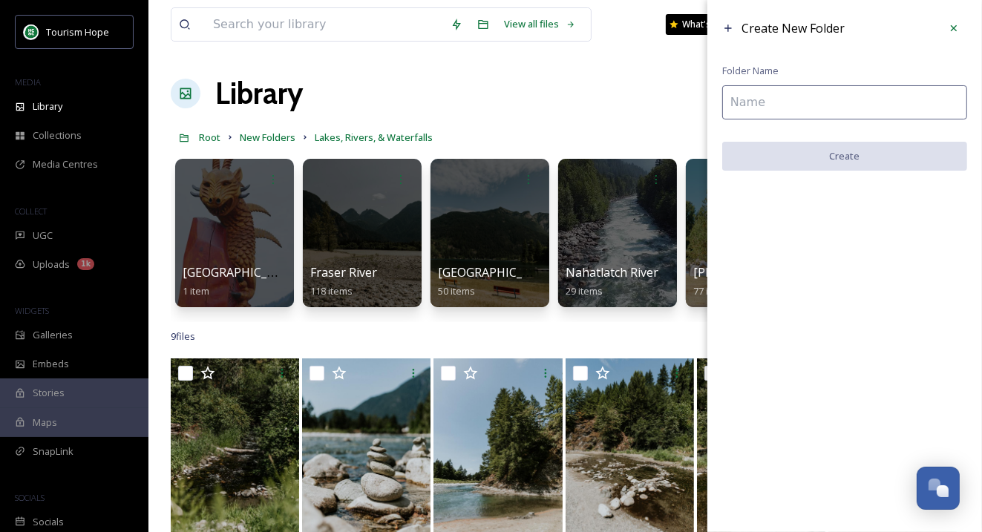
click at [747, 100] on input at bounding box center [844, 102] width 245 height 34
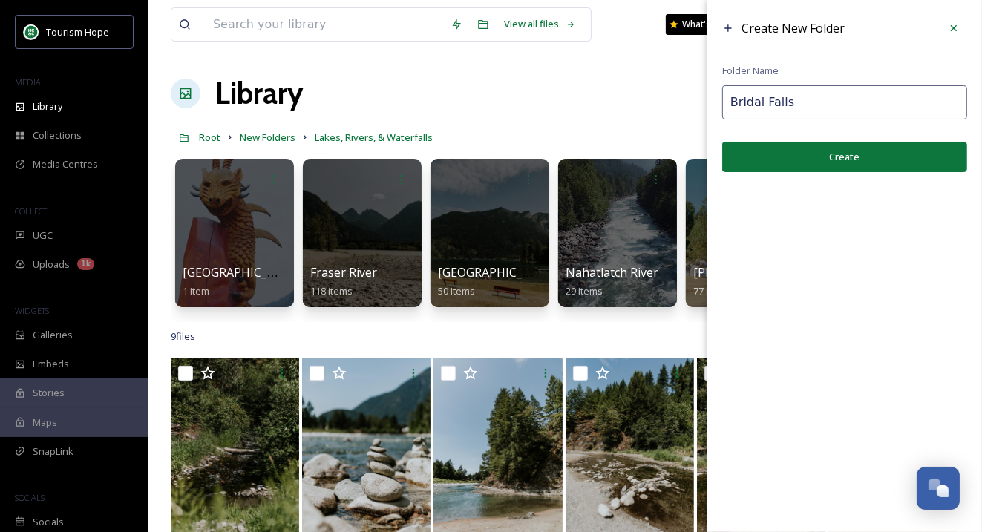
type input "Bridal Falls"
click at [787, 148] on button "Create" at bounding box center [844, 157] width 245 height 30
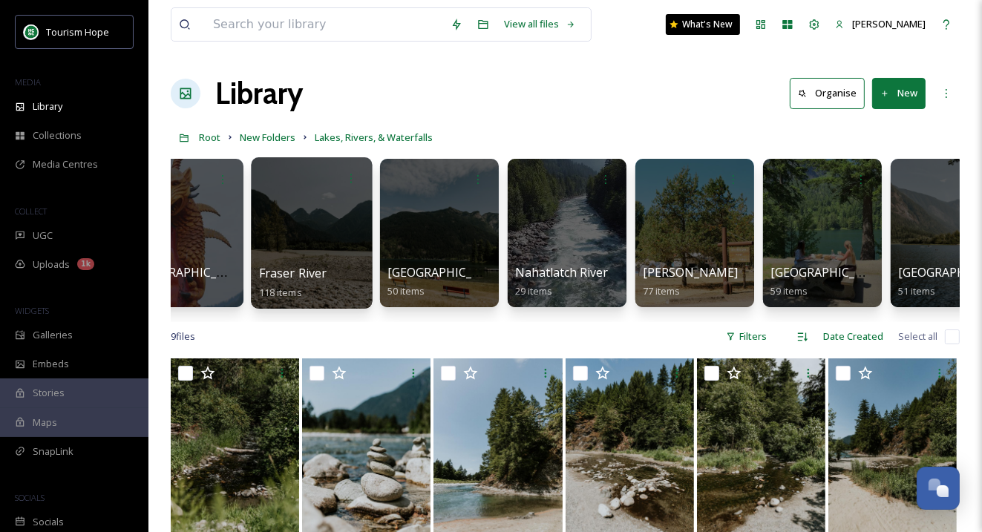
scroll to position [0, 359]
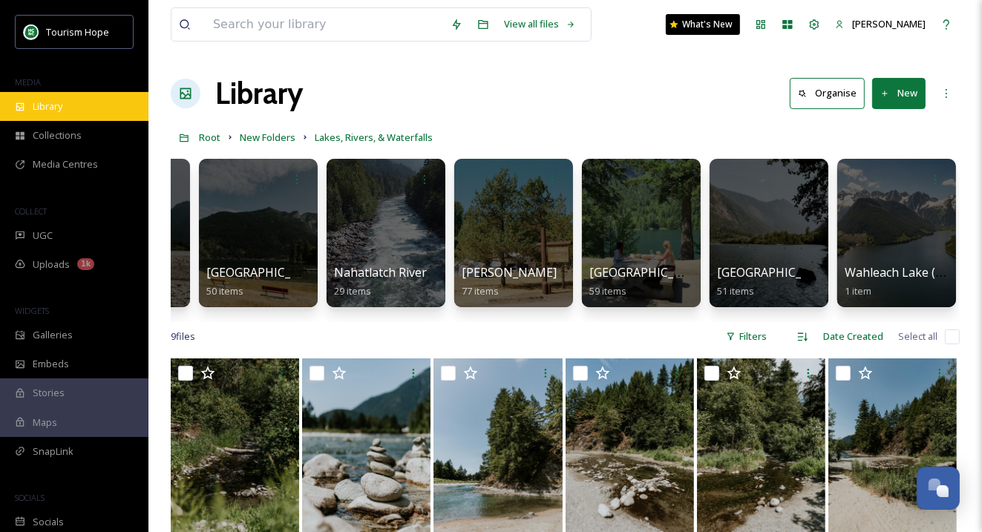
click at [70, 105] on div "Library" at bounding box center [74, 106] width 148 height 29
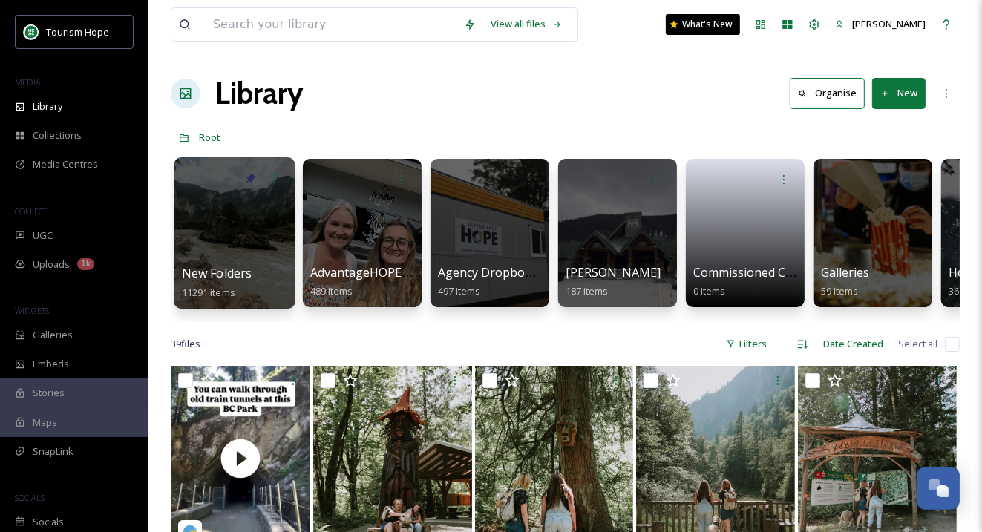
click at [217, 230] on div at bounding box center [234, 232] width 121 height 151
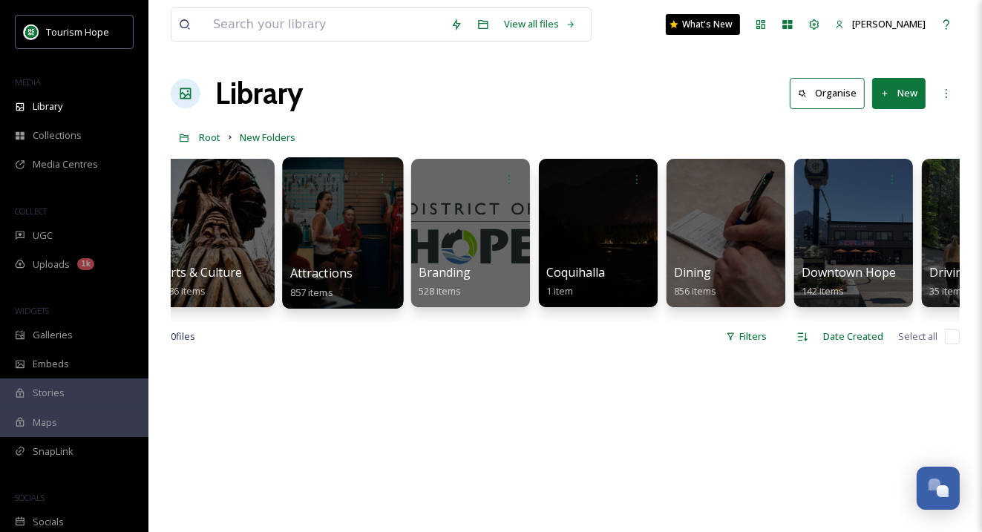
scroll to position [0, 321]
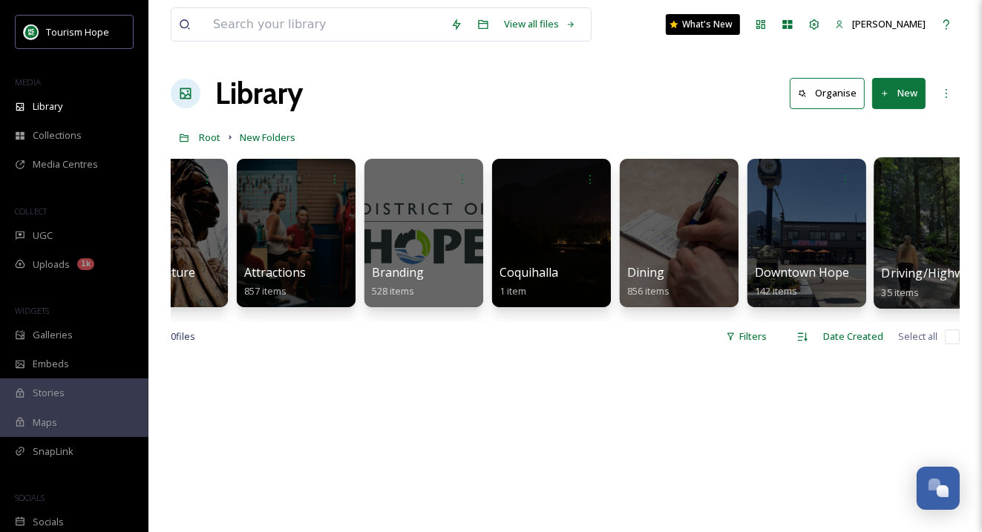
click at [918, 236] on div at bounding box center [933, 232] width 121 height 151
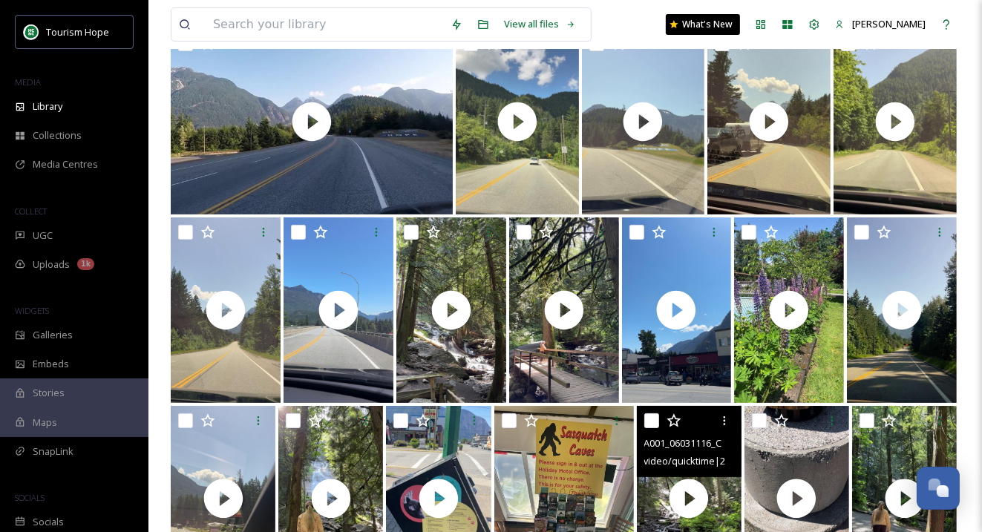
scroll to position [173, 0]
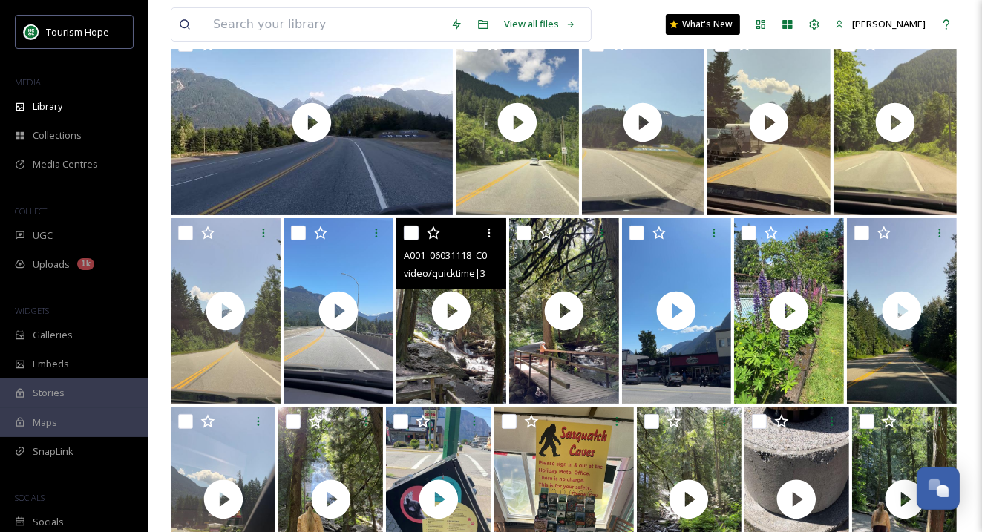
click at [410, 232] on input "checkbox" at bounding box center [411, 233] width 15 height 15
checkbox input "true"
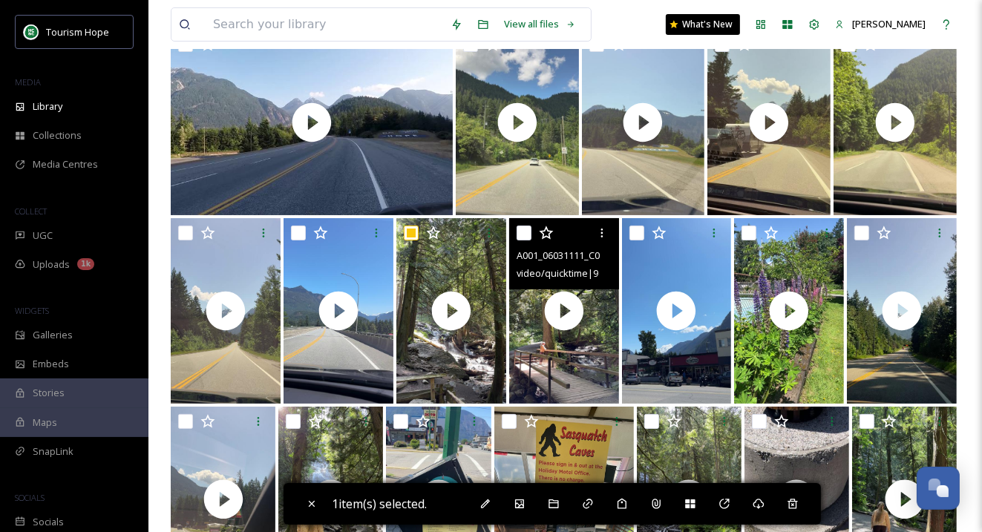
click at [525, 231] on input "checkbox" at bounding box center [523, 233] width 15 height 15
checkbox input "true"
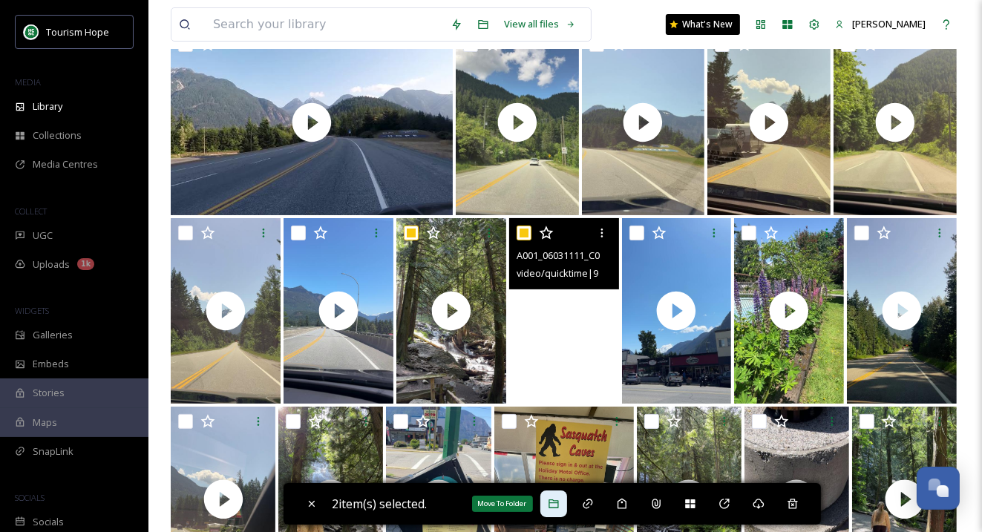
click at [559, 505] on icon at bounding box center [554, 504] width 12 height 12
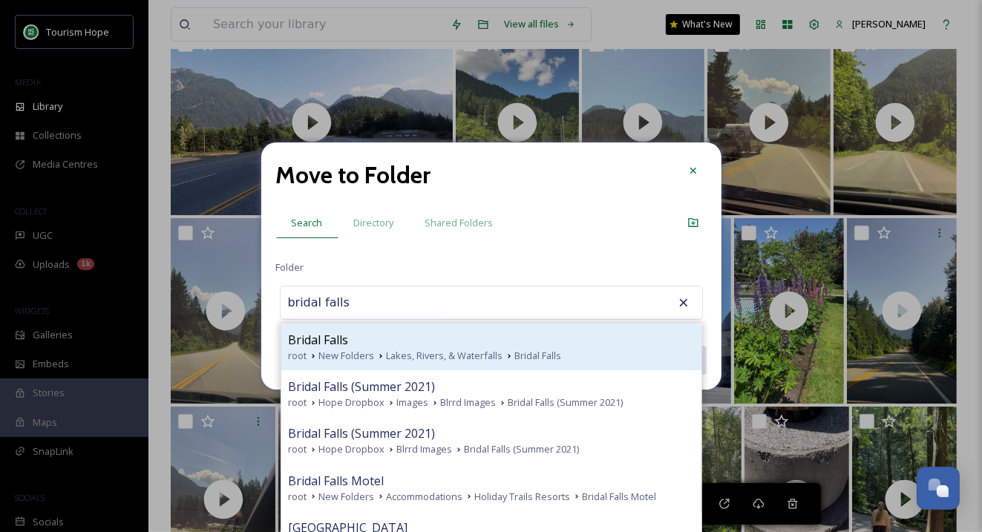
click at [415, 344] on div "Bridal Falls" at bounding box center [491, 340] width 405 height 18
type input "Bridal Falls"
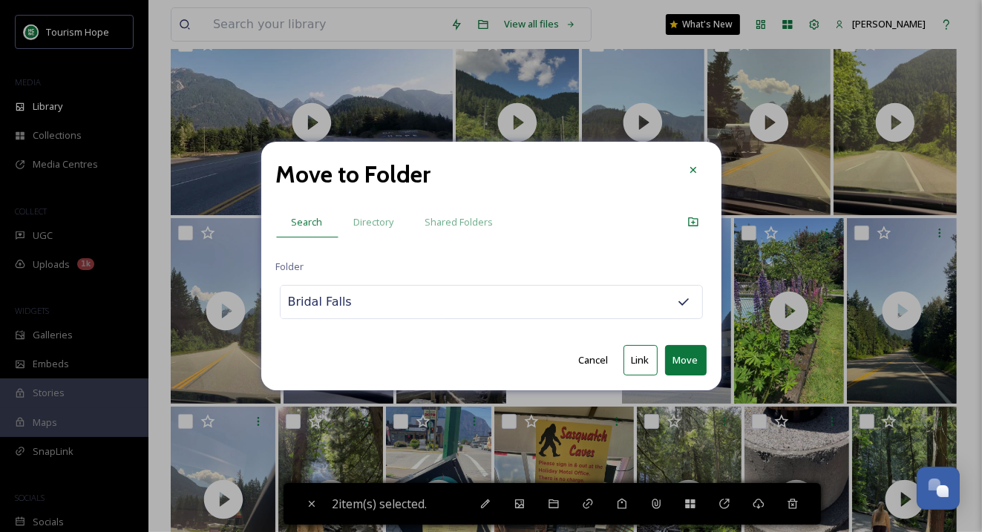
click at [682, 355] on button "Move" at bounding box center [686, 360] width 42 height 30
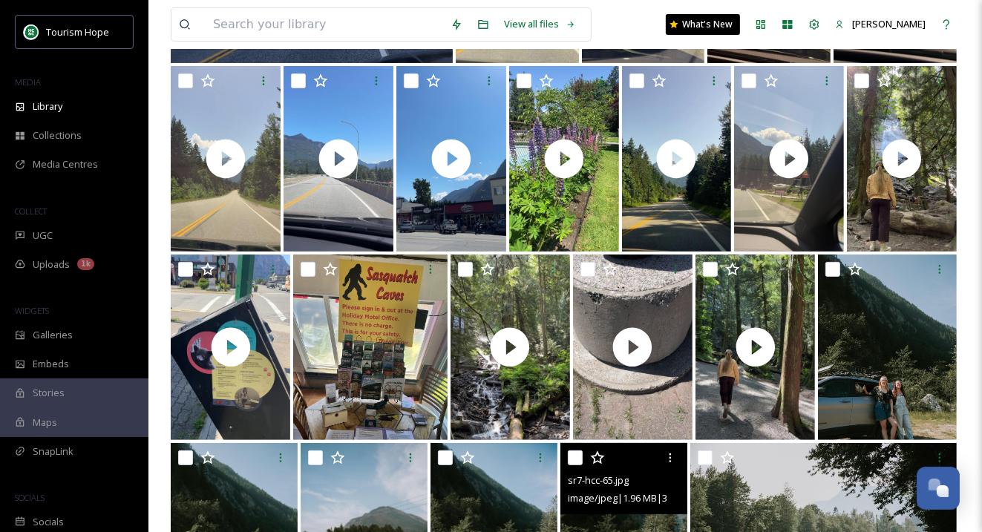
scroll to position [327, 0]
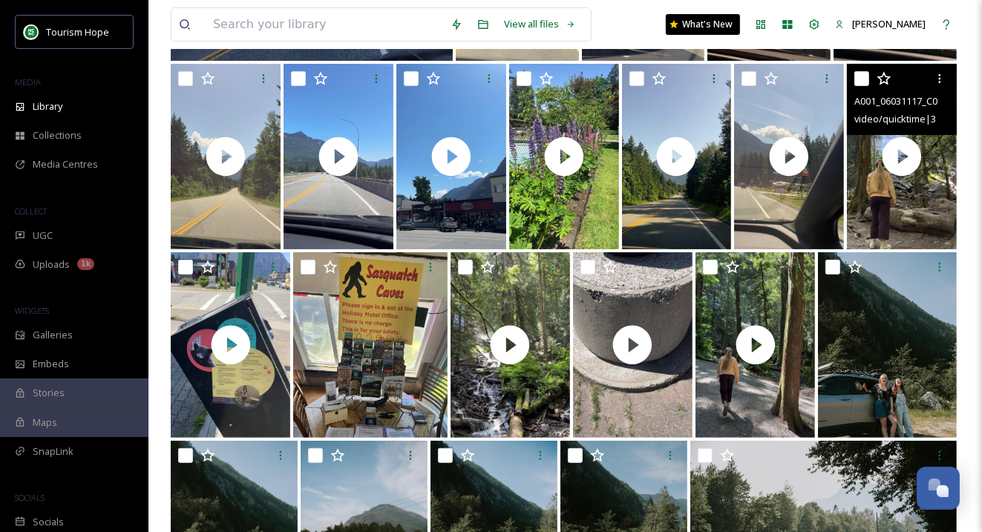
click at [863, 78] on input "checkbox" at bounding box center [861, 78] width 15 height 15
checkbox input "true"
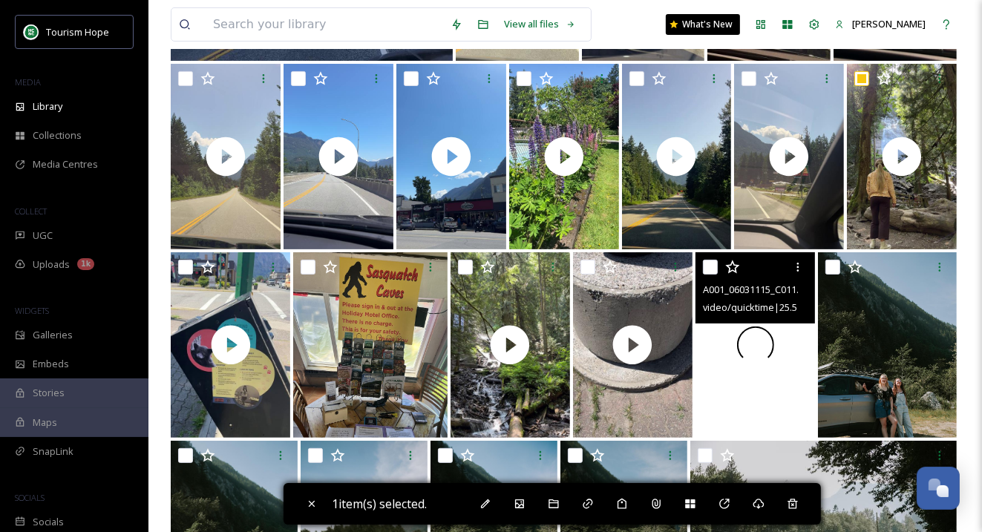
click at [713, 266] on input "checkbox" at bounding box center [710, 267] width 15 height 15
checkbox input "true"
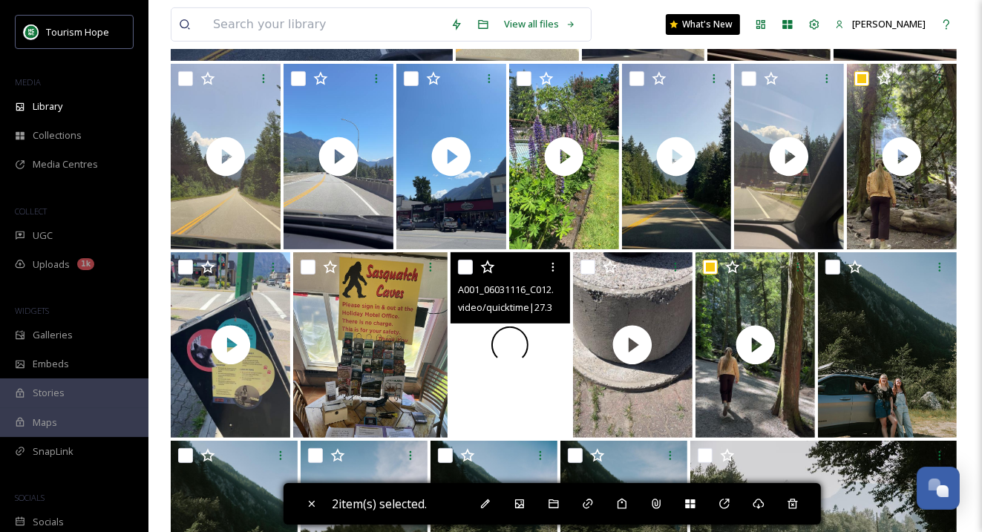
click at [465, 268] on input "checkbox" at bounding box center [465, 267] width 15 height 15
checkbox input "true"
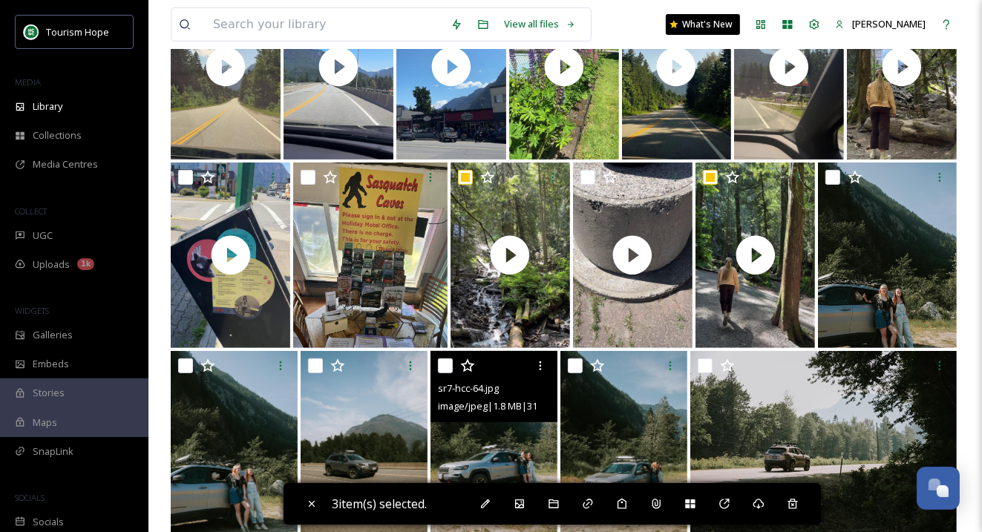
scroll to position [415, 0]
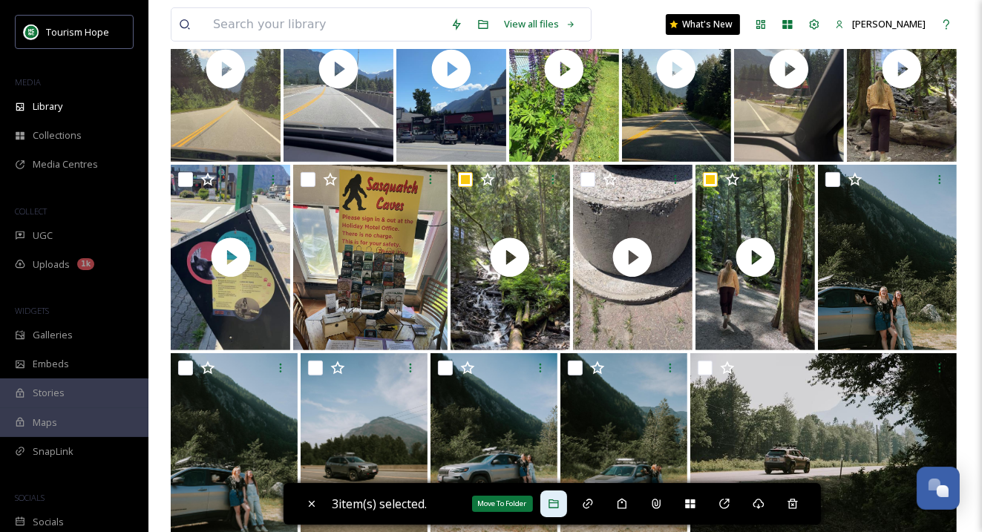
click at [558, 499] on icon at bounding box center [554, 504] width 12 height 12
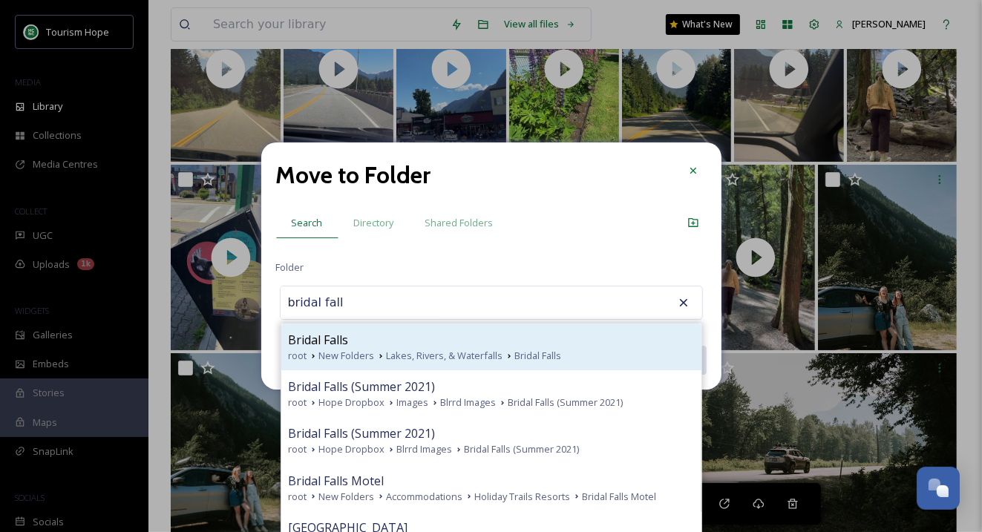
click at [425, 343] on div "Bridal Falls" at bounding box center [491, 340] width 405 height 18
type input "Bridal Falls"
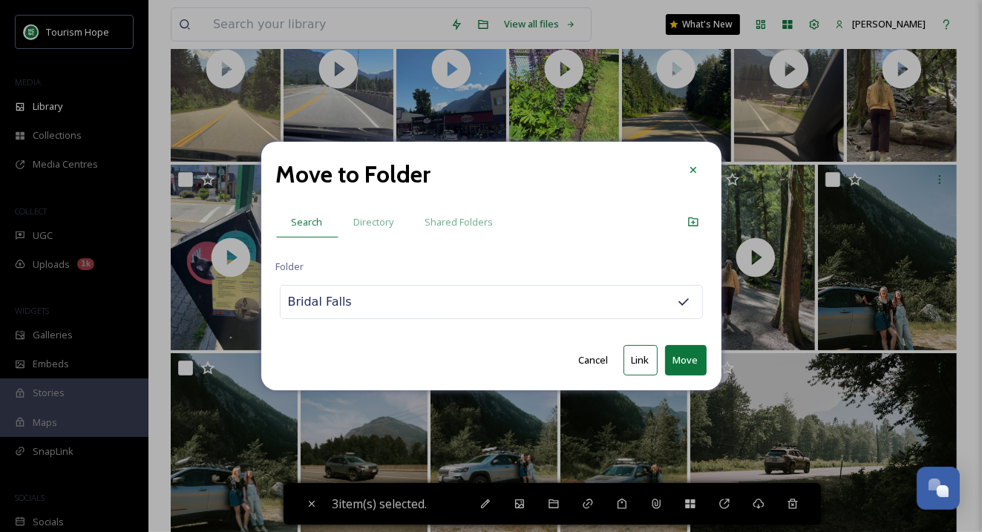
click at [678, 358] on button "Move" at bounding box center [686, 360] width 42 height 30
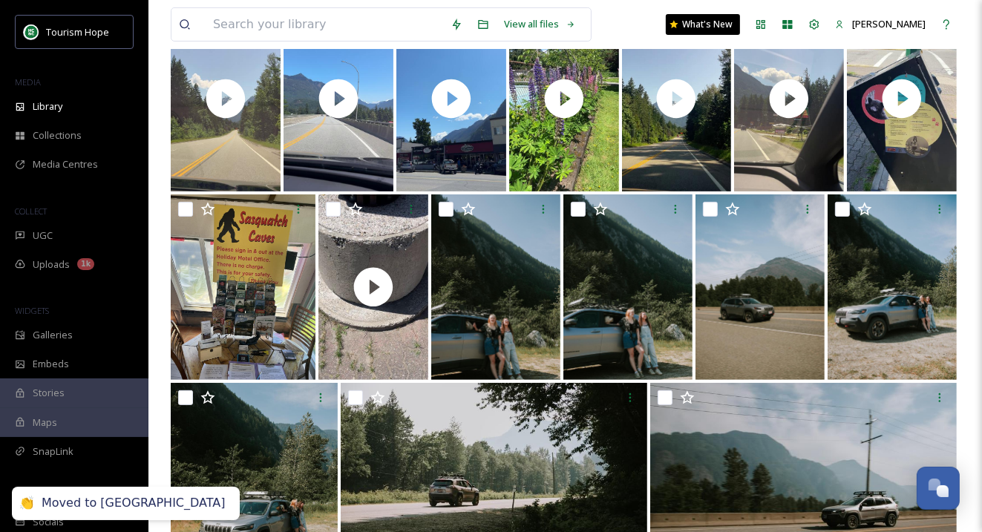
scroll to position [310, 0]
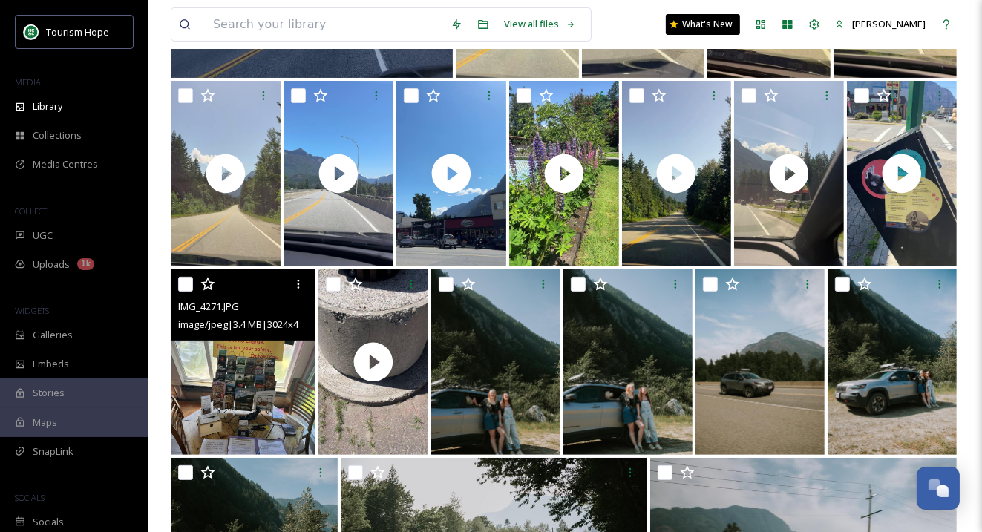
click at [186, 289] on input "checkbox" at bounding box center [185, 284] width 15 height 15
checkbox input "true"
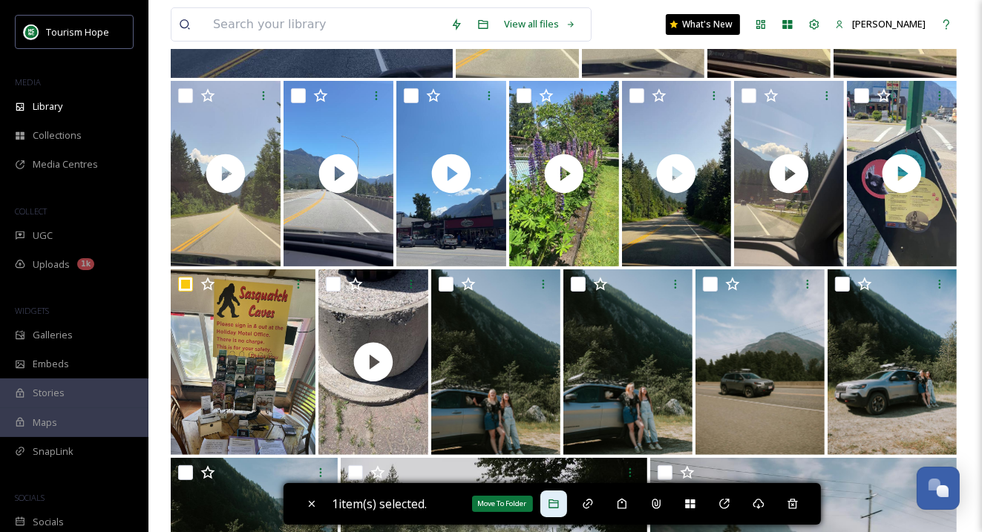
click at [560, 502] on icon at bounding box center [554, 504] width 12 height 12
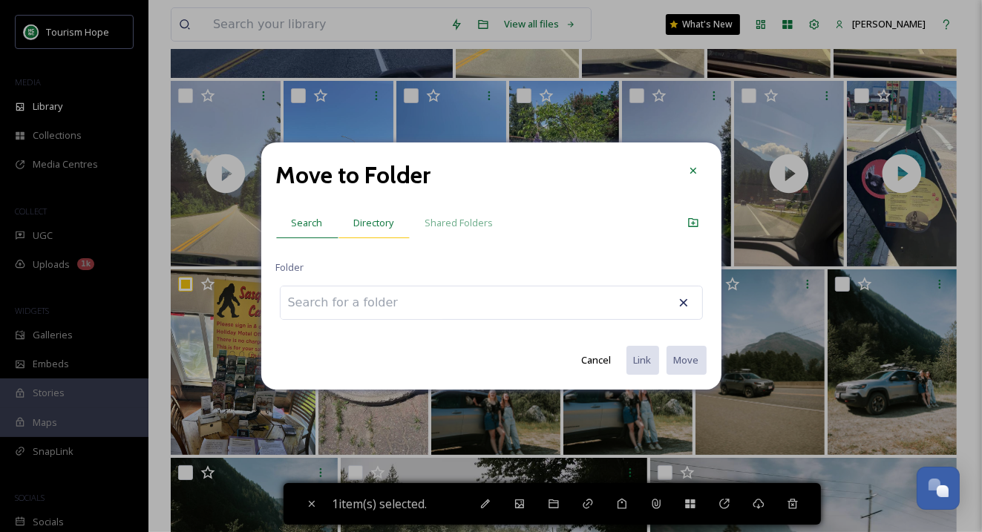
click at [379, 215] on div "Directory" at bounding box center [373, 223] width 71 height 30
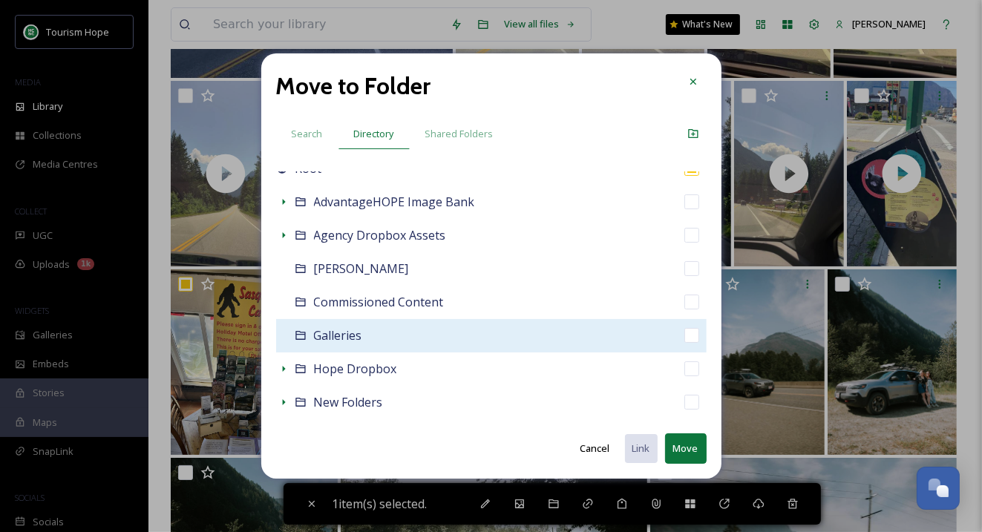
scroll to position [24, 0]
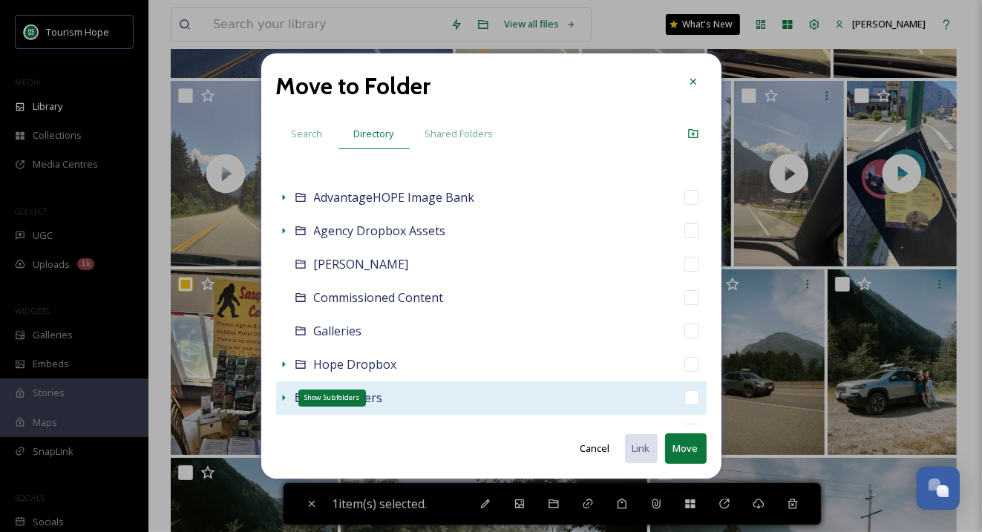
click at [284, 398] on icon at bounding box center [284, 398] width 12 height 12
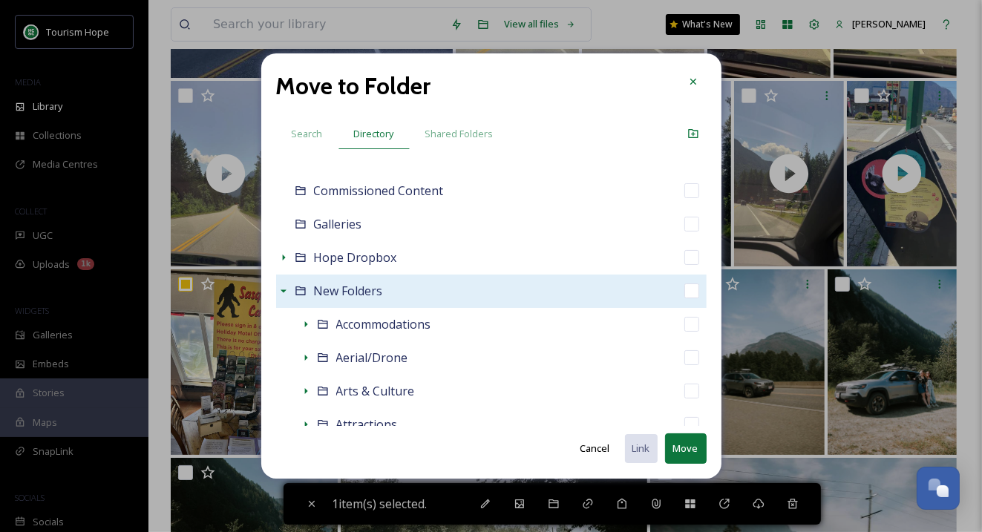
scroll to position [131, 0]
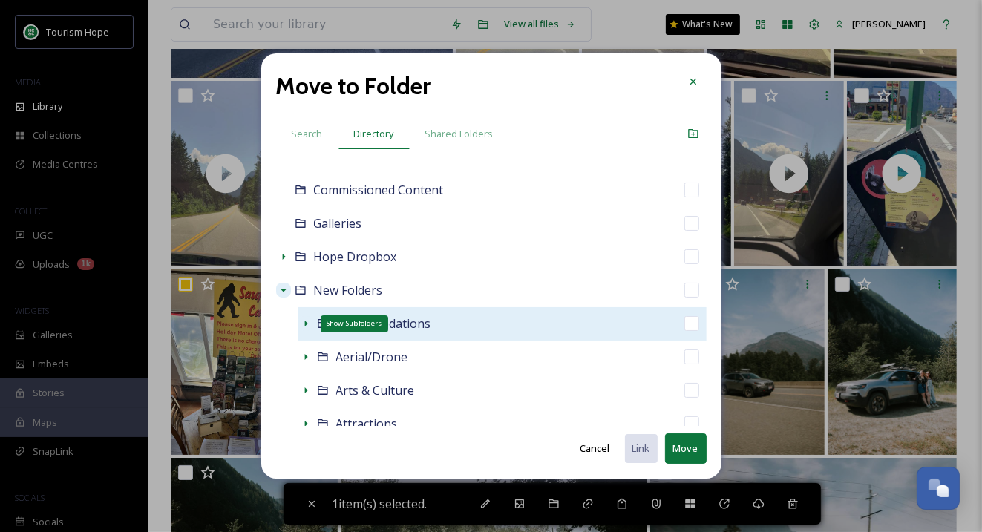
click at [304, 323] on icon at bounding box center [306, 324] width 12 height 12
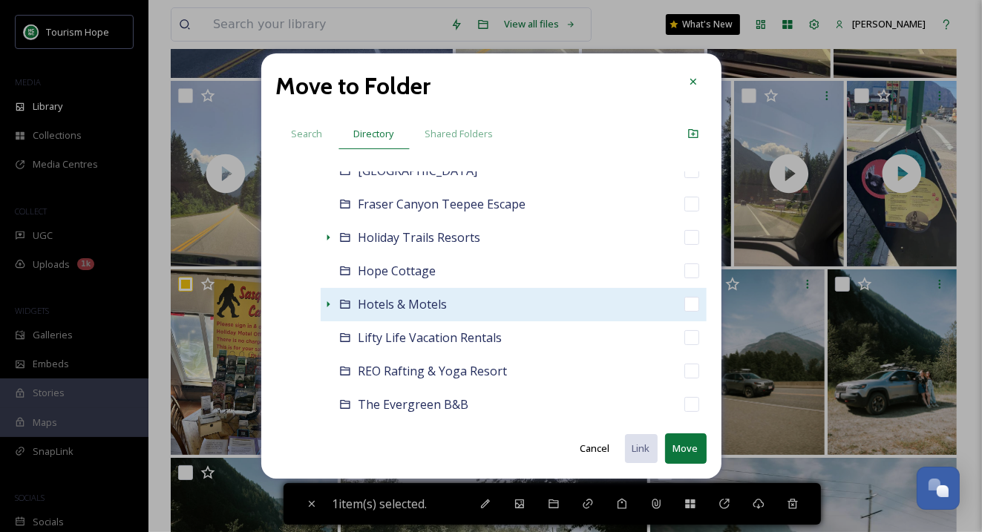
scroll to position [385, 0]
click at [328, 302] on icon at bounding box center [328, 304] width 3 height 6
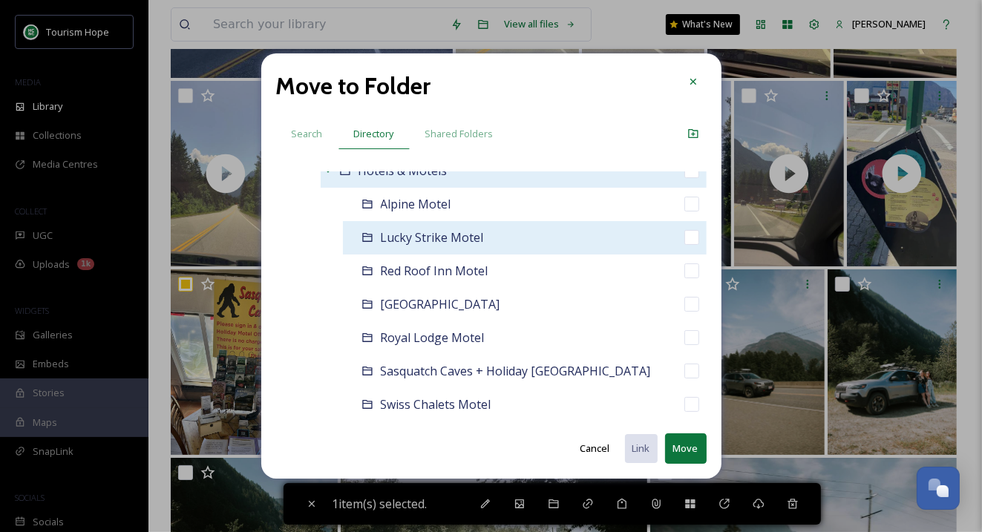
scroll to position [522, 0]
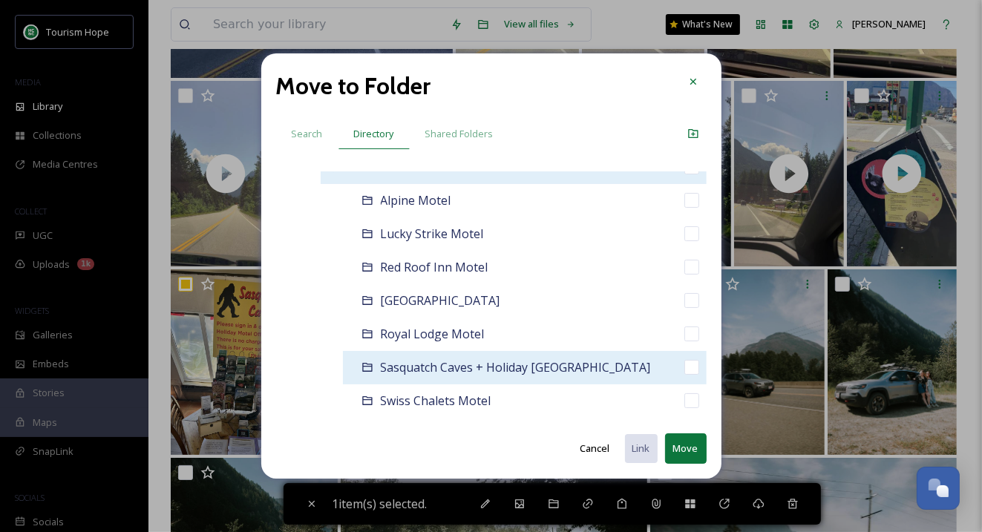
click at [689, 367] on input "checkbox" at bounding box center [691, 367] width 15 height 15
checkbox input "true"
checkbox input "false"
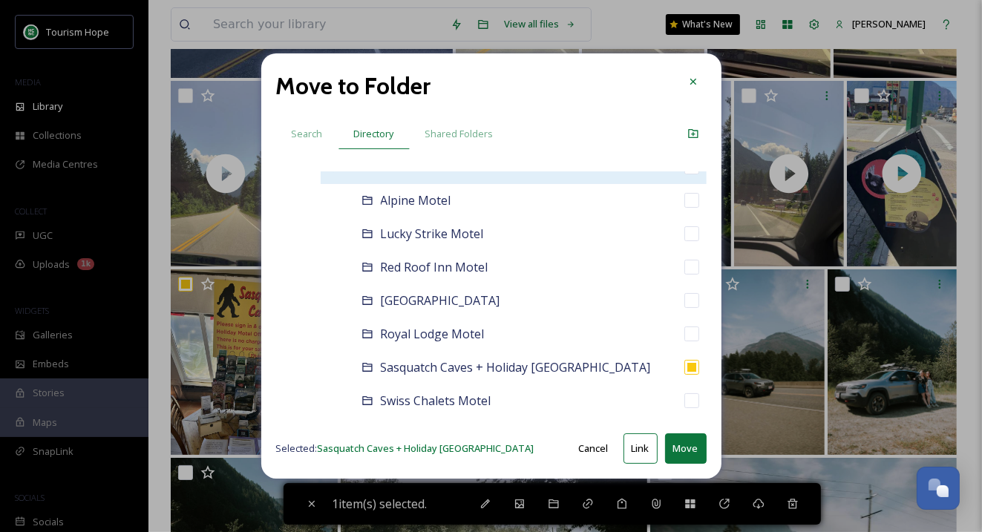
click at [683, 449] on button "Move" at bounding box center [686, 448] width 42 height 30
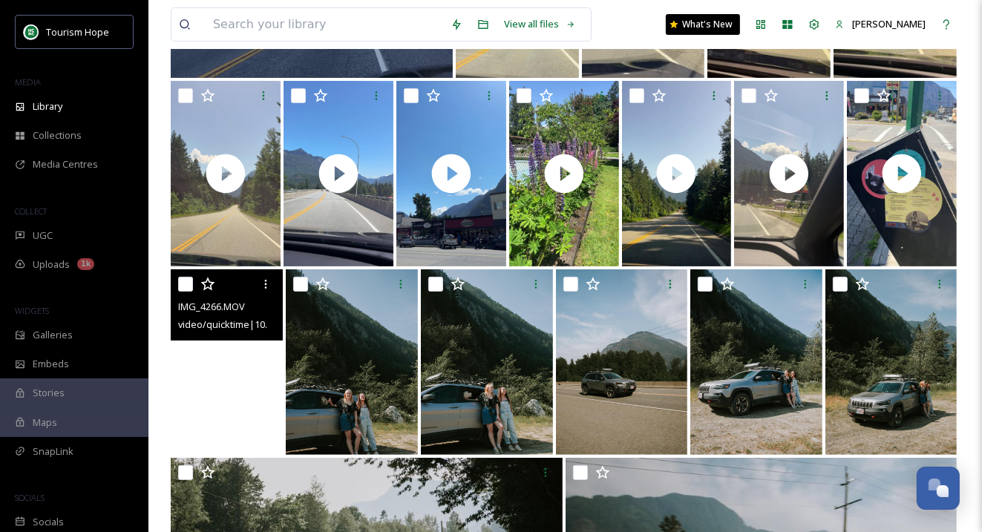
click at [181, 385] on video "IMG_4266.MOV" at bounding box center [227, 362] width 112 height 186
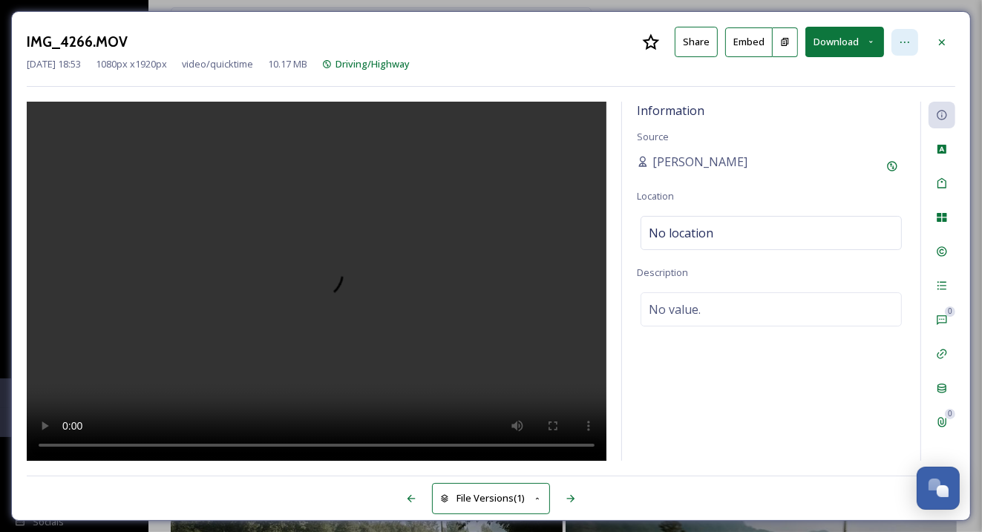
click at [909, 36] on icon at bounding box center [905, 42] width 12 height 12
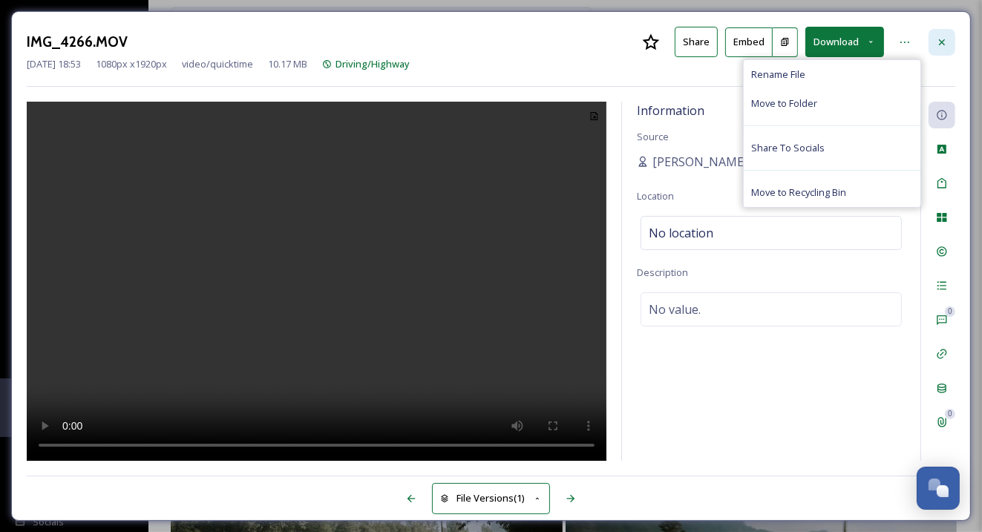
click at [940, 44] on icon at bounding box center [942, 42] width 12 height 12
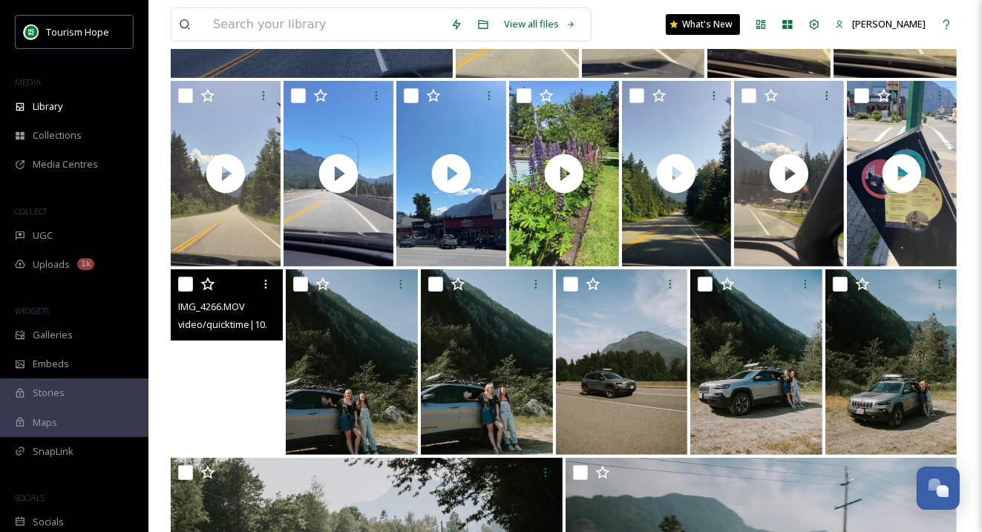
click at [208, 407] on video "IMG_4266.MOV" at bounding box center [227, 362] width 112 height 186
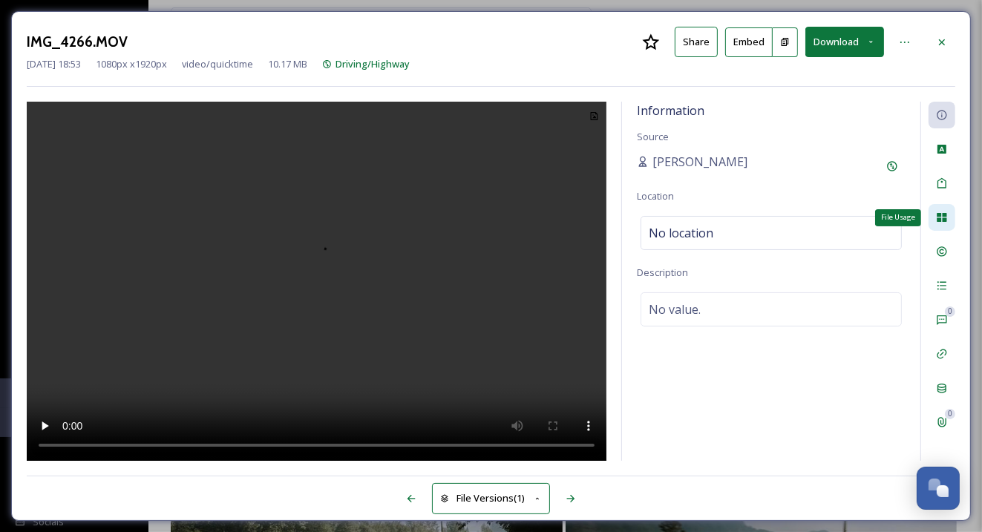
click at [945, 213] on icon at bounding box center [941, 217] width 10 height 9
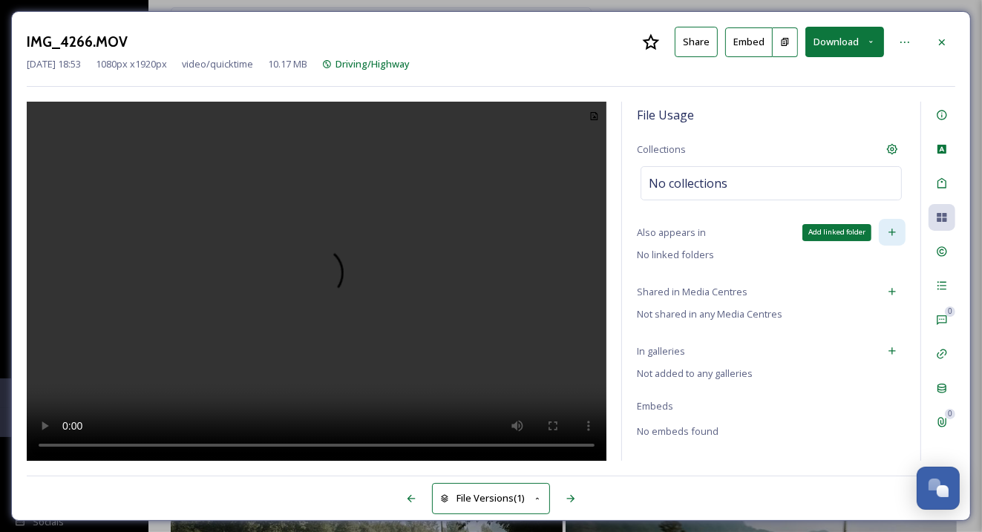
click at [899, 227] on div "Add linked folder" at bounding box center [892, 232] width 27 height 27
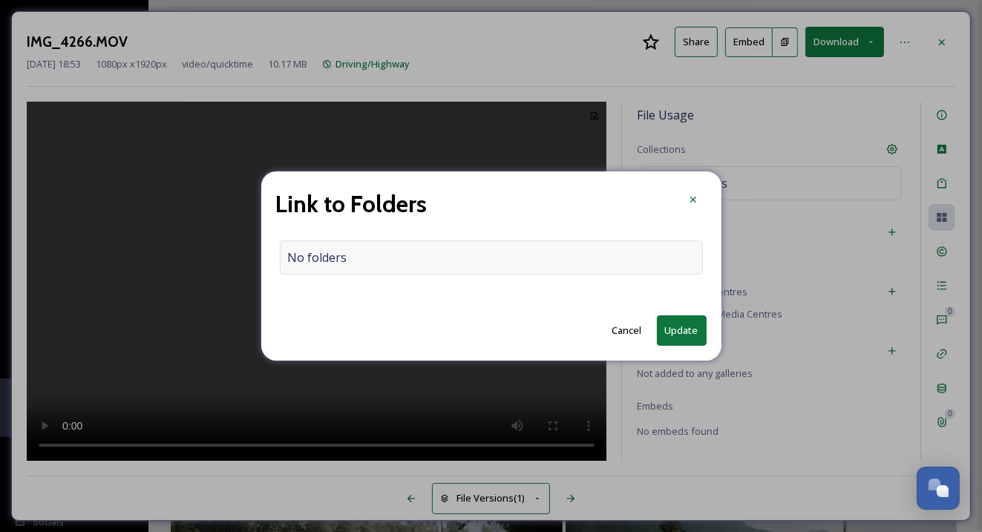
click at [591, 261] on div "No folders" at bounding box center [491, 257] width 423 height 34
click at [592, 263] on input at bounding box center [495, 257] width 429 height 33
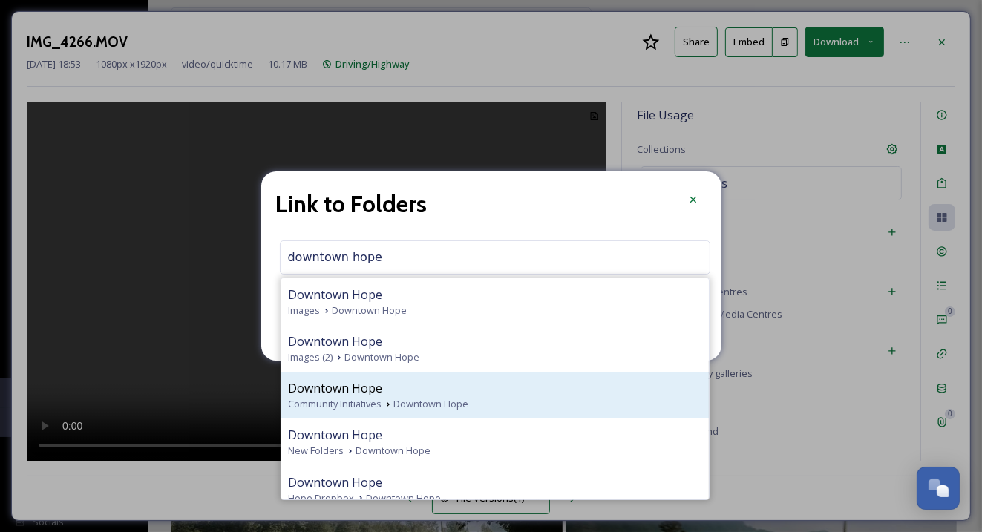
scroll to position [12, 0]
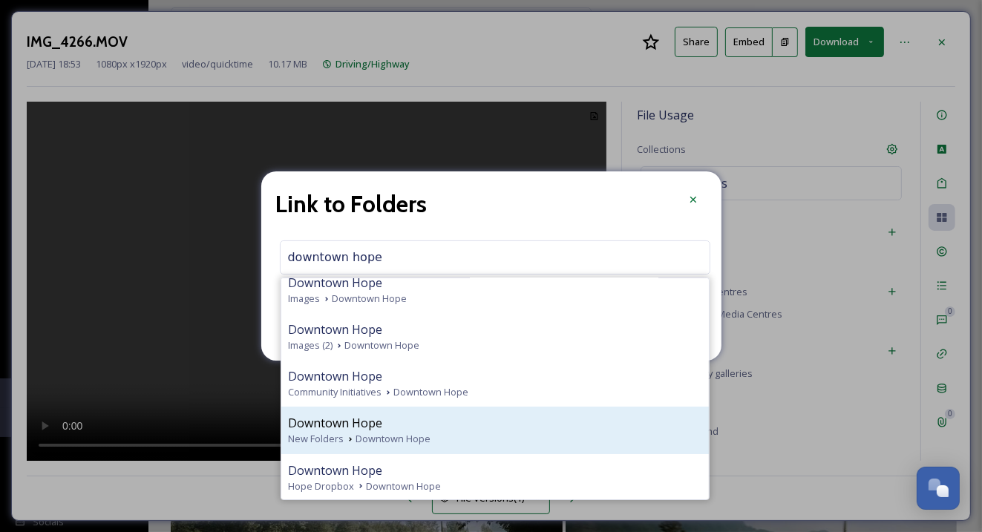
type input "downtown hope"
click at [439, 433] on div "New Folders Downtown Hope" at bounding box center [495, 439] width 413 height 14
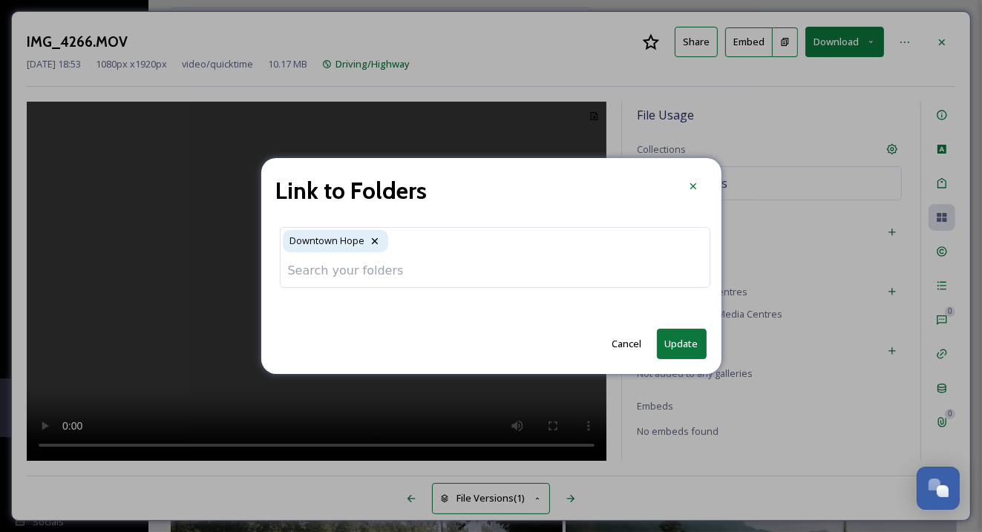
click at [680, 336] on button "Update" at bounding box center [682, 344] width 50 height 30
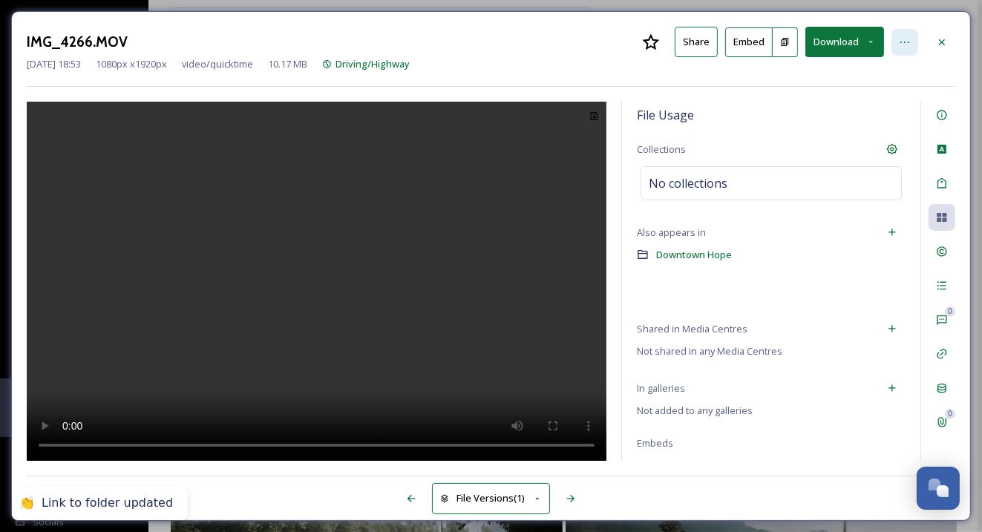
click at [901, 42] on icon at bounding box center [904, 42] width 9 height 1
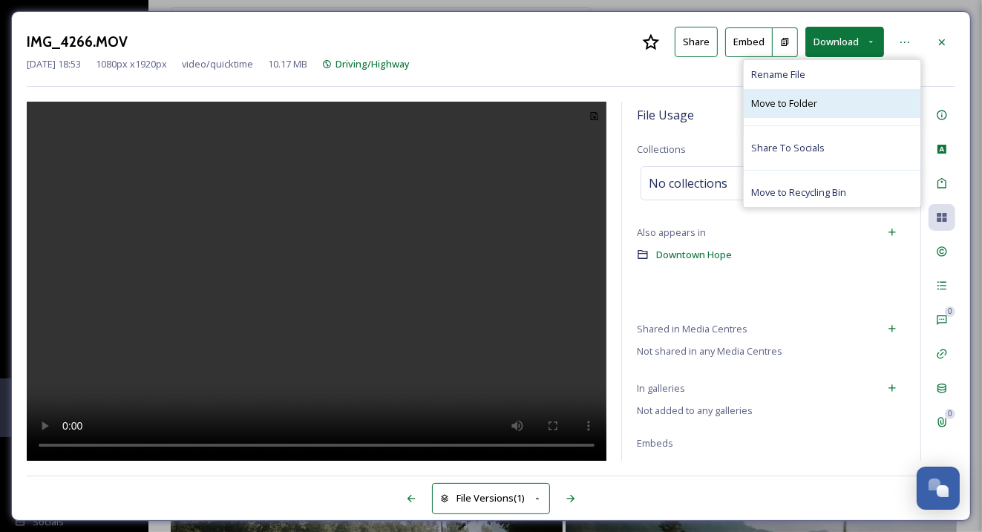
click at [836, 101] on div "Move to Folder" at bounding box center [832, 103] width 177 height 29
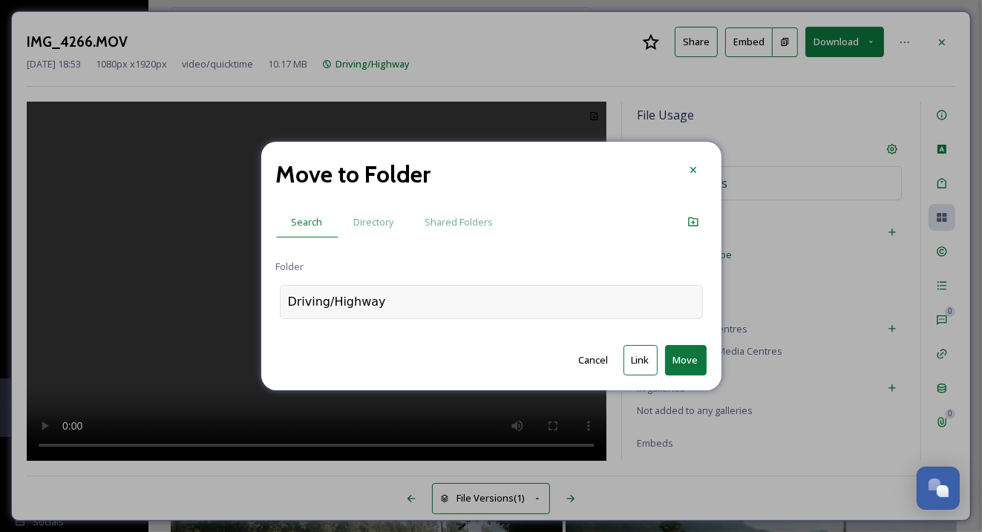
click at [364, 298] on div "Driving/Highway" at bounding box center [337, 302] width 98 height 18
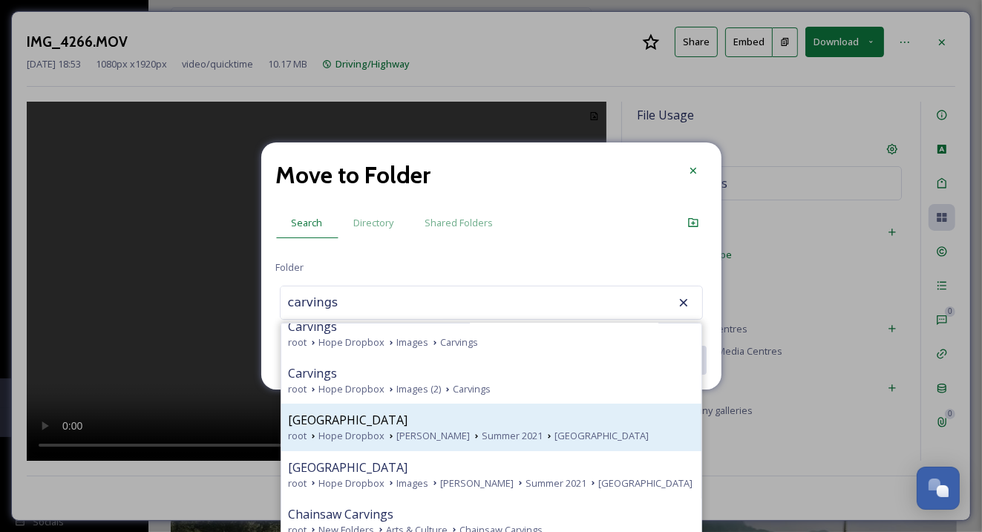
scroll to position [27, 0]
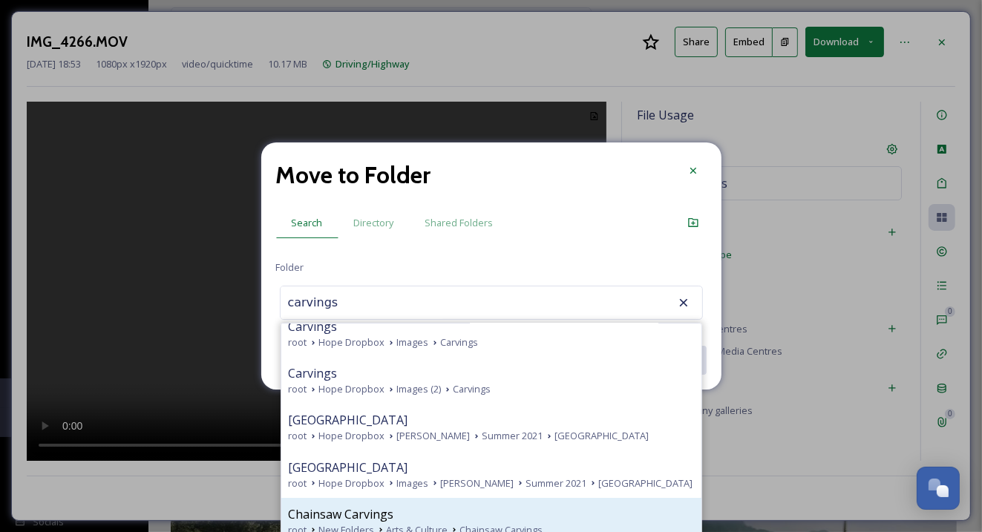
click at [427, 508] on div "Chainsaw Carvings" at bounding box center [491, 514] width 405 height 18
type input "Chainsaw Carvings"
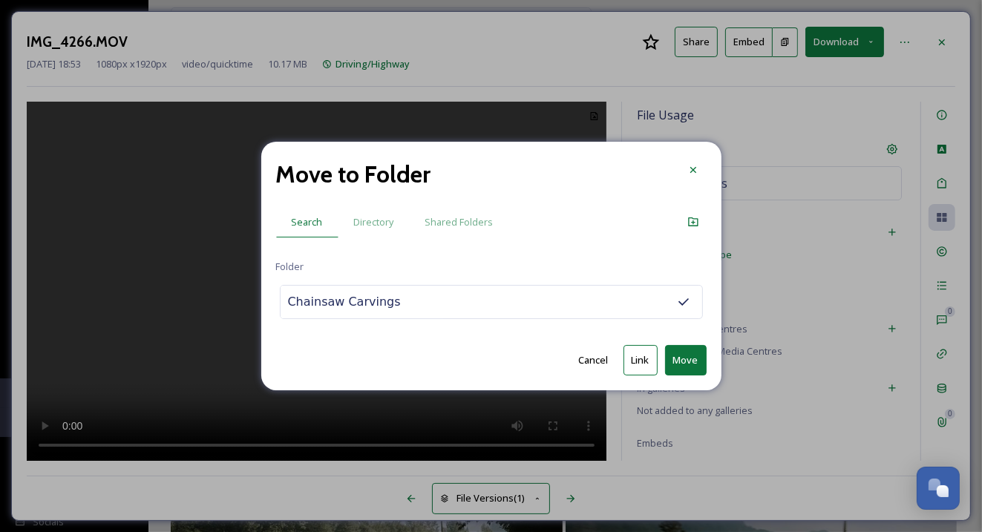
click at [683, 362] on button "Move" at bounding box center [686, 360] width 42 height 30
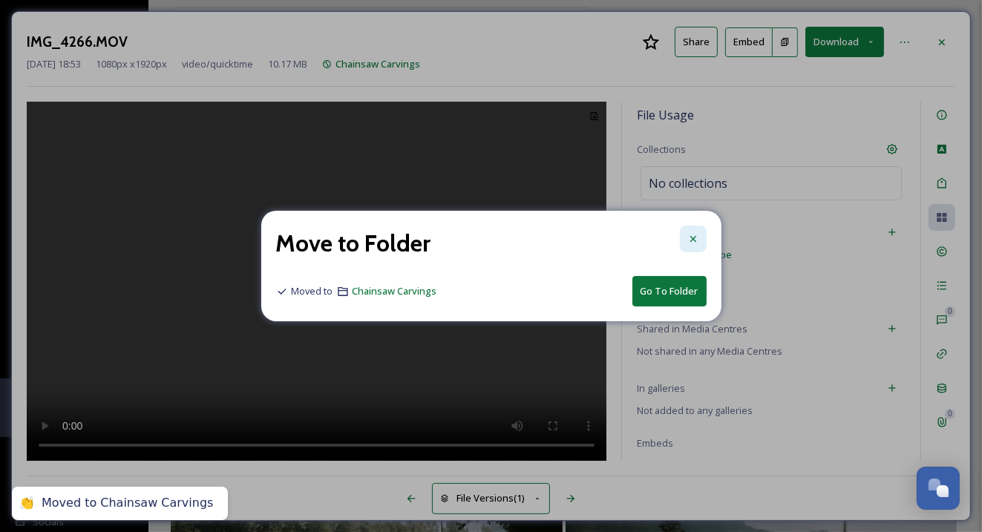
click at [692, 233] on icon at bounding box center [693, 239] width 12 height 12
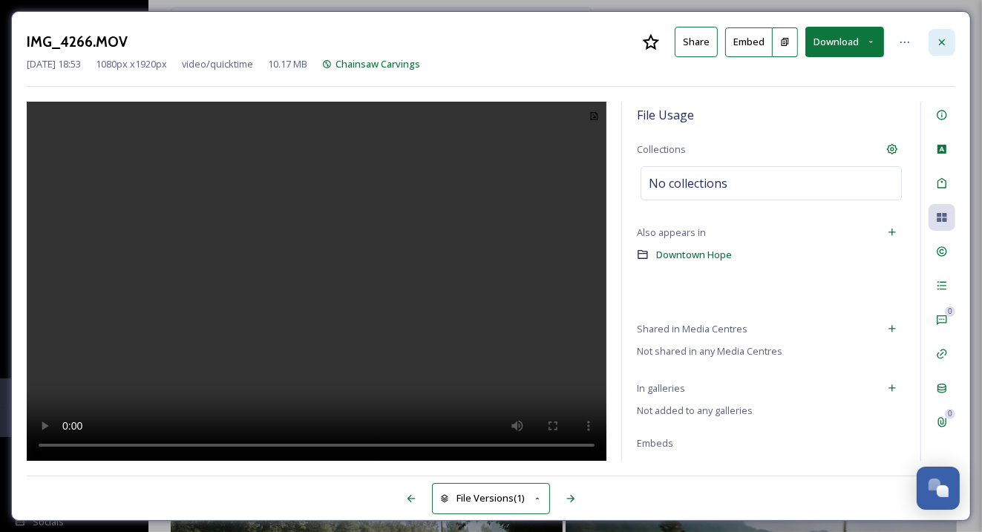
click at [948, 43] on div at bounding box center [941, 42] width 27 height 27
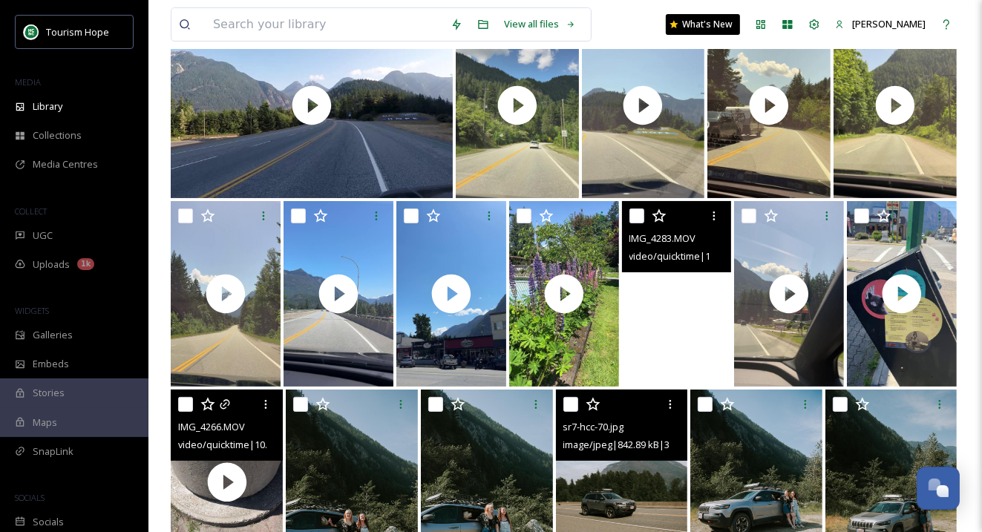
scroll to position [179, 0]
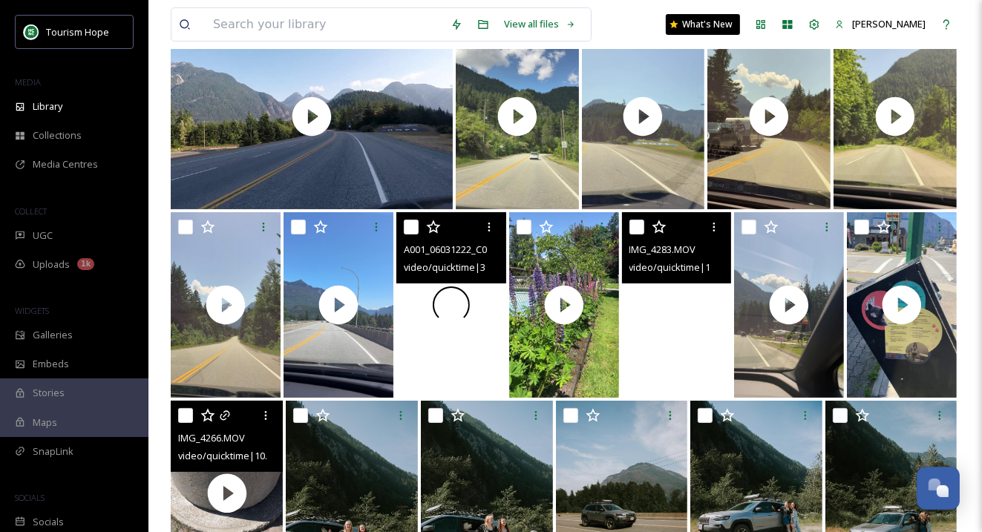
click at [439, 351] on div at bounding box center [451, 305] width 110 height 186
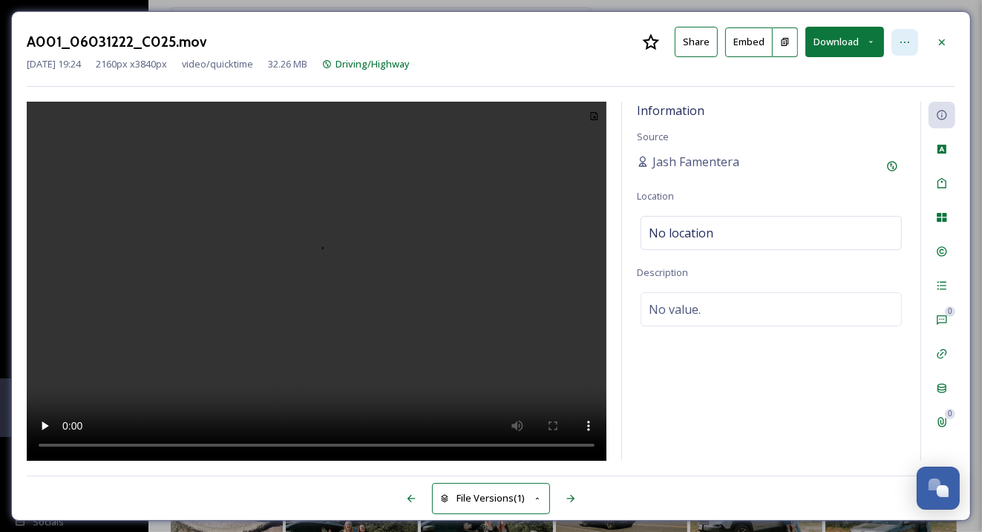
click at [913, 35] on div at bounding box center [904, 42] width 27 height 27
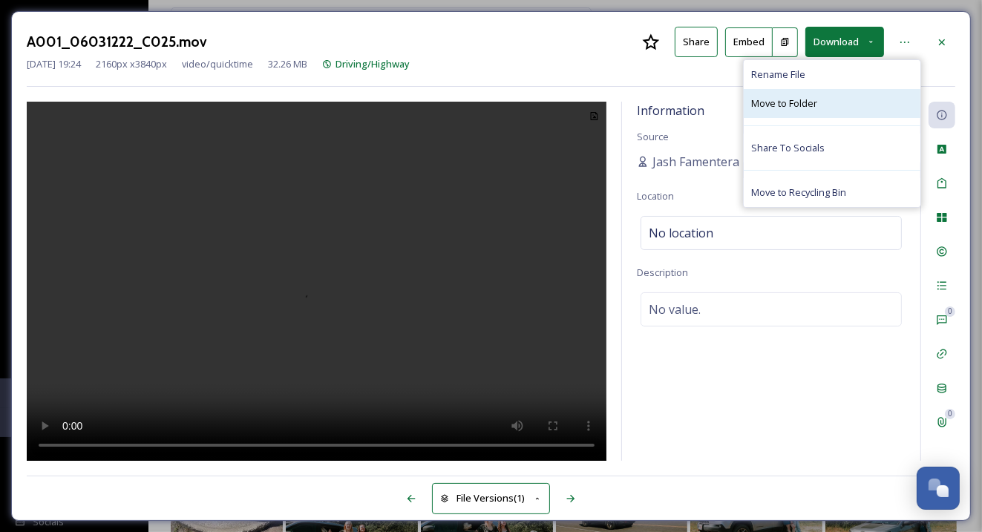
click at [774, 106] on span "Move to Folder" at bounding box center [784, 103] width 66 height 14
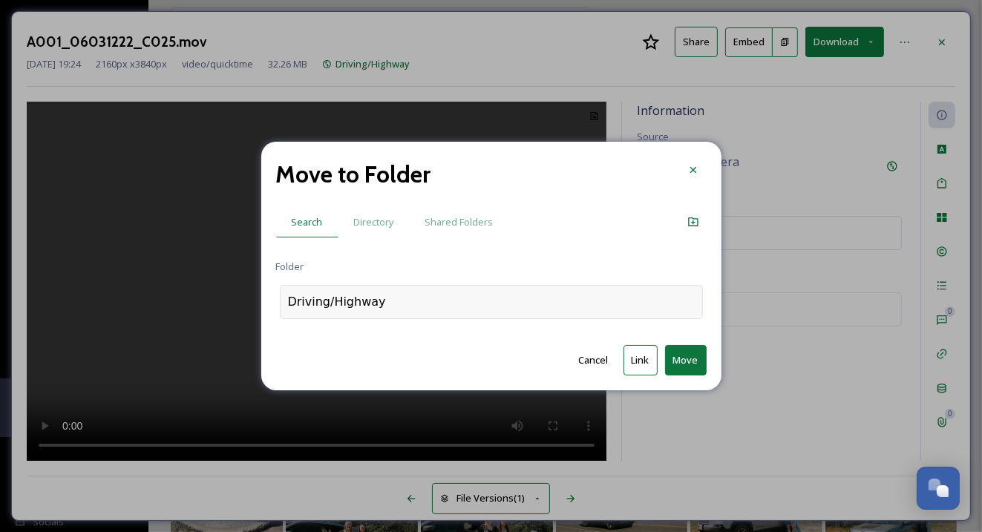
click at [436, 315] on div "Driving/Highway" at bounding box center [491, 302] width 423 height 34
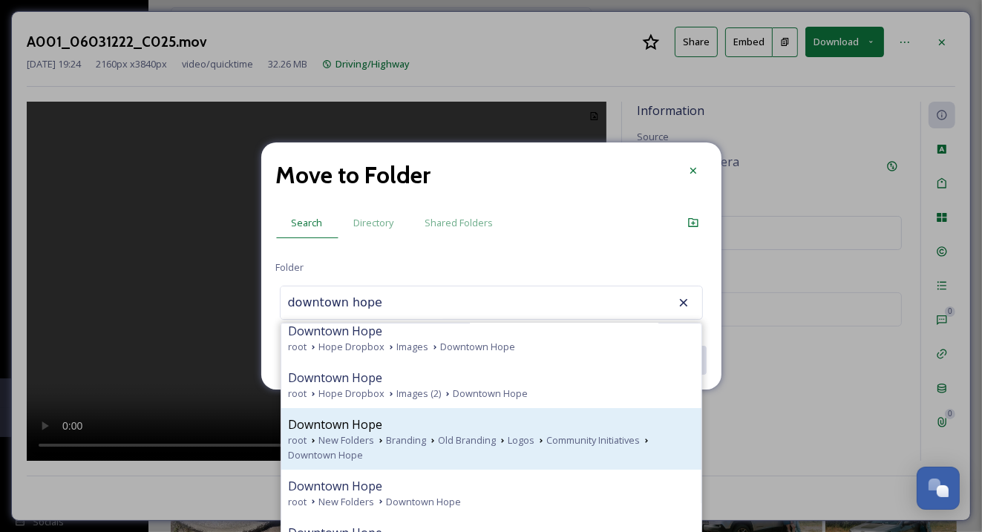
scroll to position [27, 0]
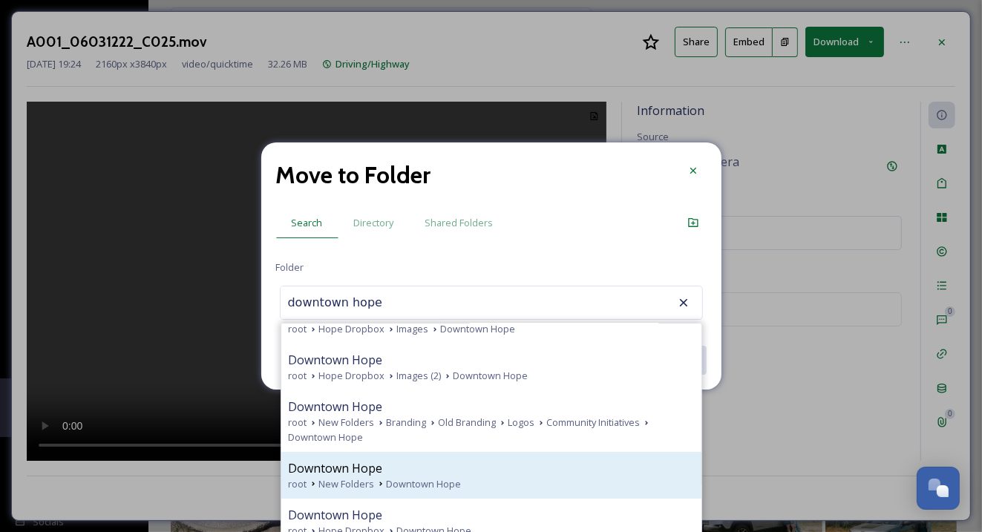
click at [440, 477] on span "Downtown Hope" at bounding box center [424, 484] width 75 height 14
type input "Downtown Hope"
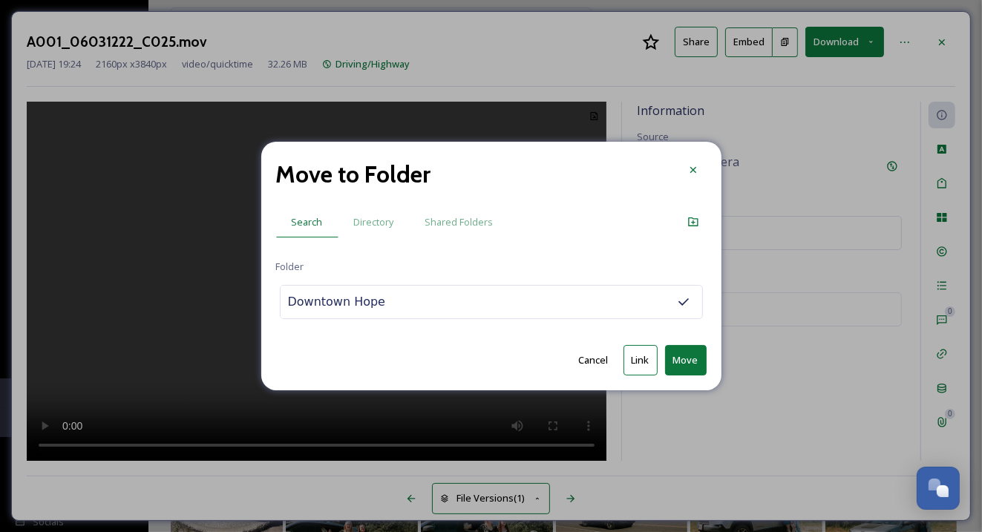
click at [683, 355] on button "Move" at bounding box center [686, 360] width 42 height 30
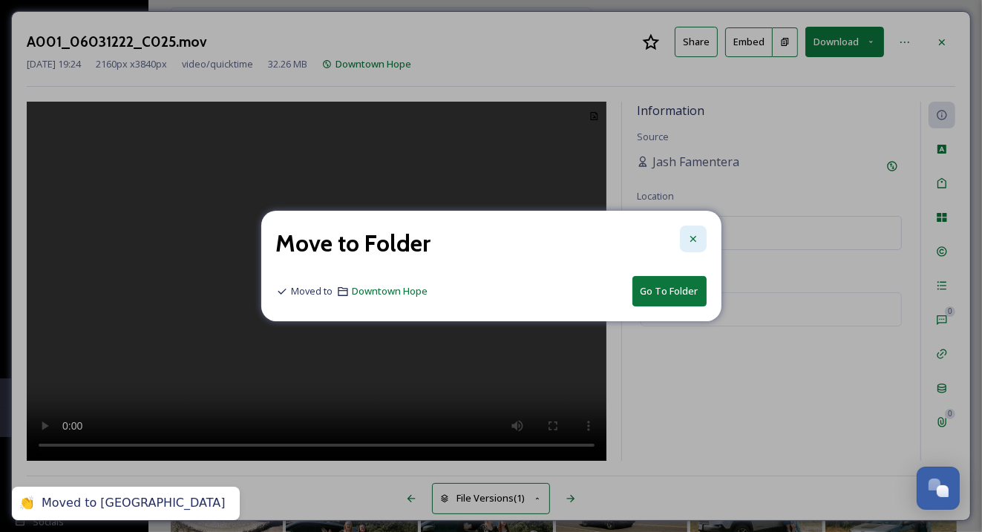
click at [695, 234] on icon at bounding box center [693, 239] width 12 height 12
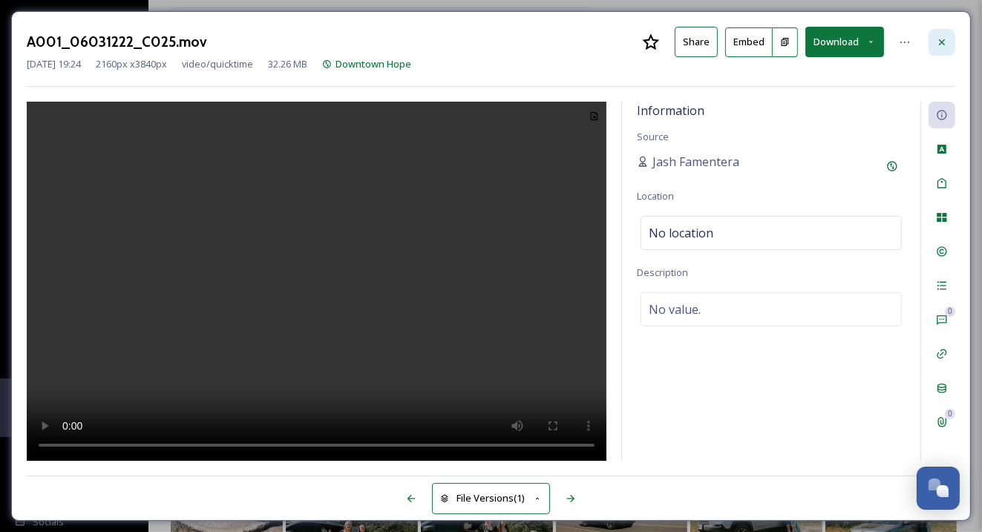
click at [940, 36] on icon at bounding box center [942, 42] width 12 height 12
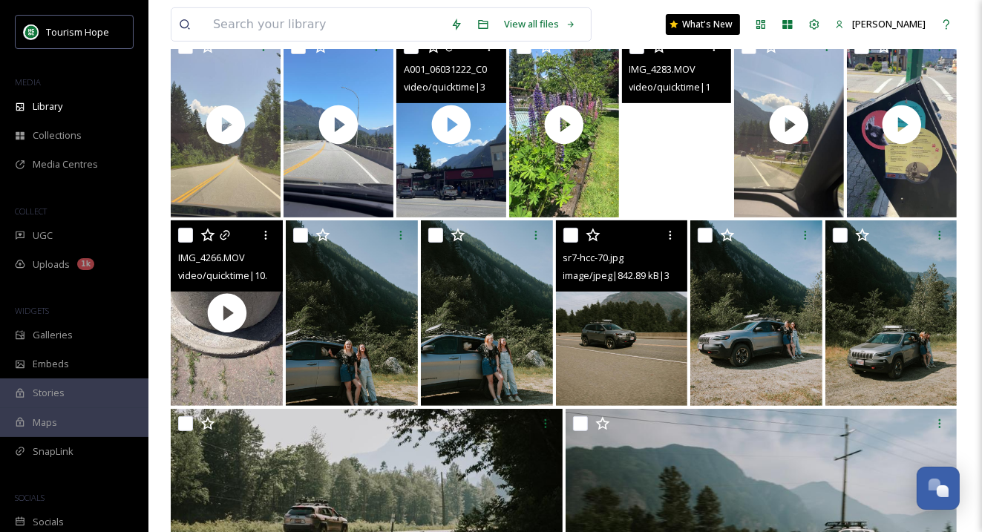
scroll to position [285, 0]
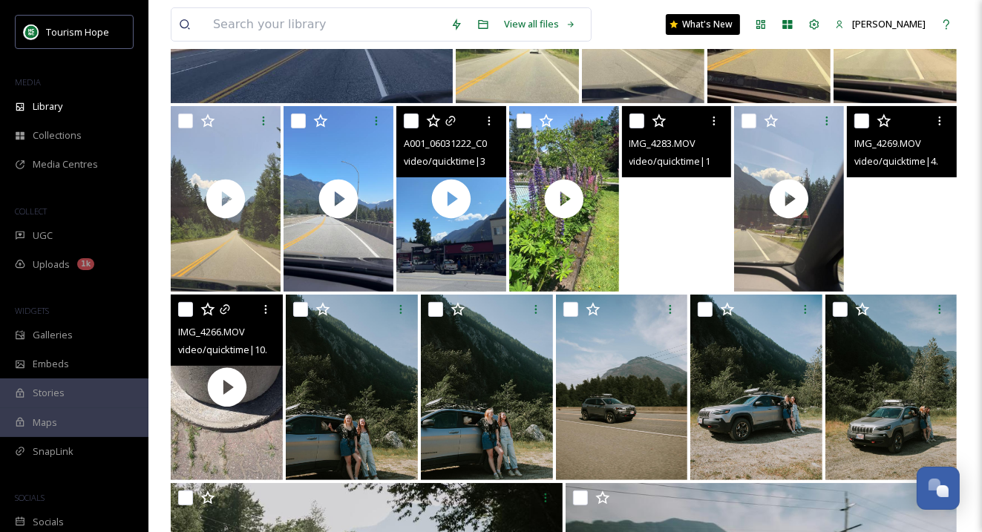
click at [886, 254] on video "IMG_4269.MOV" at bounding box center [902, 199] width 110 height 186
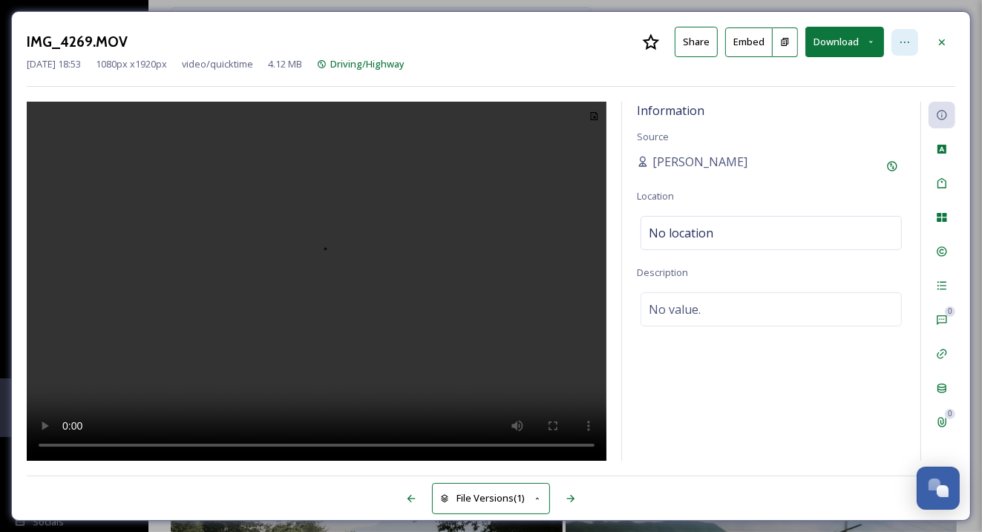
click at [905, 44] on icon at bounding box center [905, 42] width 12 height 12
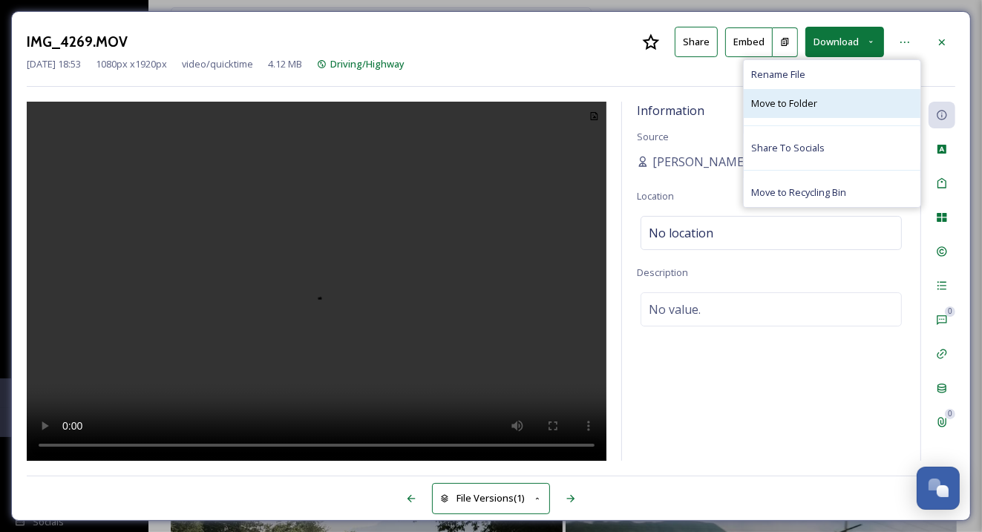
click at [810, 108] on span "Move to Folder" at bounding box center [784, 103] width 66 height 14
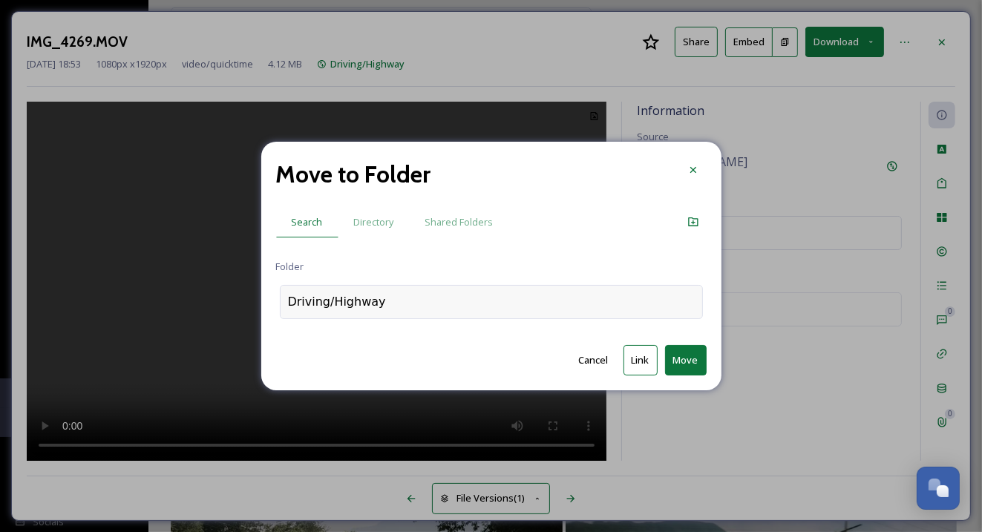
click at [364, 304] on div "Driving/Highway" at bounding box center [337, 302] width 98 height 18
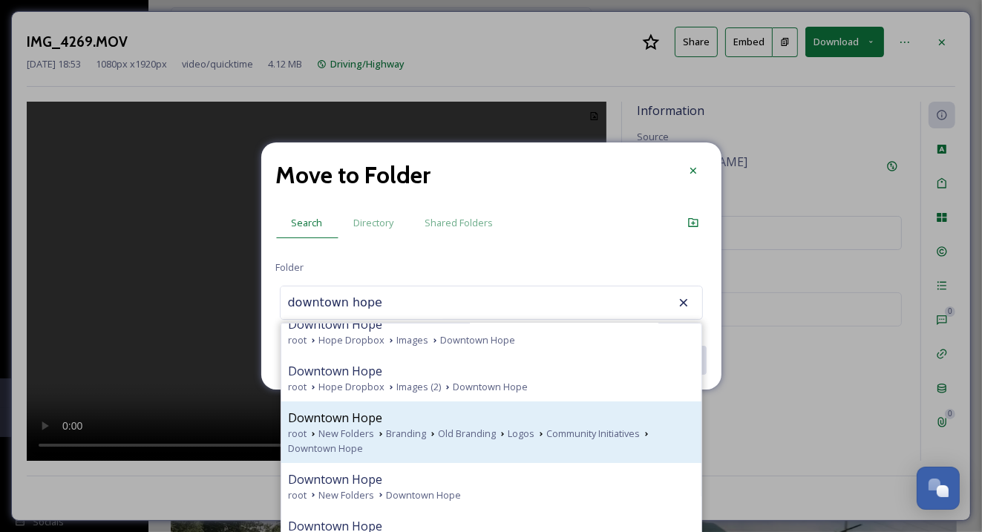
scroll to position [27, 0]
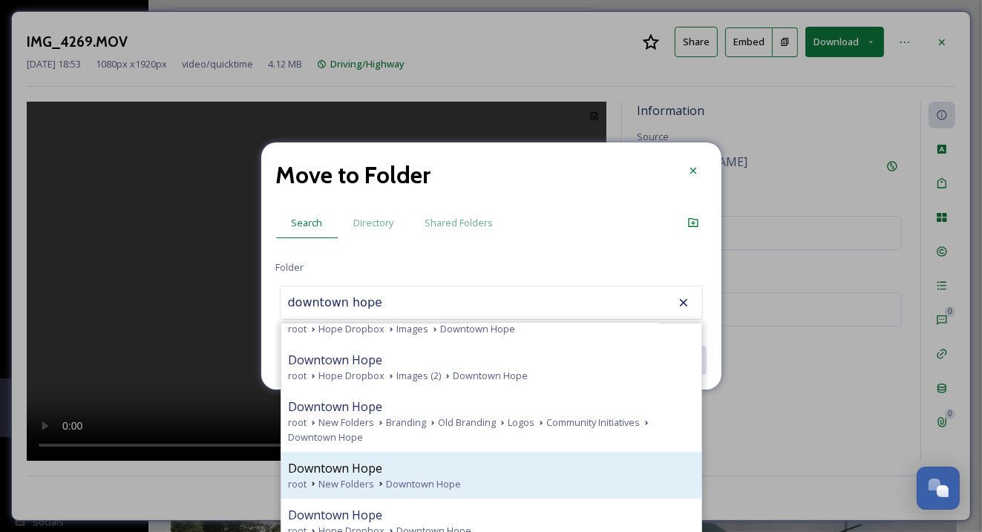
click at [462, 470] on div "Downtown Hope" at bounding box center [491, 468] width 405 height 18
type input "Downtown Hope"
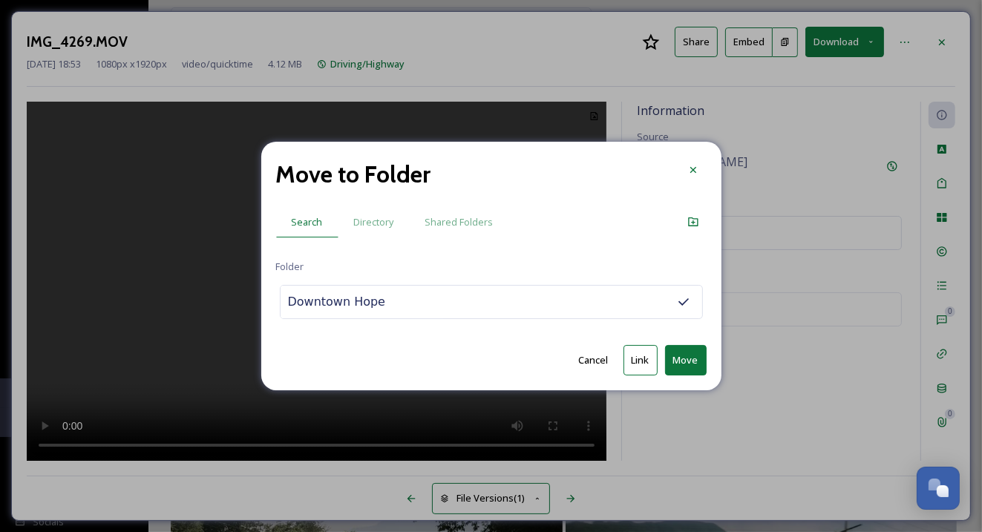
click at [675, 363] on button "Move" at bounding box center [686, 360] width 42 height 30
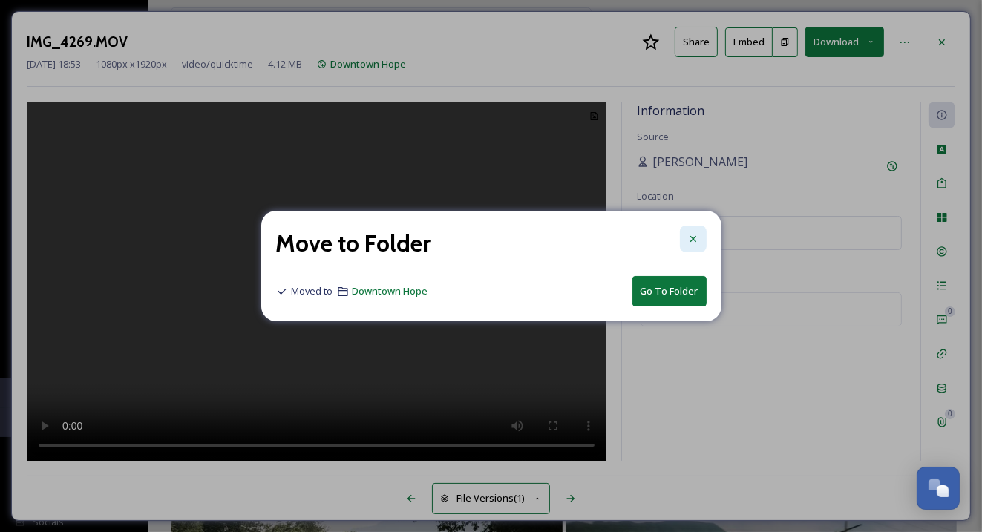
click at [693, 236] on icon at bounding box center [693, 239] width 12 height 12
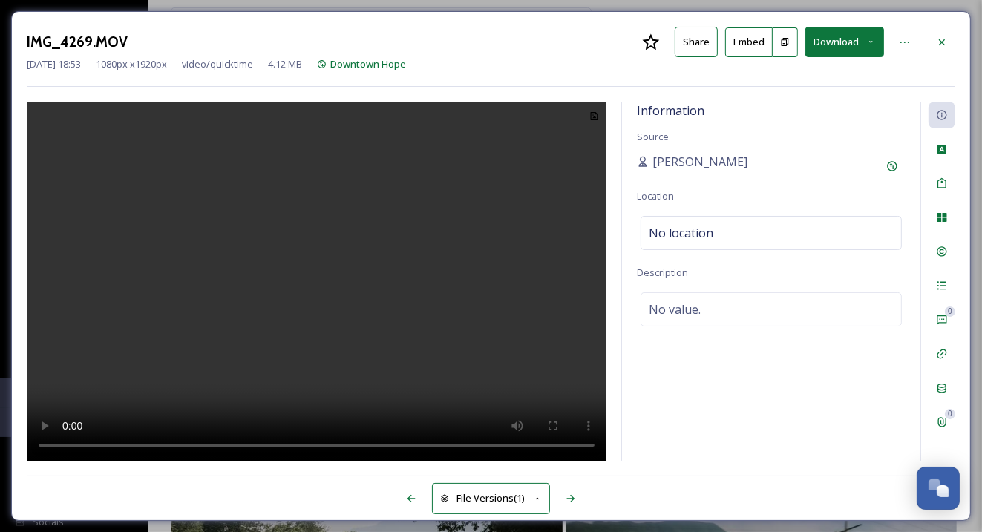
click at [947, 230] on div "0 0" at bounding box center [937, 281] width 35 height 359
click at [946, 214] on icon at bounding box center [941, 217] width 10 height 9
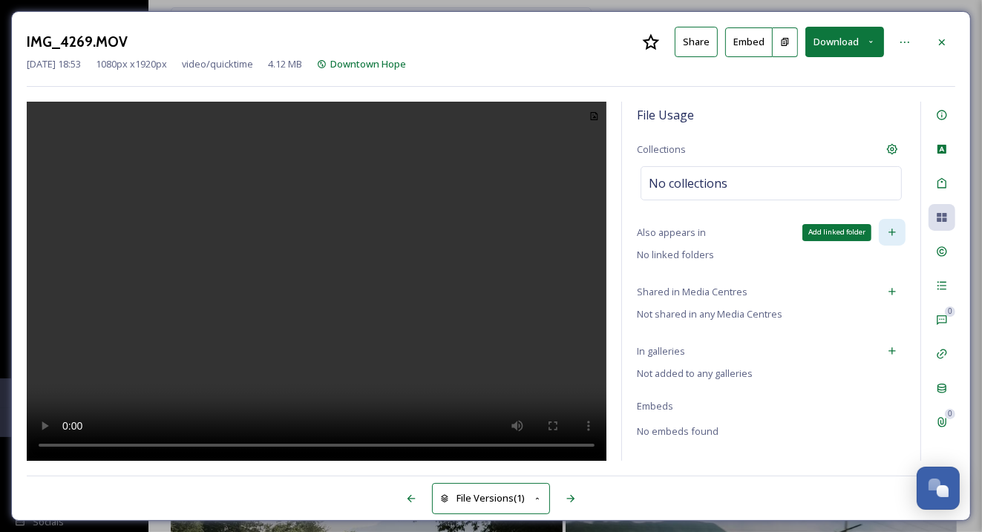
click at [893, 232] on icon at bounding box center [892, 232] width 12 height 12
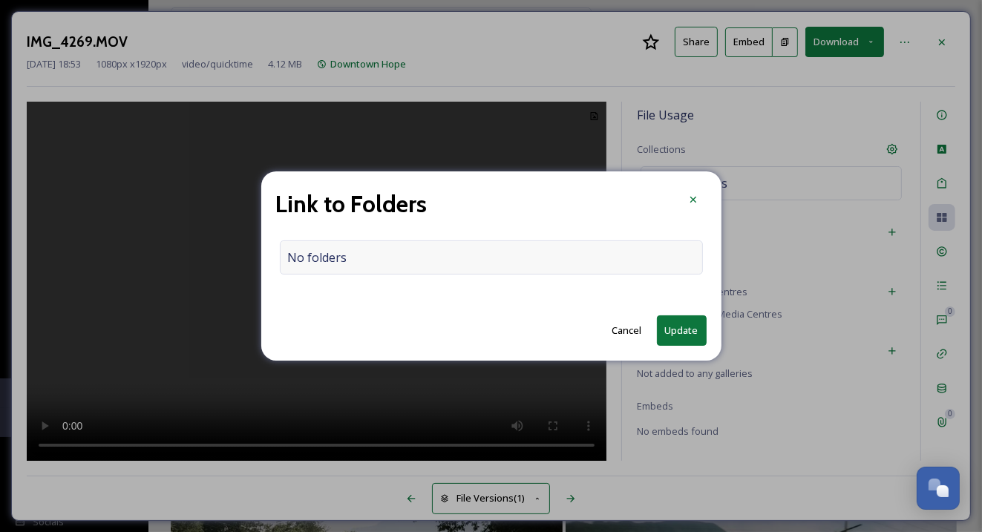
click at [504, 255] on div "No folders" at bounding box center [491, 257] width 423 height 34
click at [504, 255] on input at bounding box center [495, 257] width 429 height 33
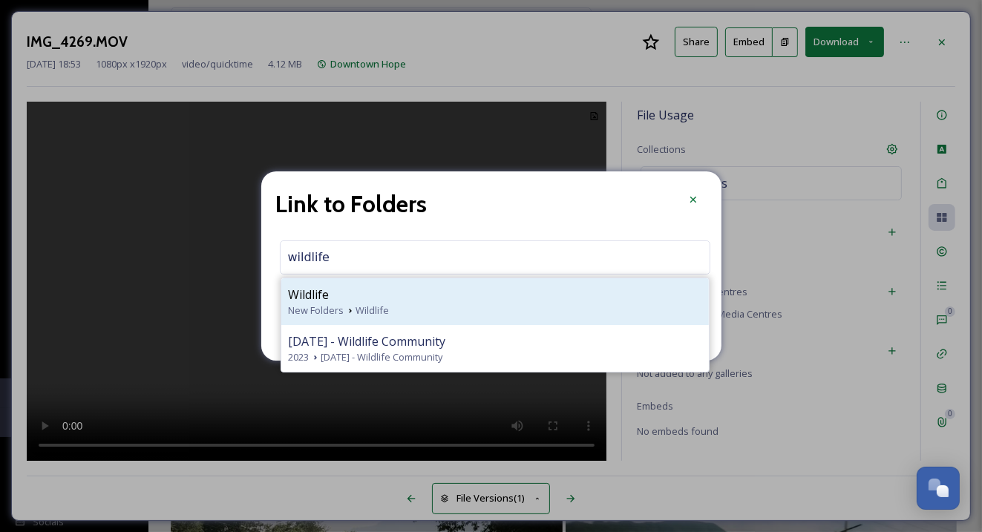
type input "wildlife"
click at [416, 286] on div "Wildlife" at bounding box center [495, 295] width 413 height 18
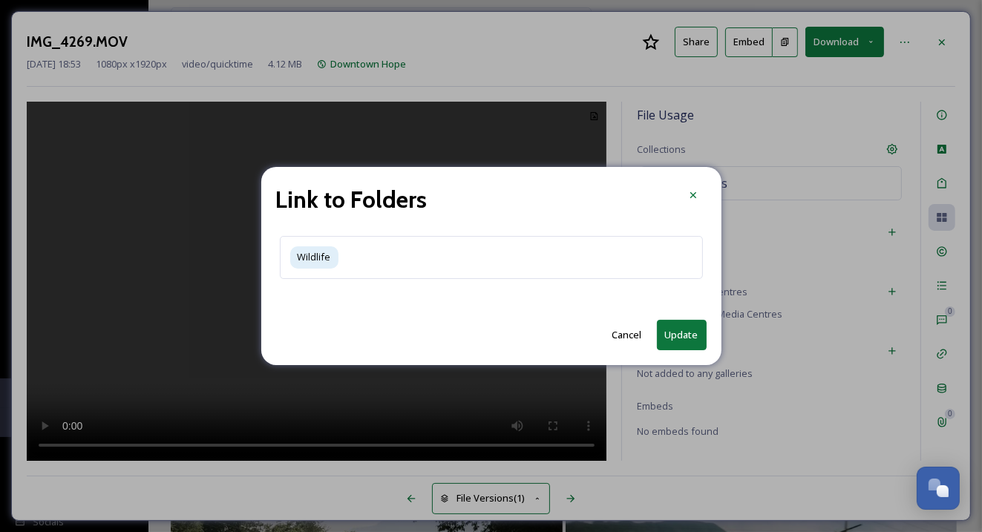
click at [675, 341] on button "Update" at bounding box center [682, 335] width 50 height 30
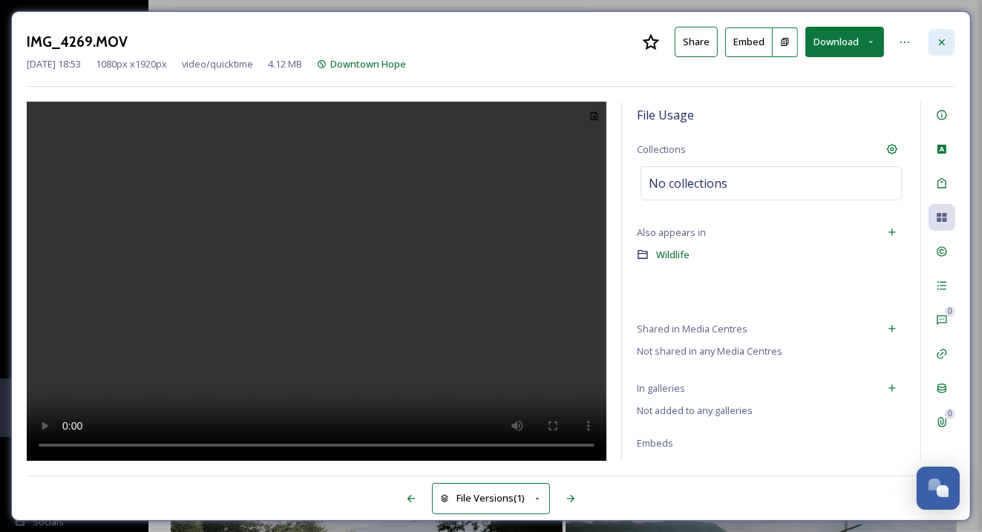
click at [942, 43] on icon at bounding box center [942, 42] width 12 height 12
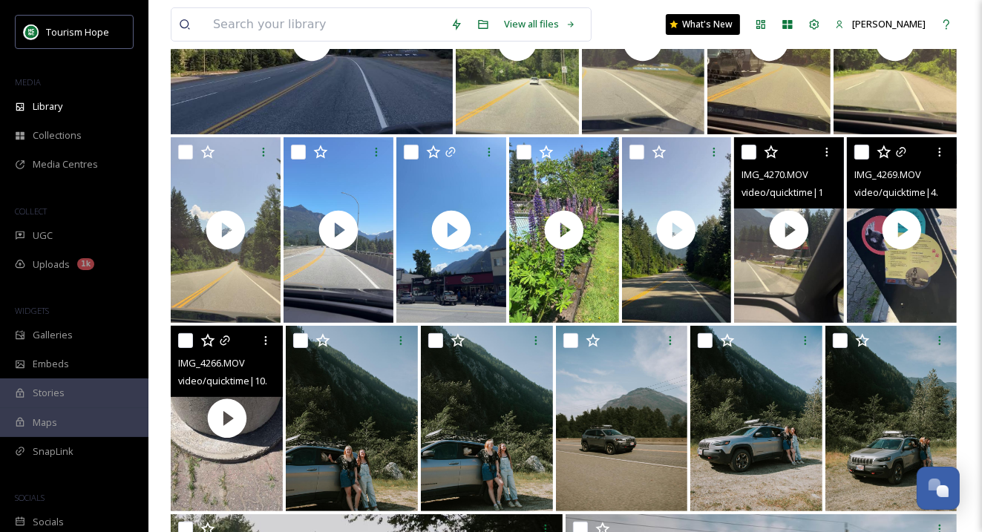
scroll to position [256, 0]
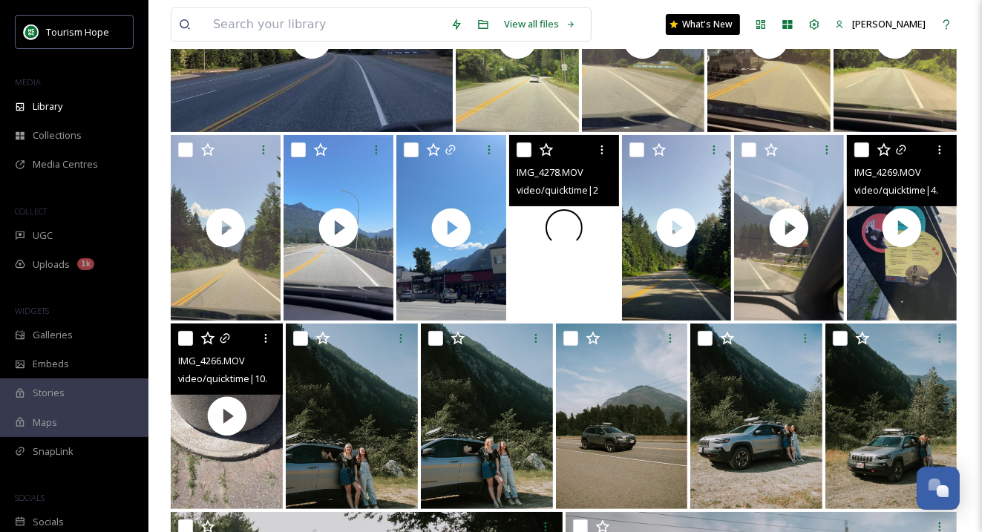
click at [551, 278] on div at bounding box center [564, 228] width 110 height 186
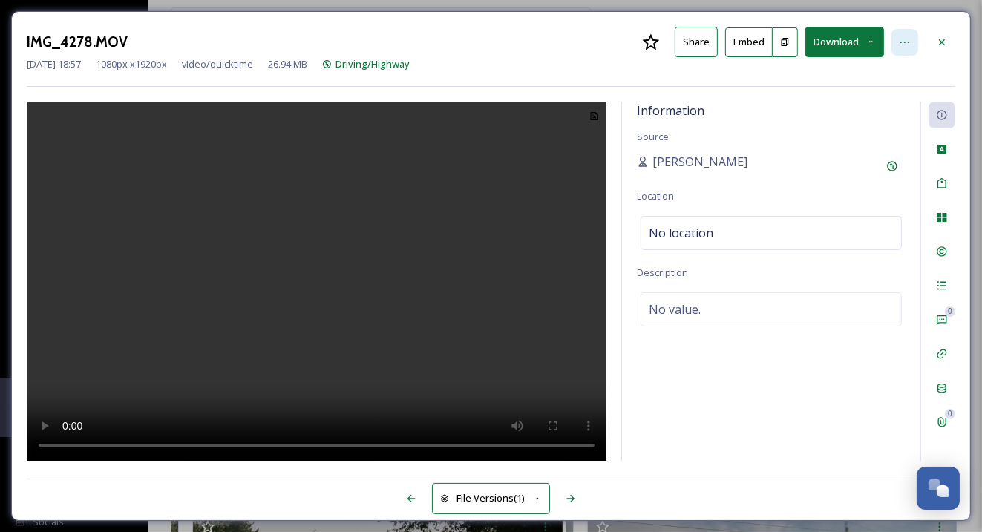
click at [907, 45] on icon at bounding box center [905, 42] width 12 height 12
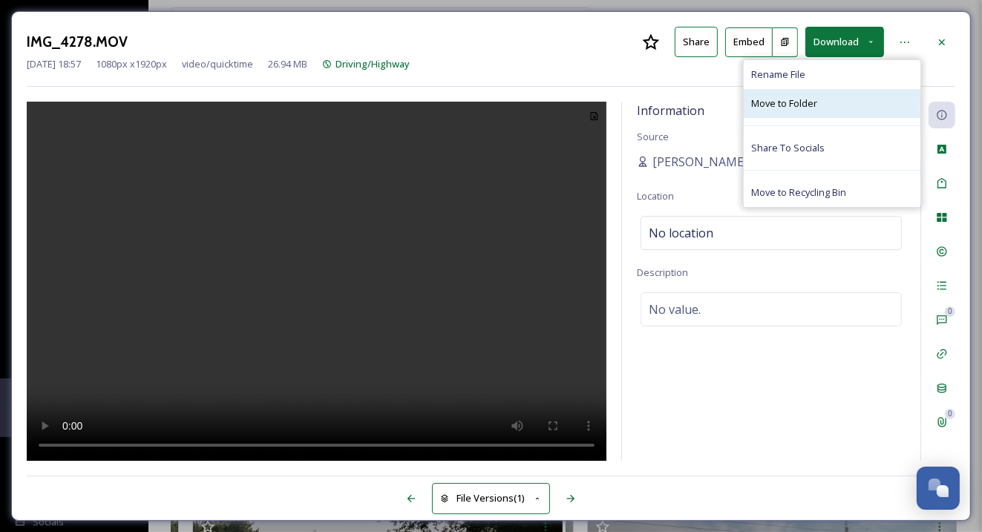
click at [808, 104] on span "Move to Folder" at bounding box center [784, 103] width 66 height 14
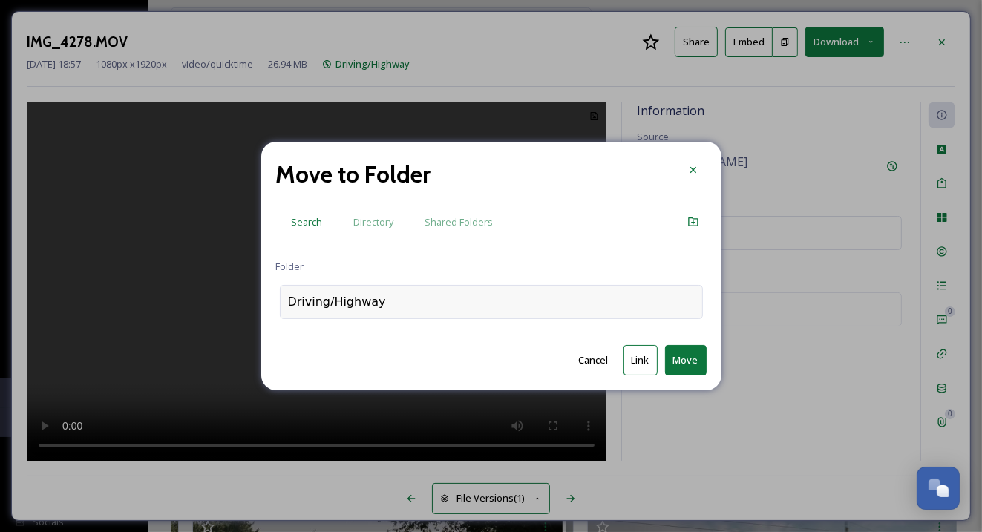
click at [400, 306] on div "Driving/Highway" at bounding box center [491, 302] width 423 height 34
click at [377, 229] on span "Directory" at bounding box center [374, 222] width 40 height 14
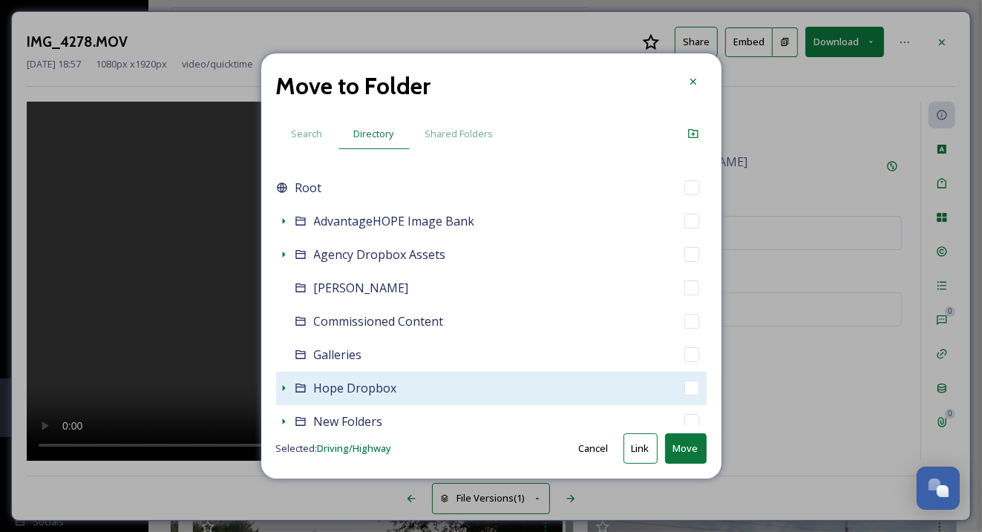
scroll to position [20, 0]
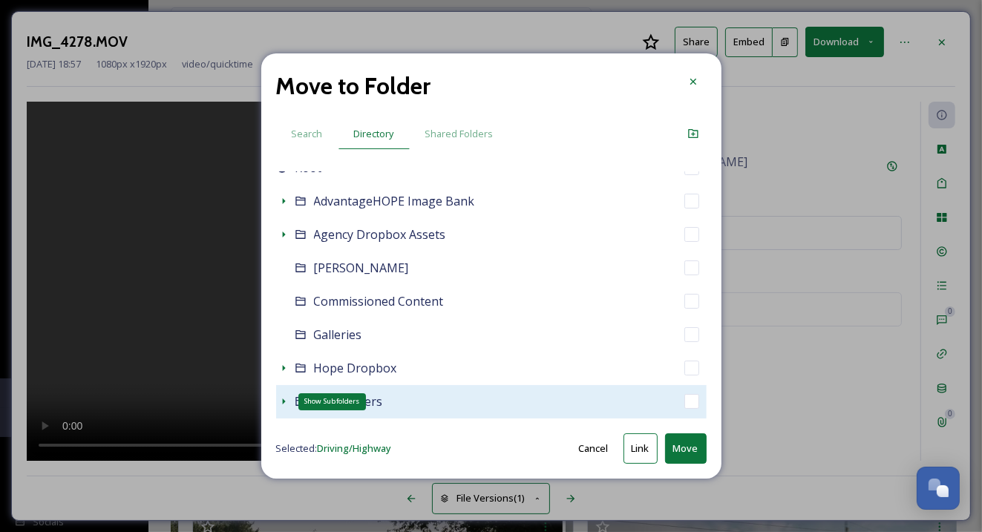
click at [283, 400] on icon at bounding box center [283, 401] width 3 height 6
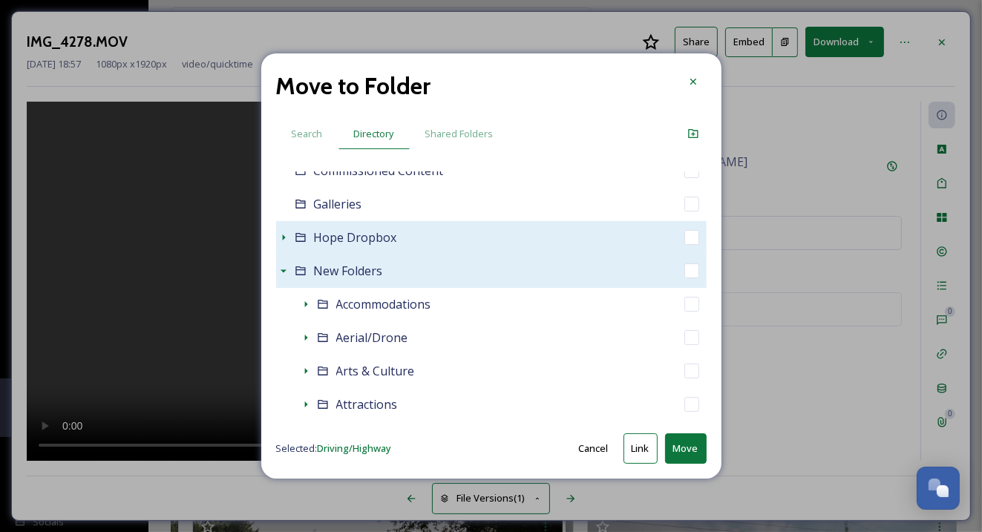
scroll to position [170, 0]
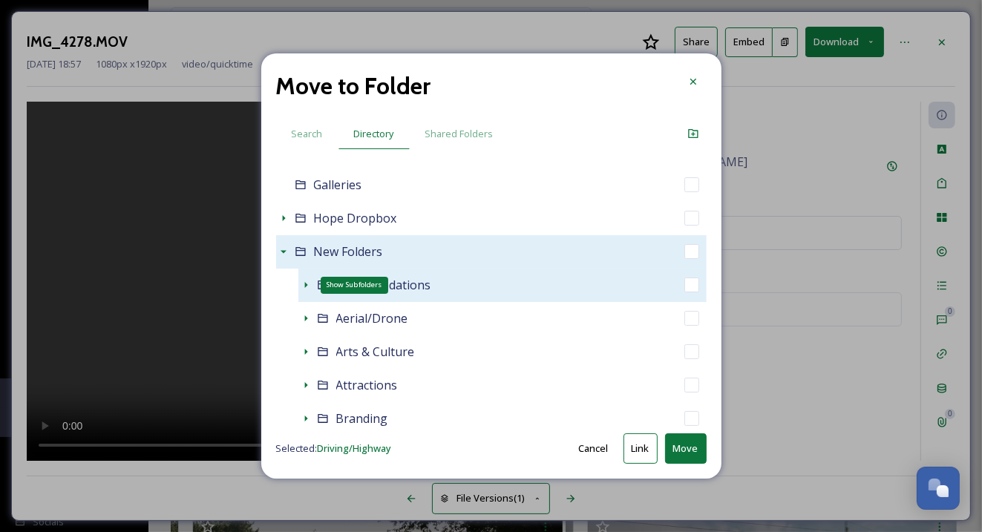
click at [302, 281] on icon at bounding box center [306, 285] width 12 height 12
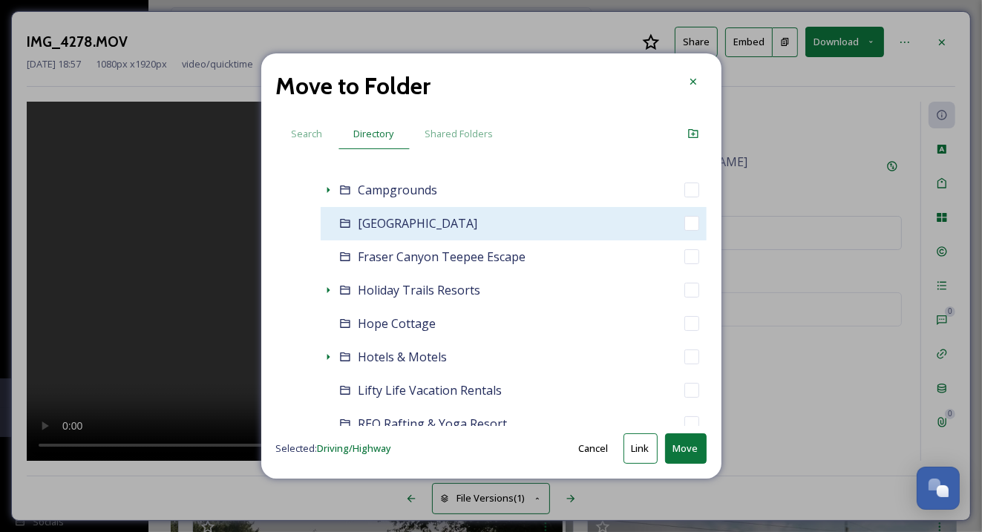
scroll to position [339, 0]
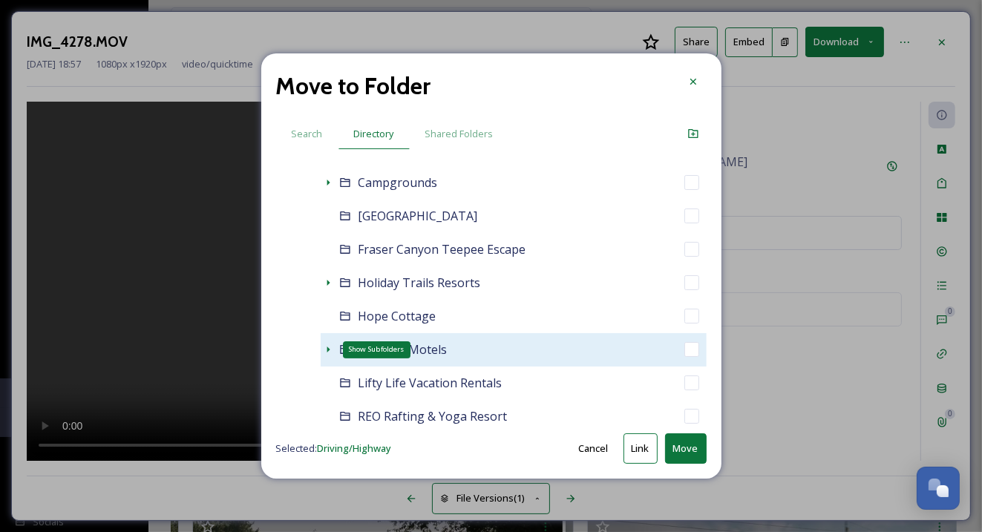
click at [328, 353] on icon at bounding box center [328, 350] width 12 height 12
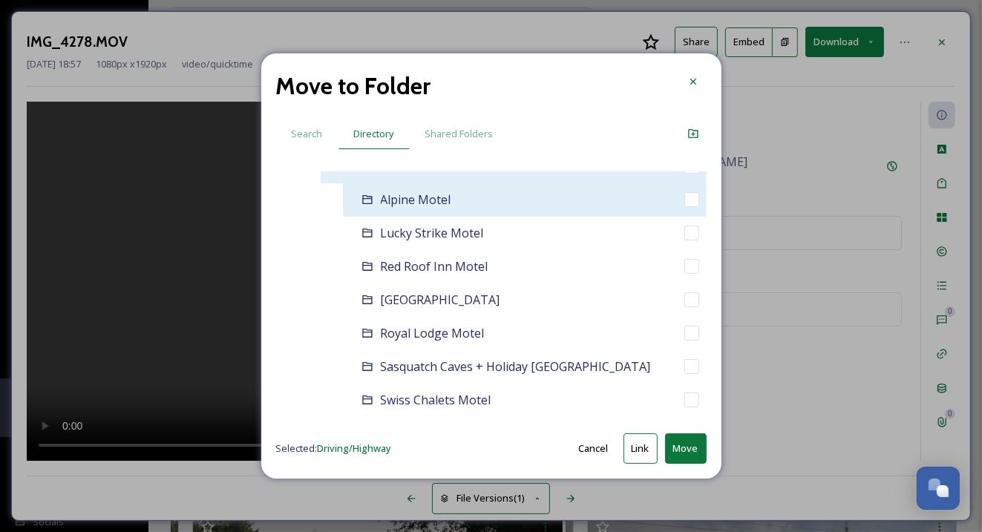
scroll to position [566, 0]
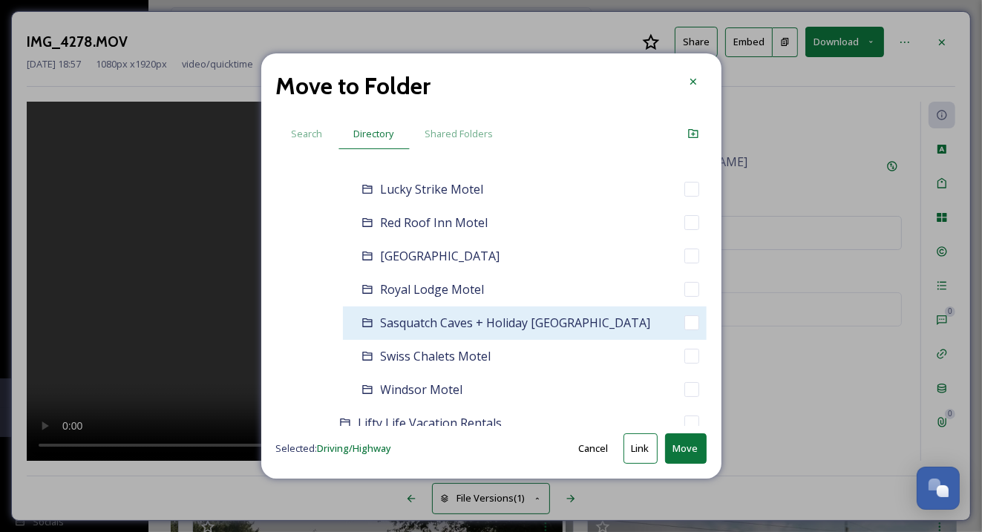
click at [508, 325] on span "Sasquatch Caves + Holiday Motel & RV Resort" at bounding box center [516, 323] width 270 height 16
checkbox input "false"
checkbox input "true"
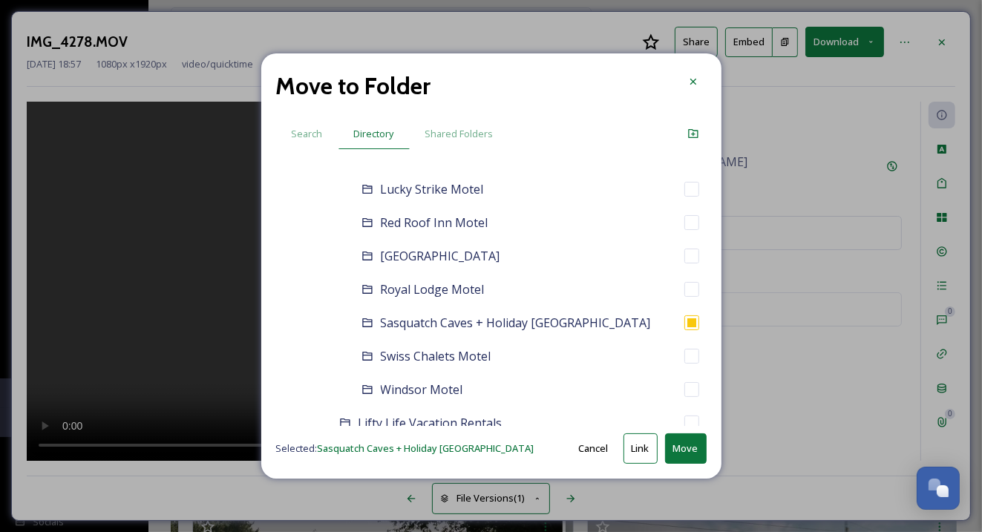
click at [681, 446] on button "Move" at bounding box center [686, 448] width 42 height 30
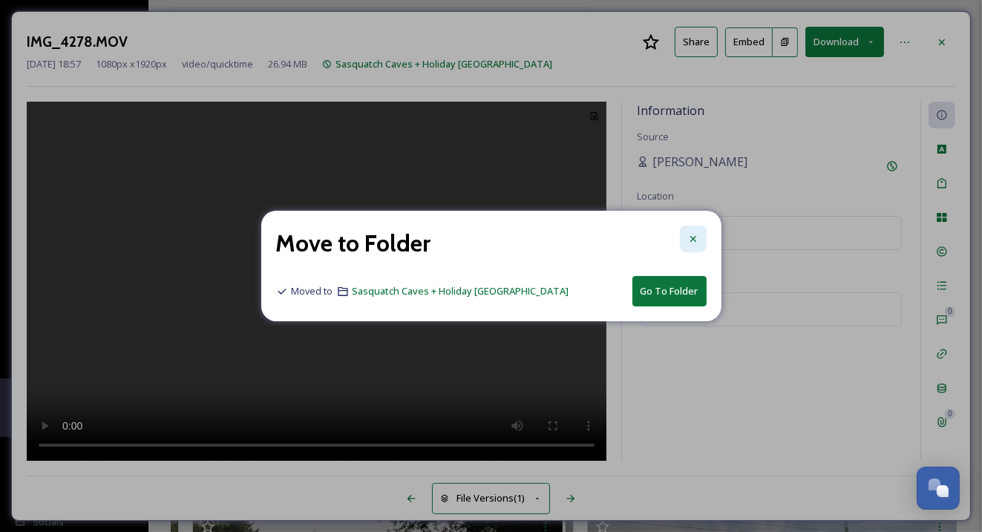
click at [695, 238] on icon at bounding box center [693, 239] width 12 height 12
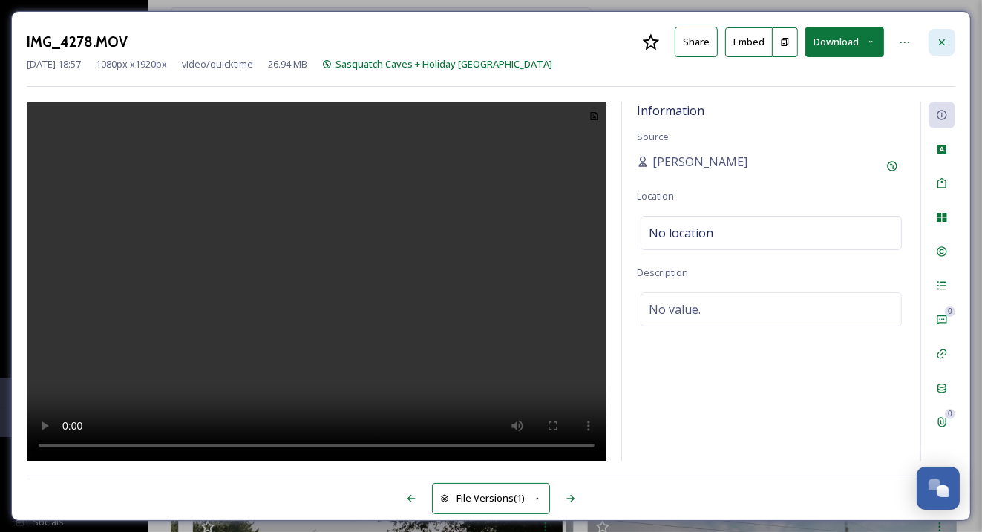
click at [947, 39] on icon at bounding box center [942, 42] width 12 height 12
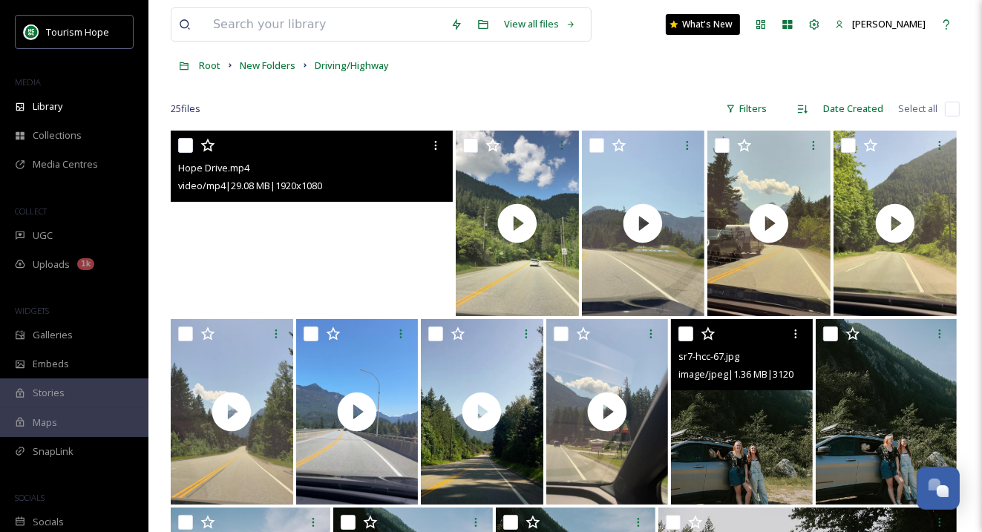
scroll to position [102, 0]
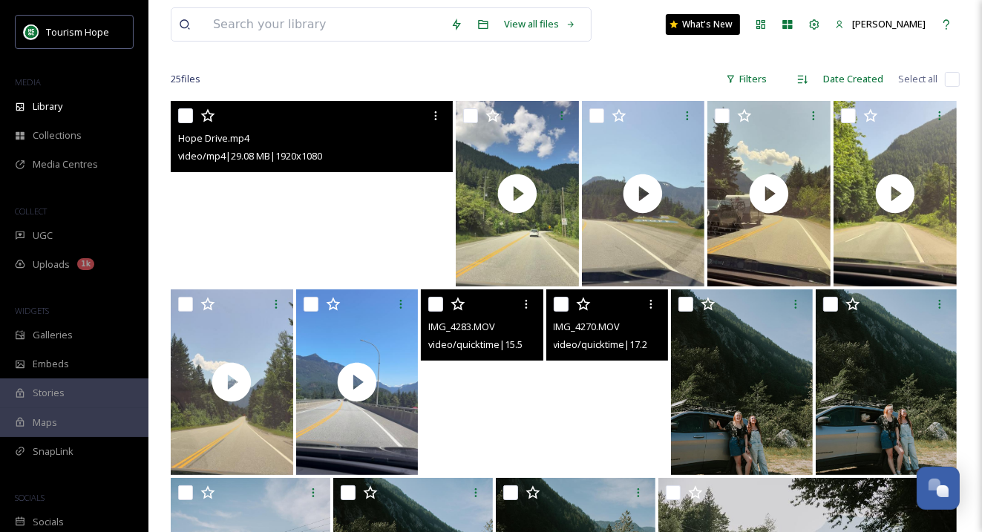
click at [623, 428] on video "IMG_4270.MOV" at bounding box center [607, 382] width 122 height 186
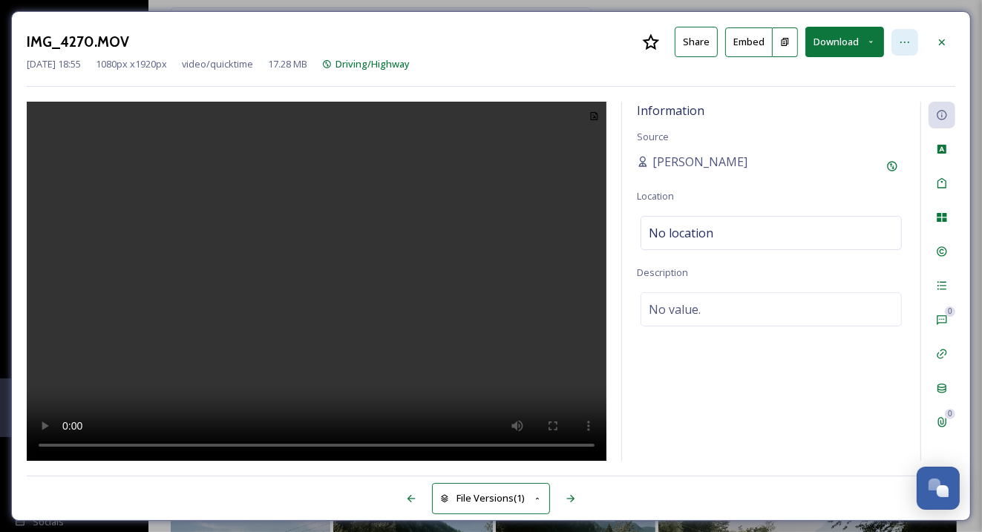
click at [909, 39] on icon at bounding box center [905, 42] width 12 height 12
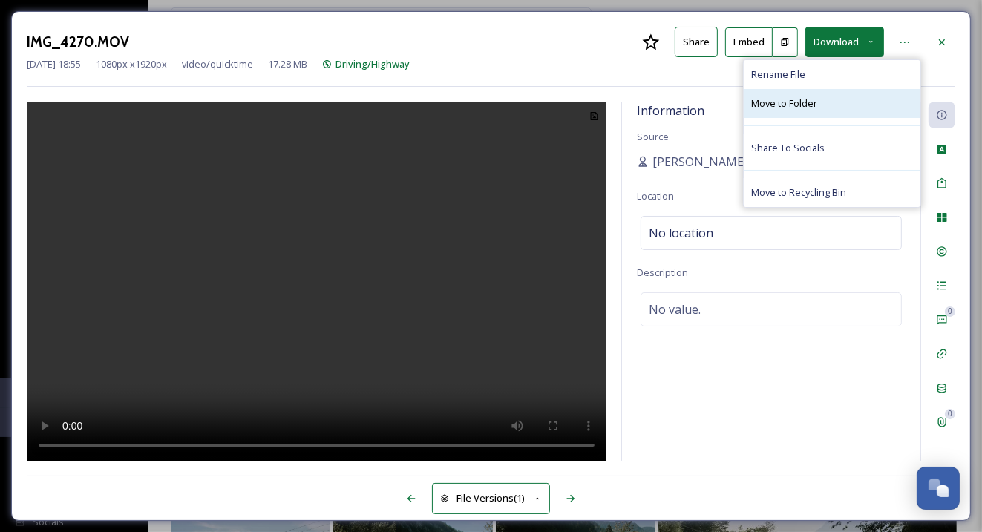
click at [775, 102] on span "Move to Folder" at bounding box center [784, 103] width 66 height 14
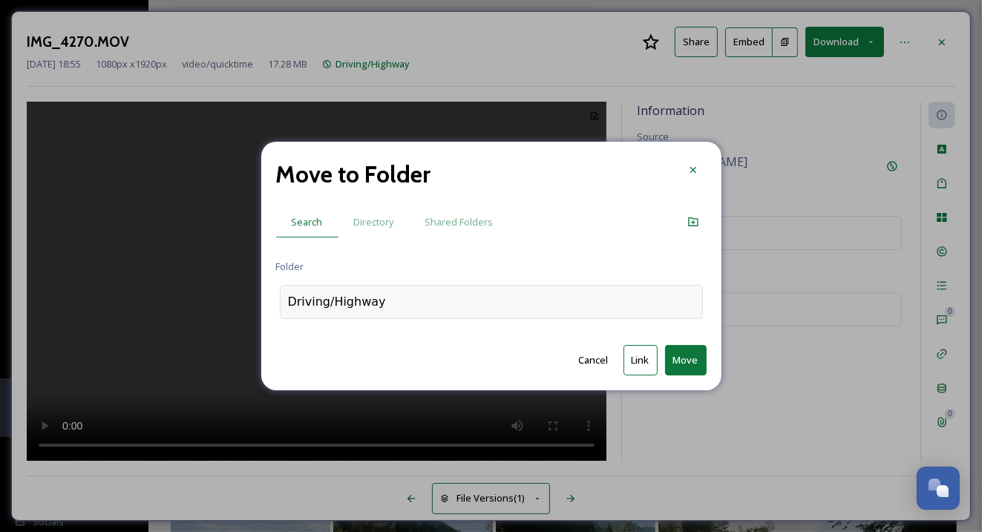
click at [364, 307] on div "Driving/Highway" at bounding box center [337, 302] width 98 height 18
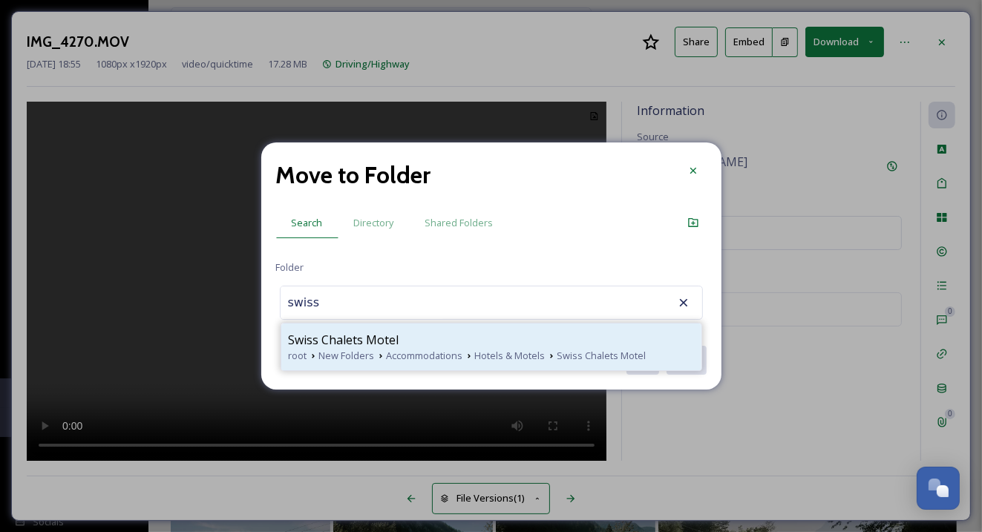
click at [402, 337] on div "Swiss Chalets Motel" at bounding box center [491, 340] width 405 height 18
type input "Swiss Chalets Motel"
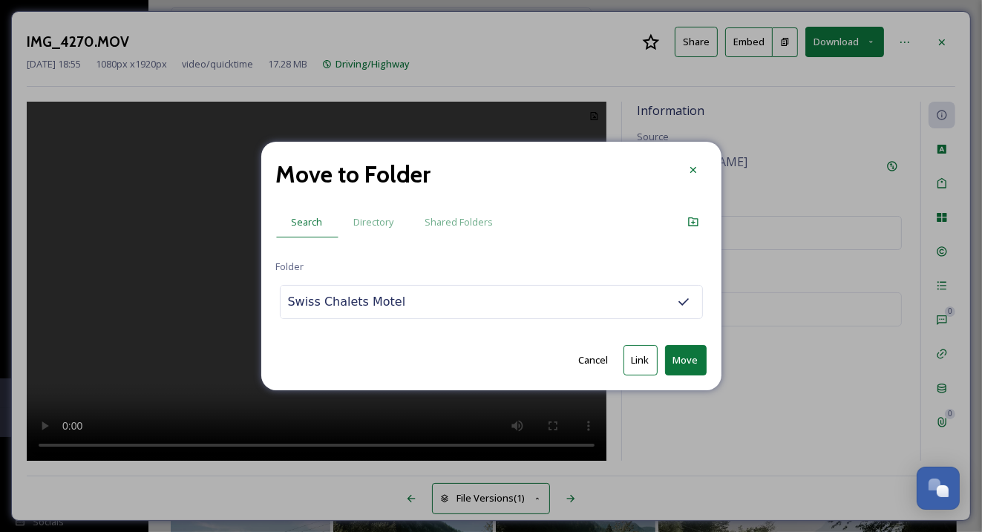
click at [641, 367] on button "Link" at bounding box center [640, 360] width 34 height 30
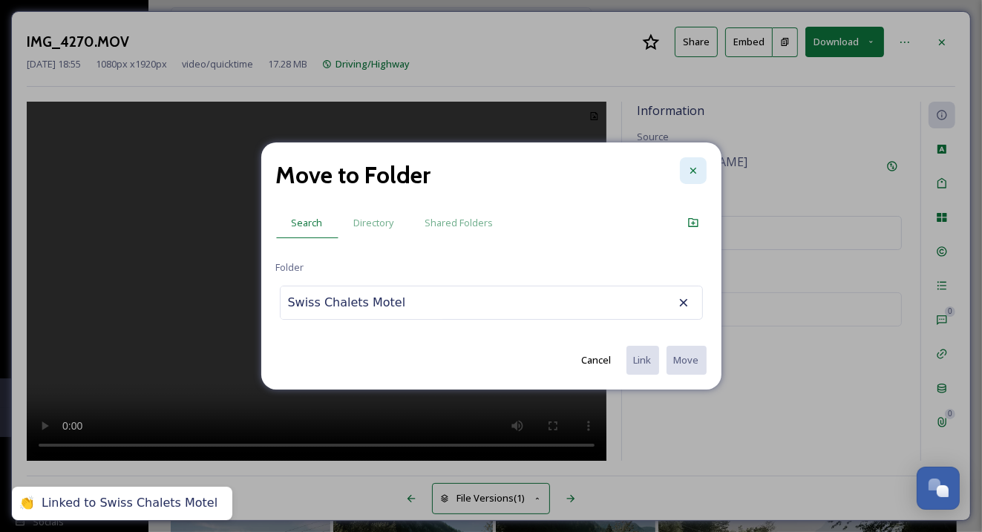
click at [696, 168] on icon at bounding box center [693, 171] width 12 height 12
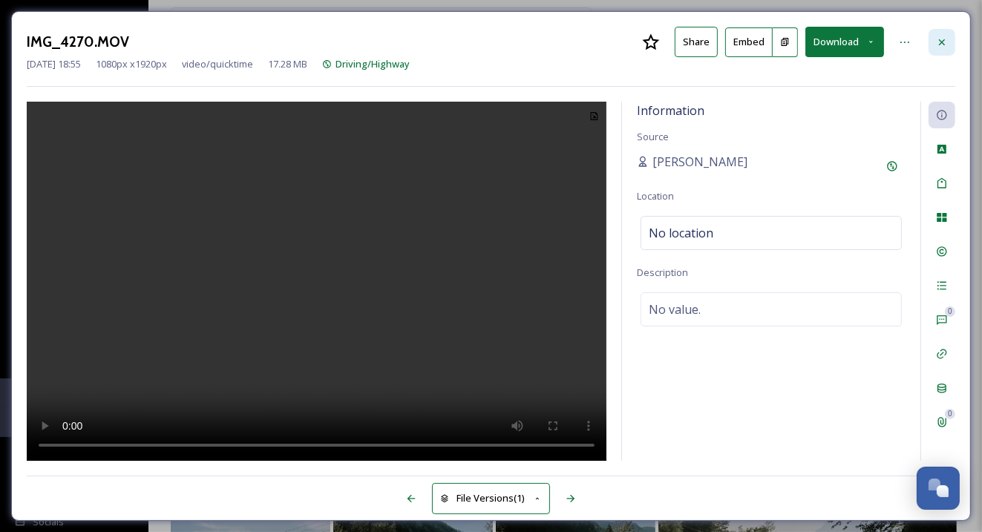
click at [943, 36] on icon at bounding box center [942, 42] width 12 height 12
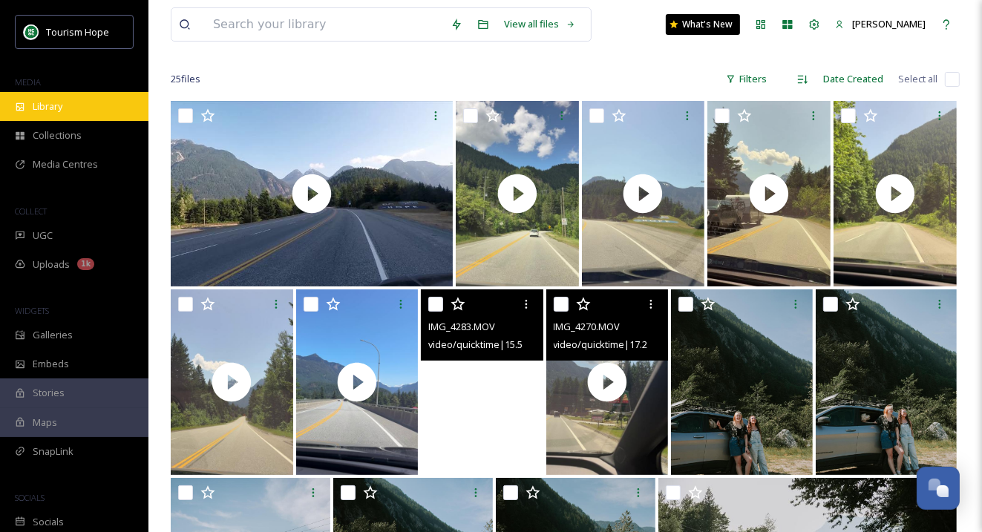
click at [39, 106] on span "Library" at bounding box center [48, 106] width 30 height 14
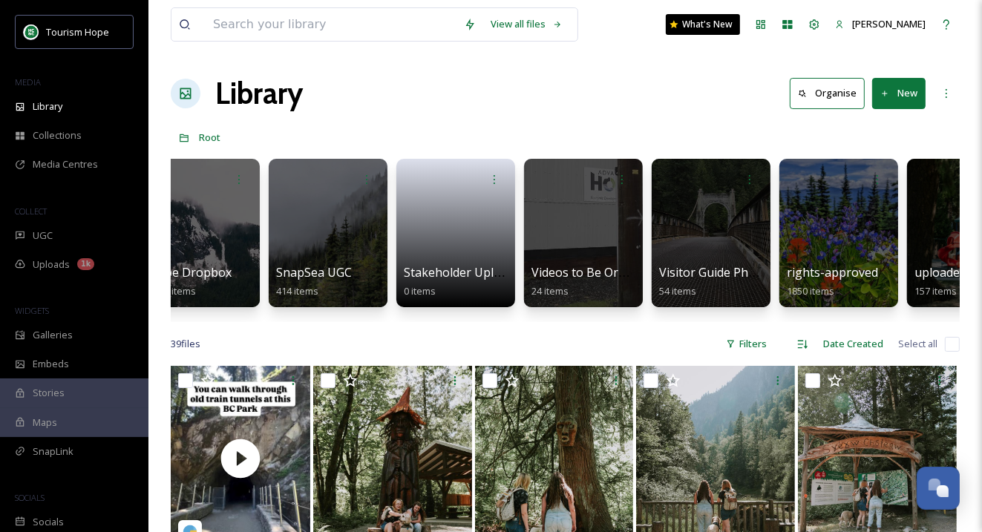
scroll to position [0, 870]
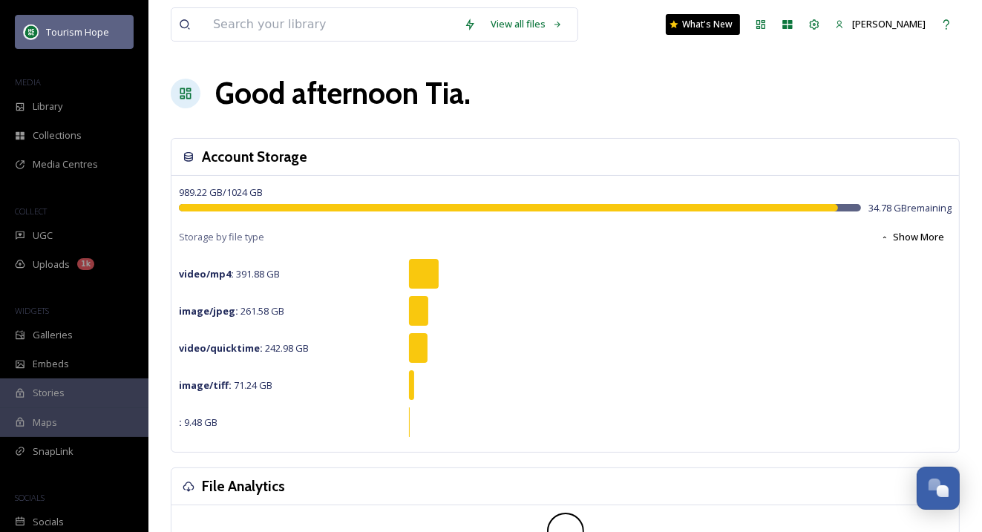
click at [56, 36] on span "Tourism Hope" at bounding box center [77, 31] width 63 height 13
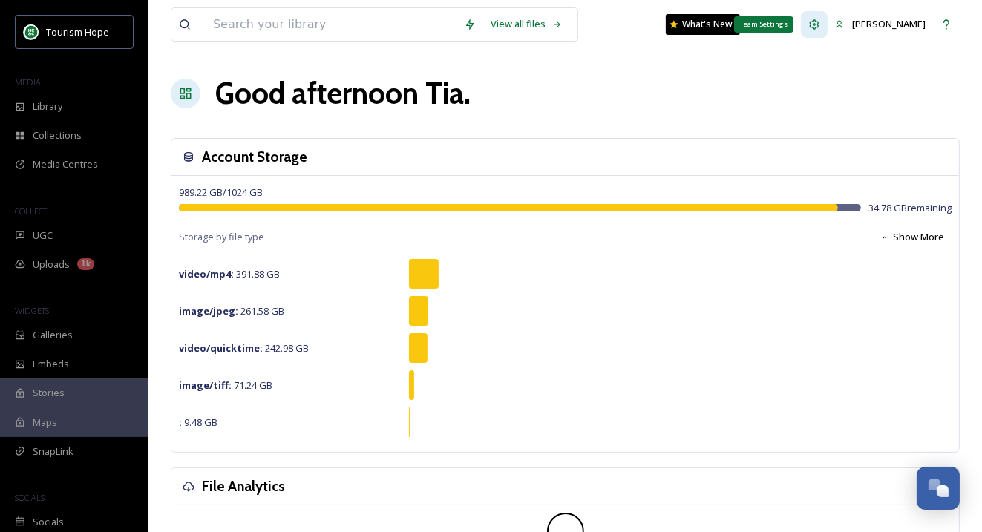
click at [827, 20] on div "Team Settings" at bounding box center [814, 24] width 27 height 27
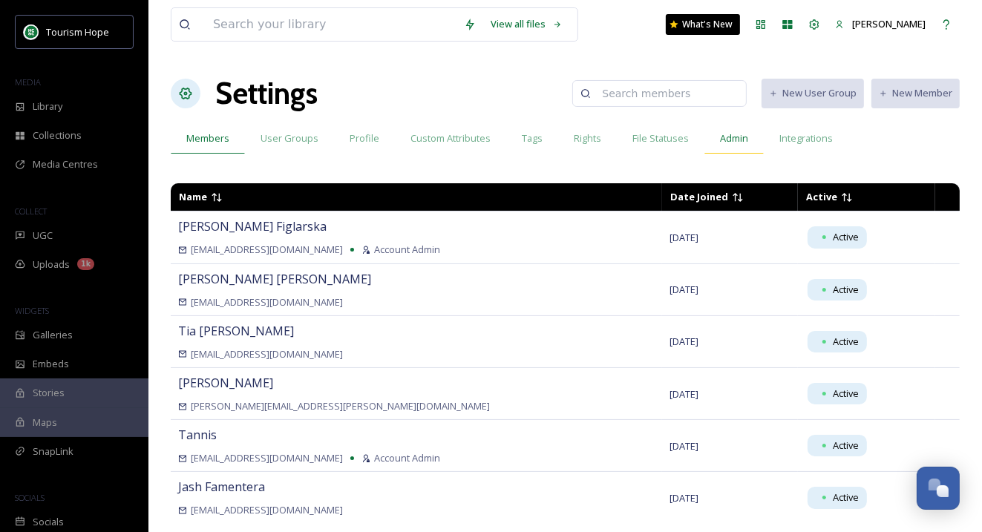
click at [721, 135] on span "Admin" at bounding box center [734, 138] width 28 height 14
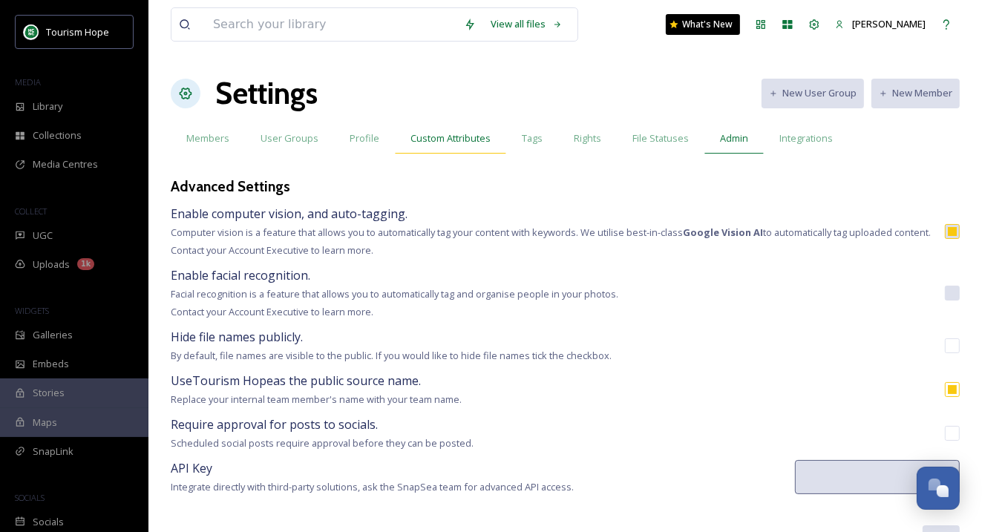
click at [410, 134] on span "Custom Attributes" at bounding box center [450, 138] width 80 height 14
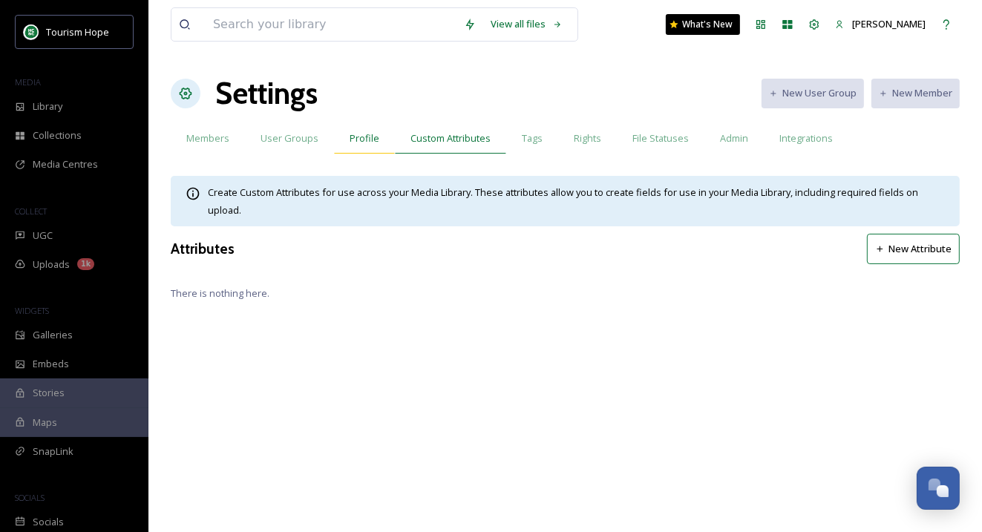
click at [350, 140] on span "Profile" at bounding box center [365, 138] width 30 height 14
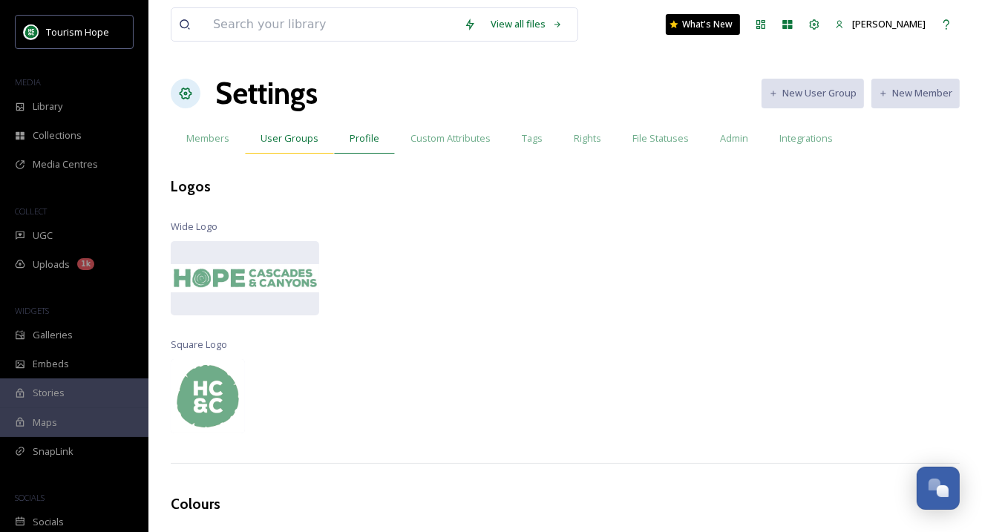
click at [283, 141] on span "User Groups" at bounding box center [289, 138] width 58 height 14
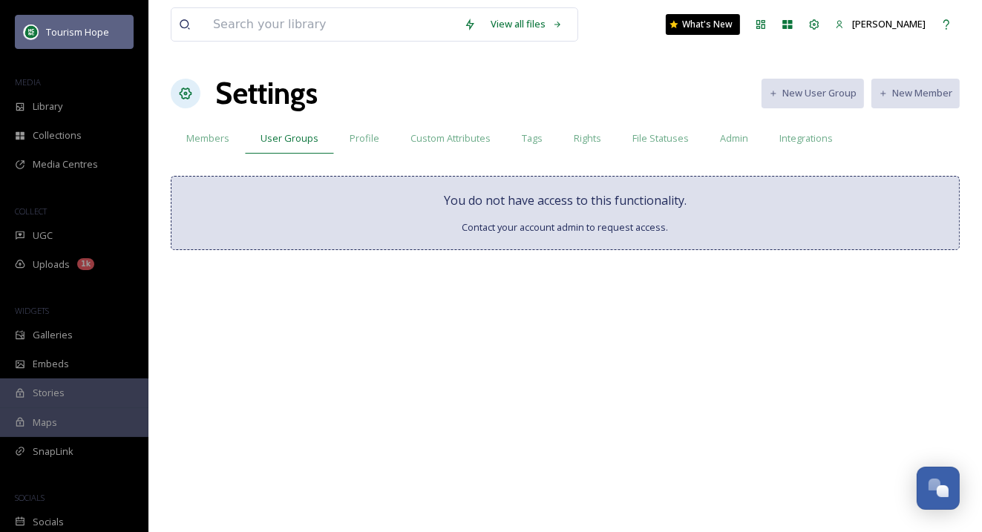
click at [91, 32] on span "Tourism Hope" at bounding box center [77, 31] width 63 height 13
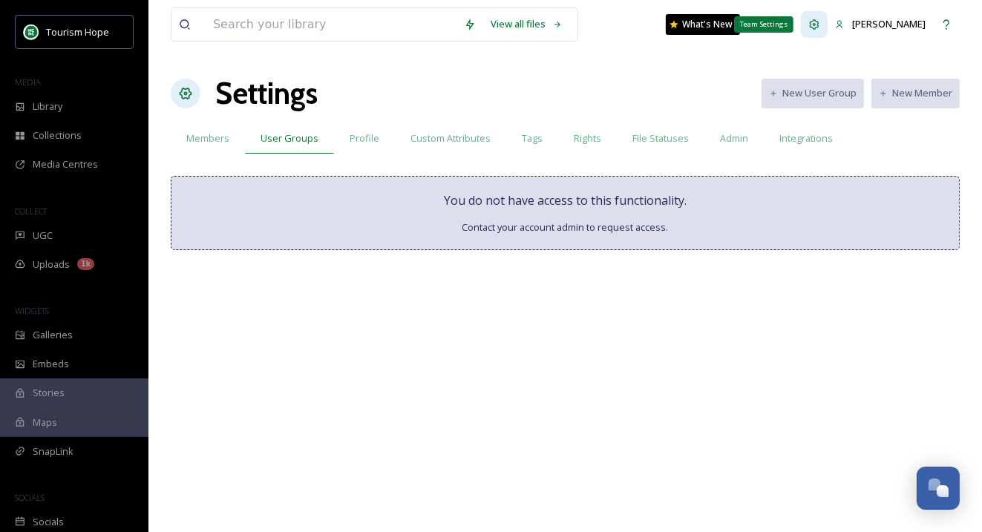
click at [820, 22] on icon at bounding box center [814, 25] width 12 height 12
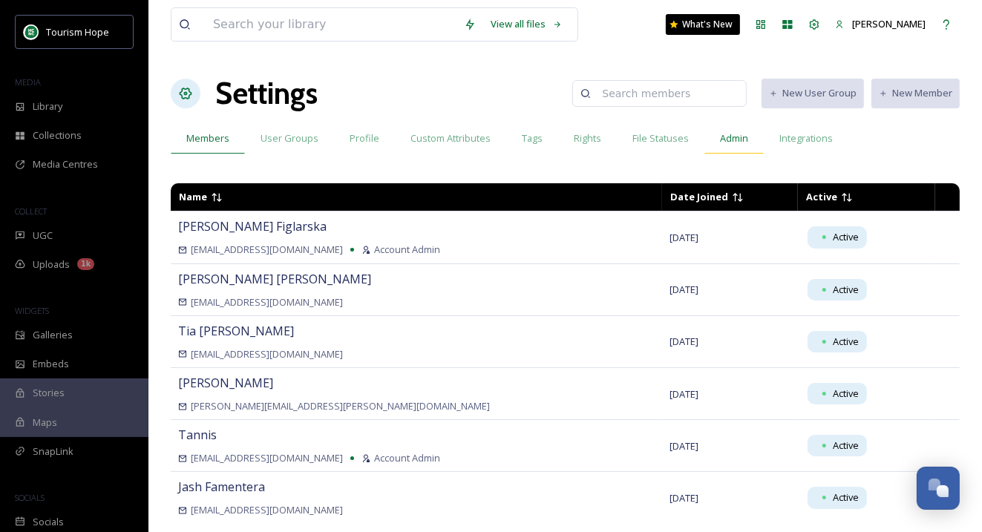
click at [720, 144] on span "Admin" at bounding box center [734, 138] width 28 height 14
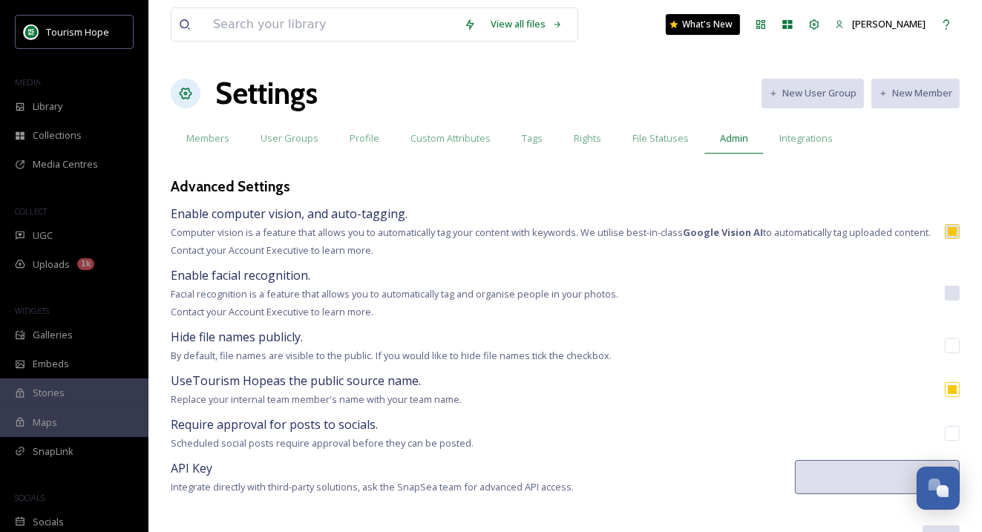
type textarea "Tourism Hope contacts social media users to request permission to feature conte…"
type textarea "Lor ipsumd sitam co Adipisc Elit sed doe tempori utlaboree, doloremagna, aliqua…"
click at [671, 140] on span "File Statuses" at bounding box center [660, 138] width 56 height 14
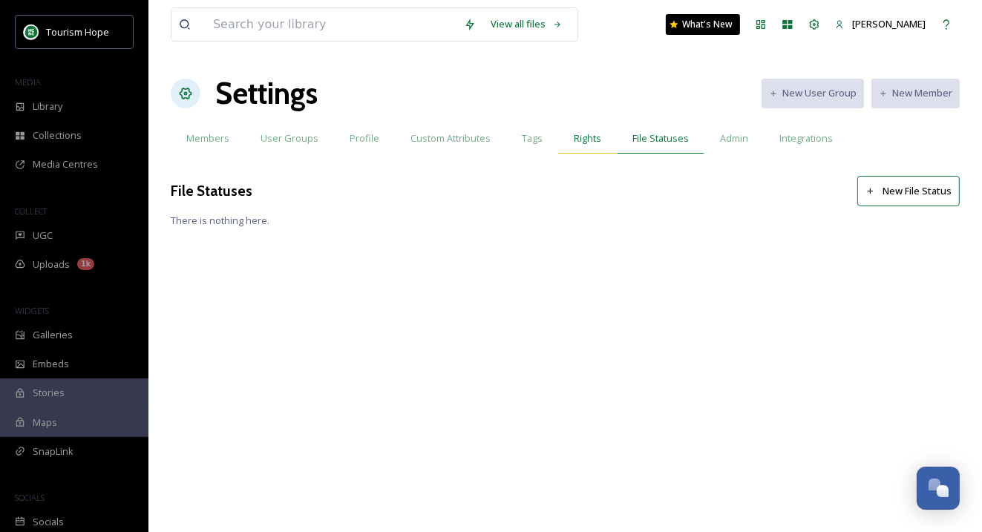
click at [574, 142] on span "Rights" at bounding box center [587, 138] width 27 height 14
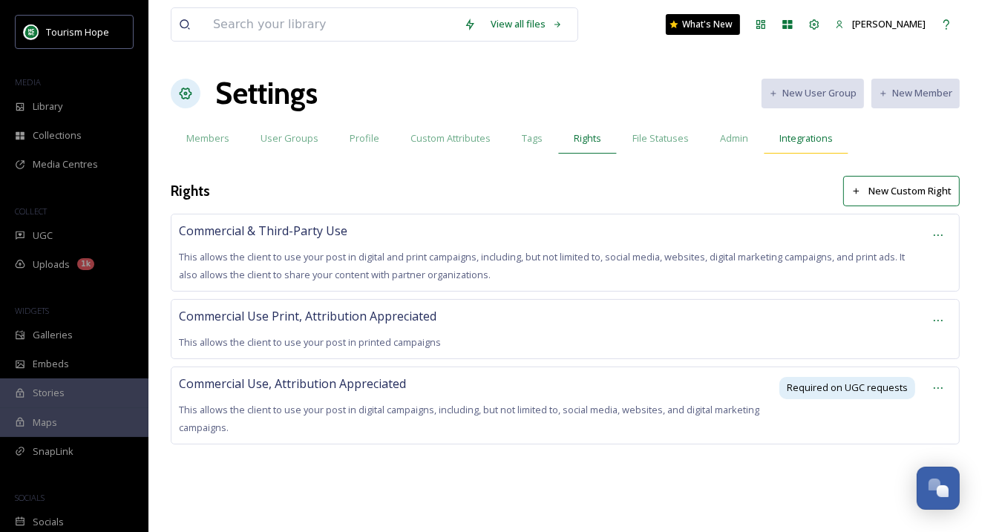
click at [804, 140] on span "Integrations" at bounding box center [805, 138] width 53 height 14
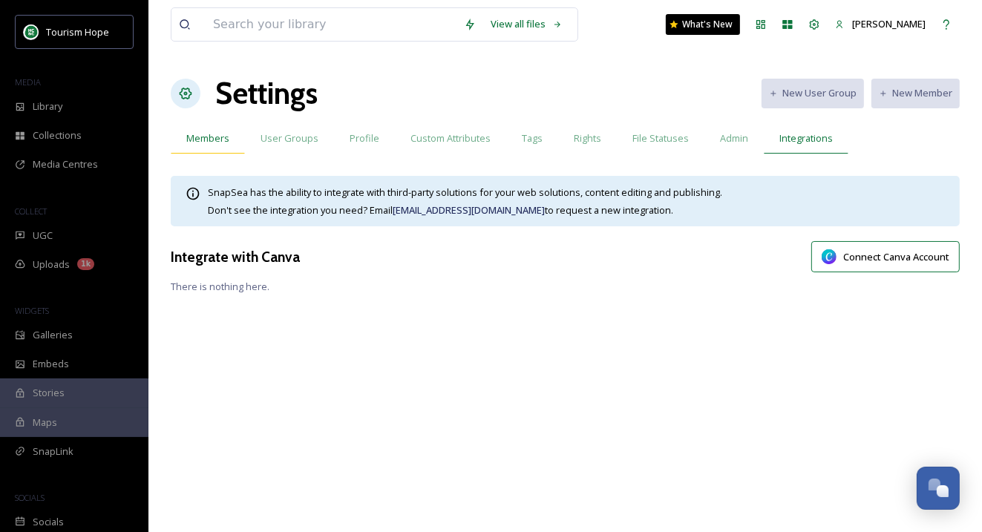
click at [206, 138] on span "Members" at bounding box center [207, 138] width 43 height 14
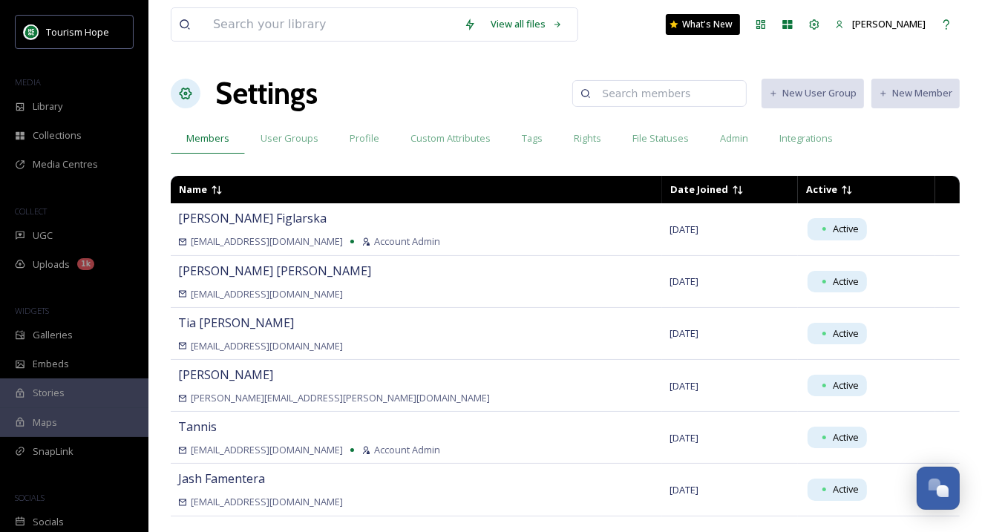
scroll to position [36, 0]
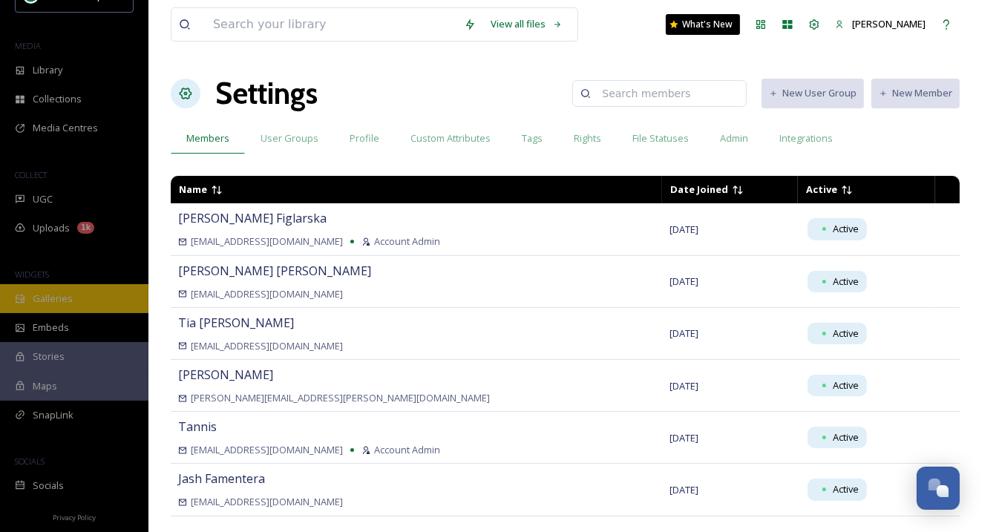
click at [75, 297] on div "Galleries" at bounding box center [74, 298] width 148 height 29
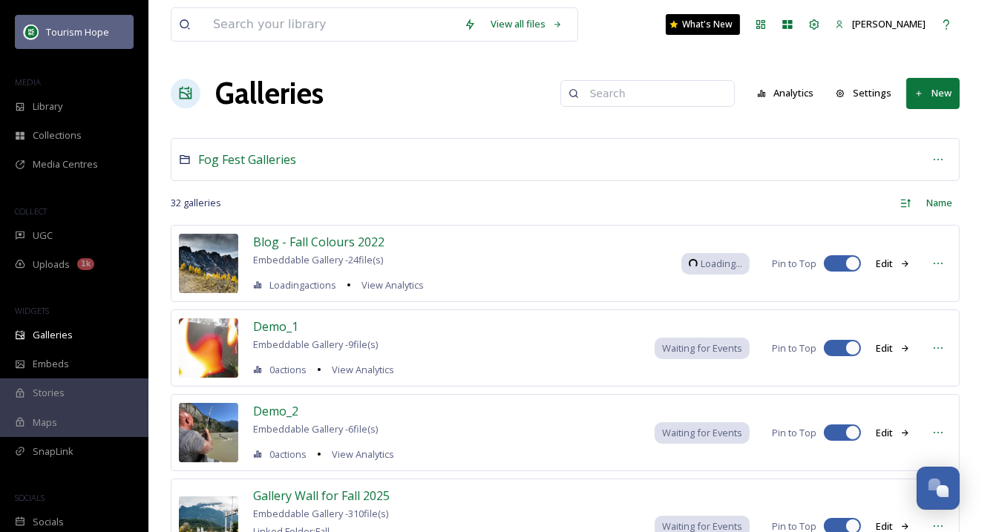
click at [39, 36] on div "Tourism Hope" at bounding box center [74, 32] width 119 height 34
